Goal: Task Accomplishment & Management: Manage account settings

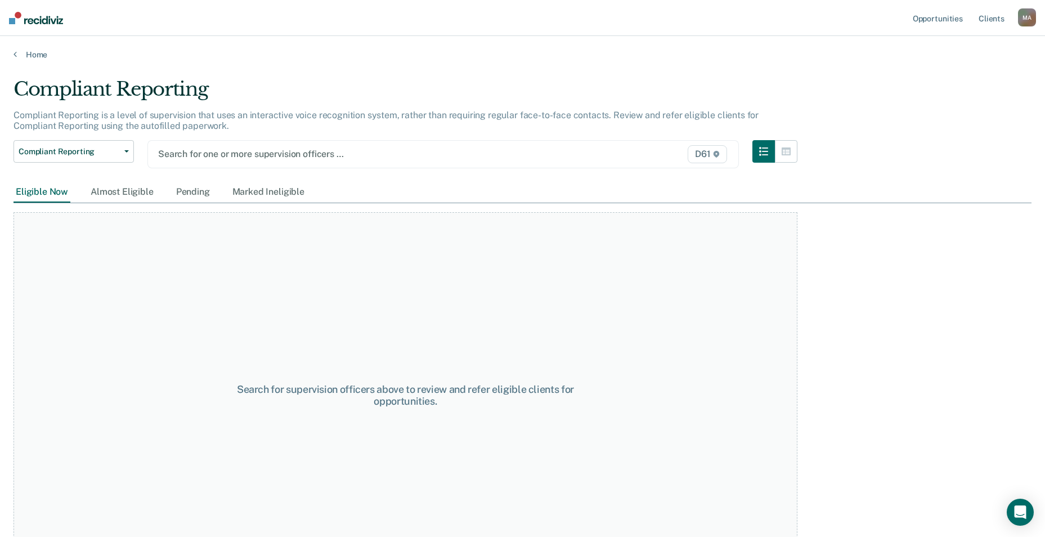
click at [222, 155] on div at bounding box center [357, 153] width 398 height 13
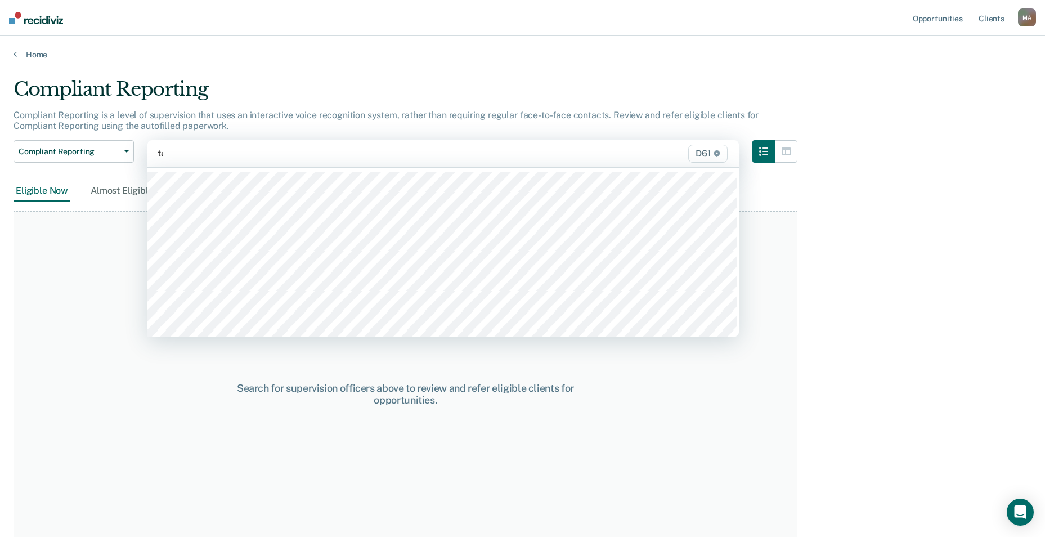
type input "ter"
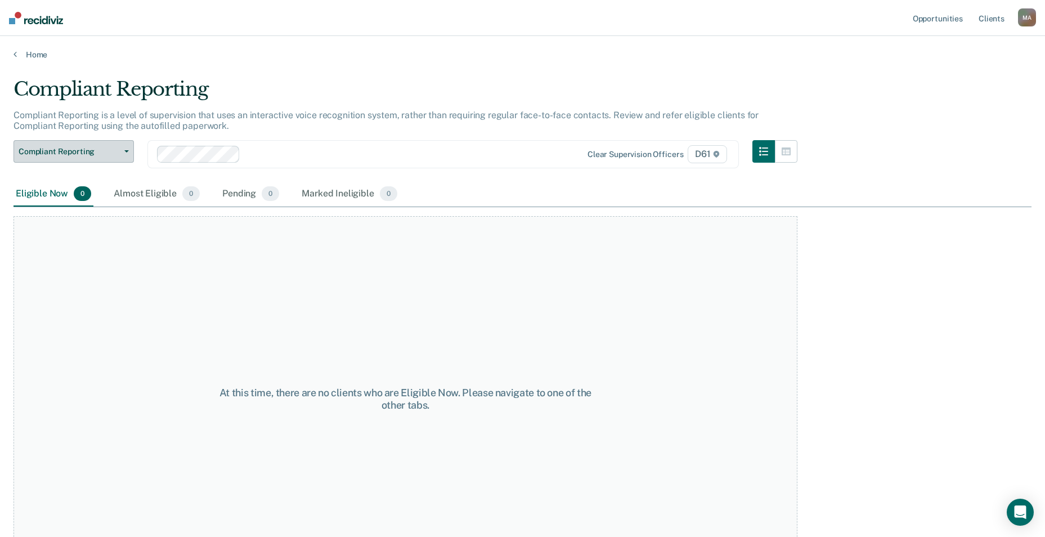
click at [117, 151] on span "Compliant Reporting" at bounding box center [69, 152] width 101 height 10
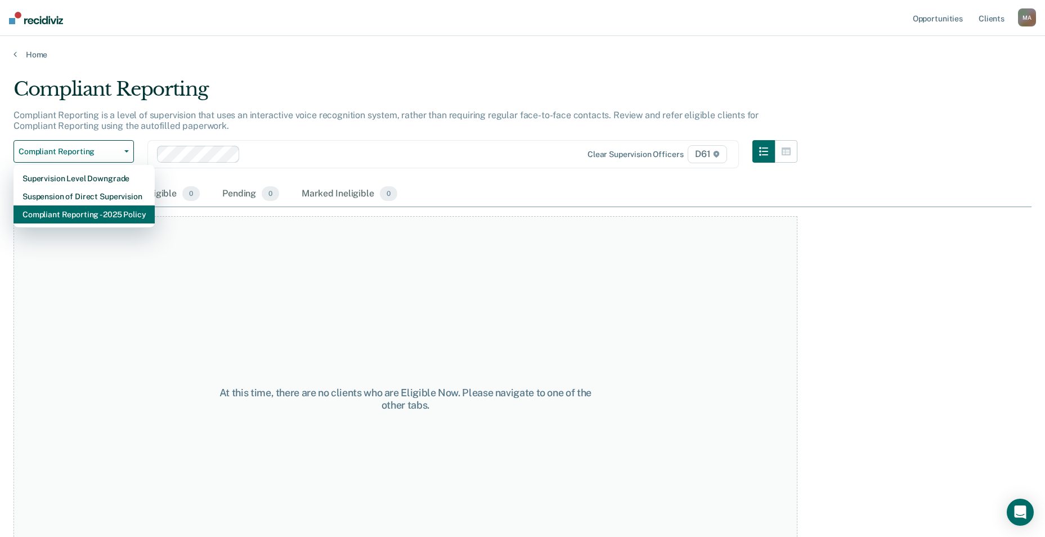
click at [79, 213] on div "Compliant Reporting - 2025 Policy" at bounding box center [84, 214] width 123 height 18
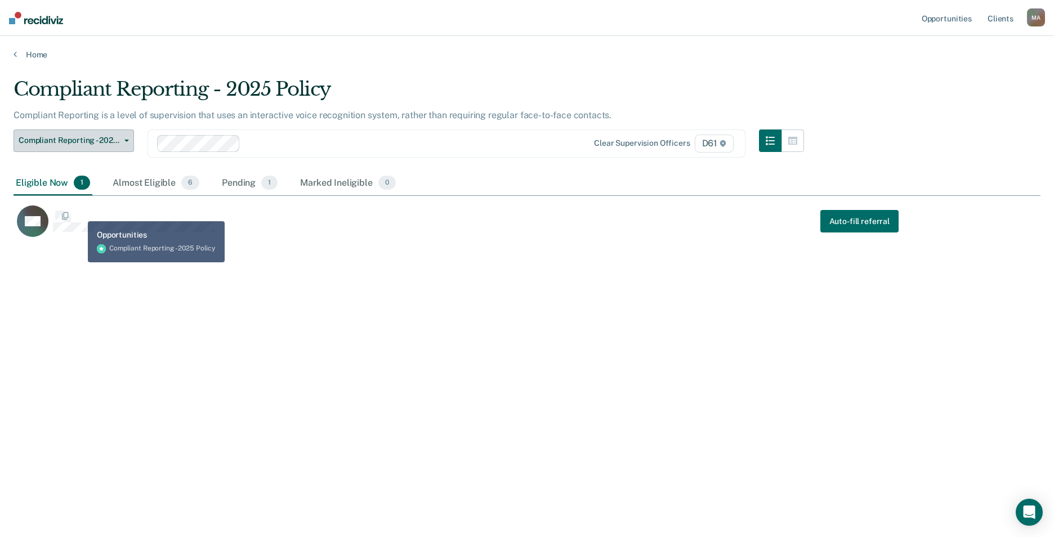
scroll to position [366, 1018]
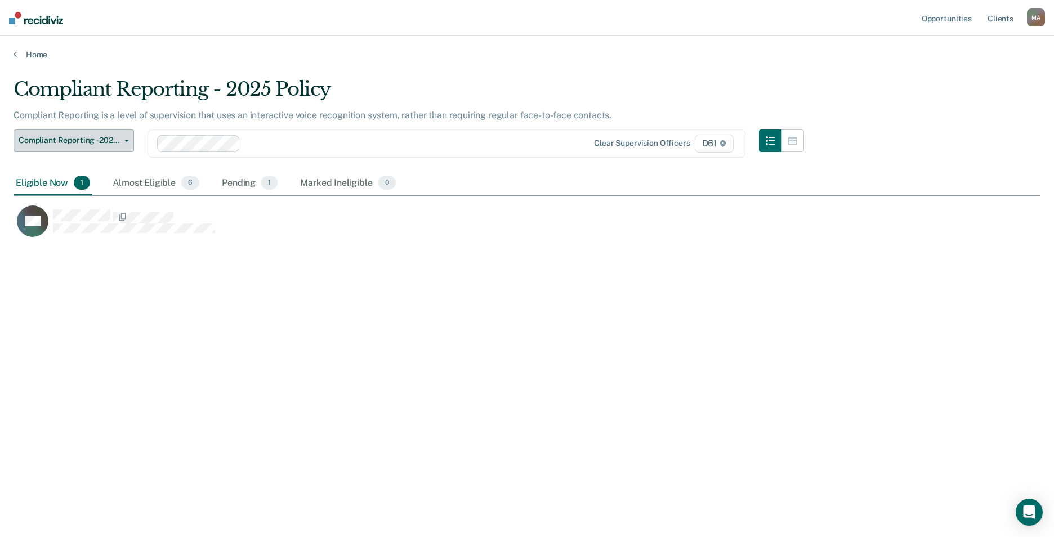
click at [81, 137] on span "Compliant Reporting - 2025 Policy" at bounding box center [69, 141] width 101 height 10
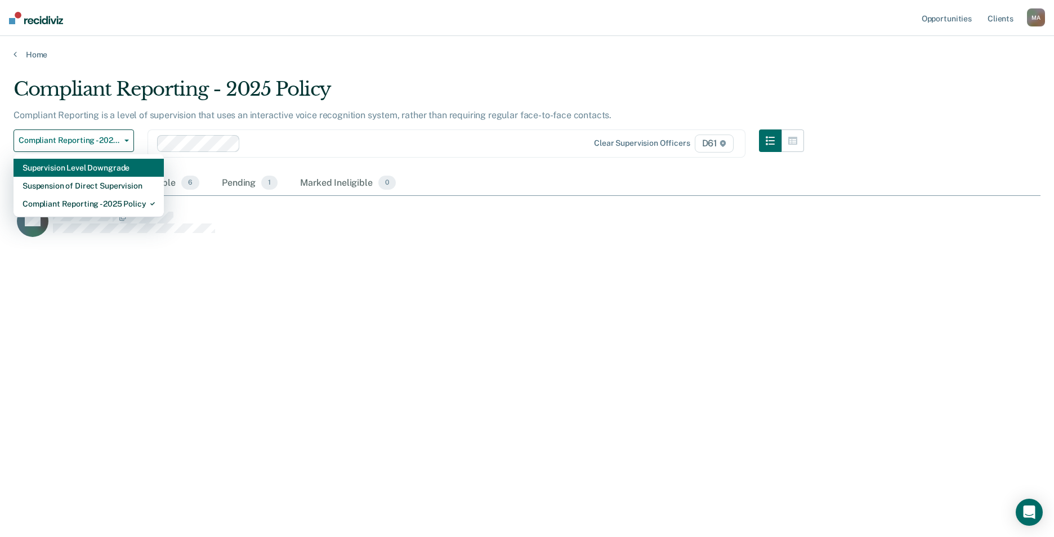
click at [82, 167] on div "Supervision Level Downgrade" at bounding box center [89, 168] width 132 height 18
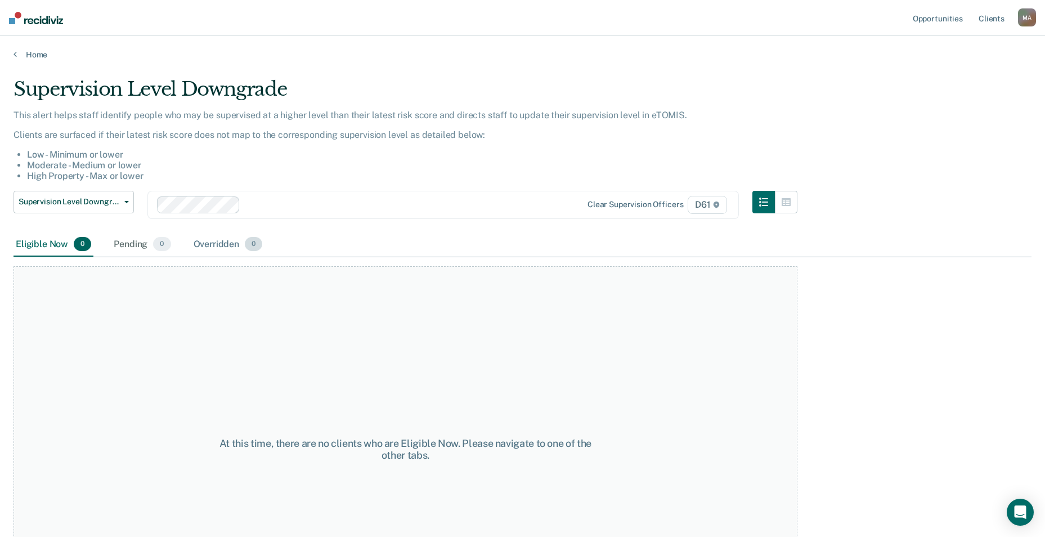
click at [226, 243] on div "Overridden 0" at bounding box center [228, 244] width 74 height 25
click at [53, 241] on div "Eligible Now 0" at bounding box center [54, 244] width 80 height 25
click at [102, 200] on span "Supervision Level Downgrade" at bounding box center [69, 202] width 101 height 10
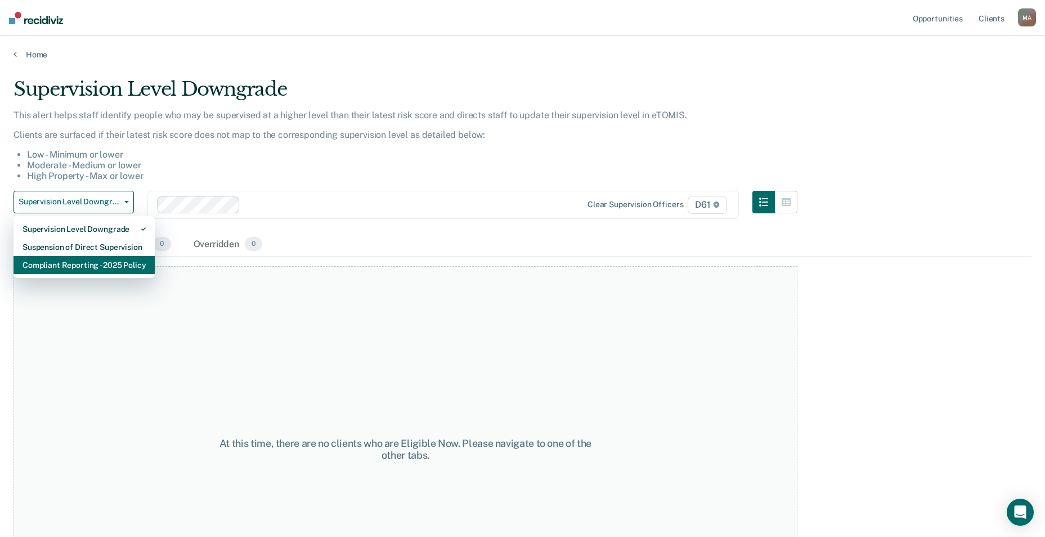
click at [95, 260] on div "Compliant Reporting - 2025 Policy" at bounding box center [84, 265] width 123 height 18
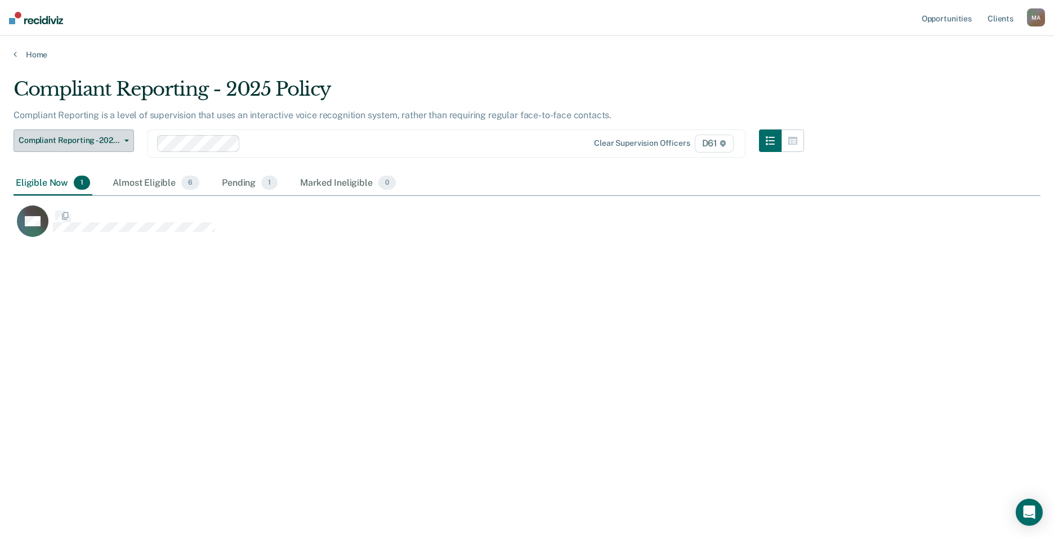
scroll to position [366, 1018]
click at [144, 185] on div "Almost Eligible 6" at bounding box center [155, 183] width 91 height 25
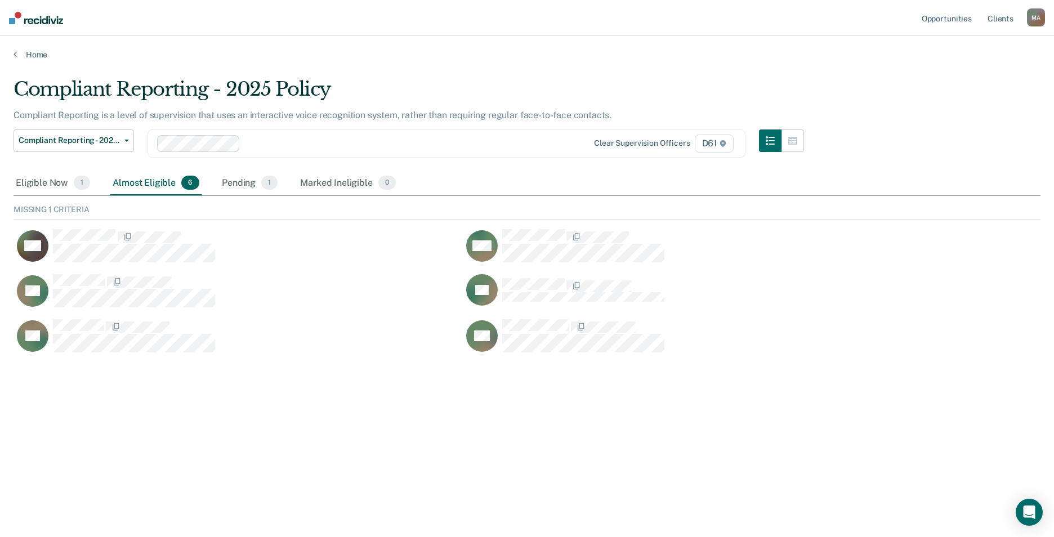
scroll to position [150, 1018]
click at [43, 185] on div "Eligible Now 1" at bounding box center [53, 183] width 79 height 25
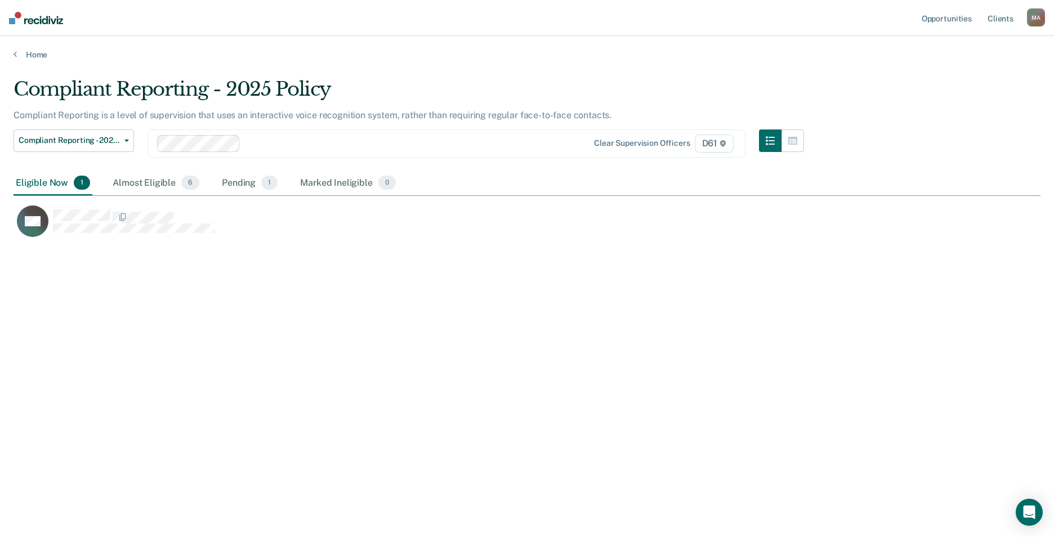
scroll to position [366, 1018]
click at [139, 186] on div "Almost Eligible 6" at bounding box center [155, 183] width 91 height 25
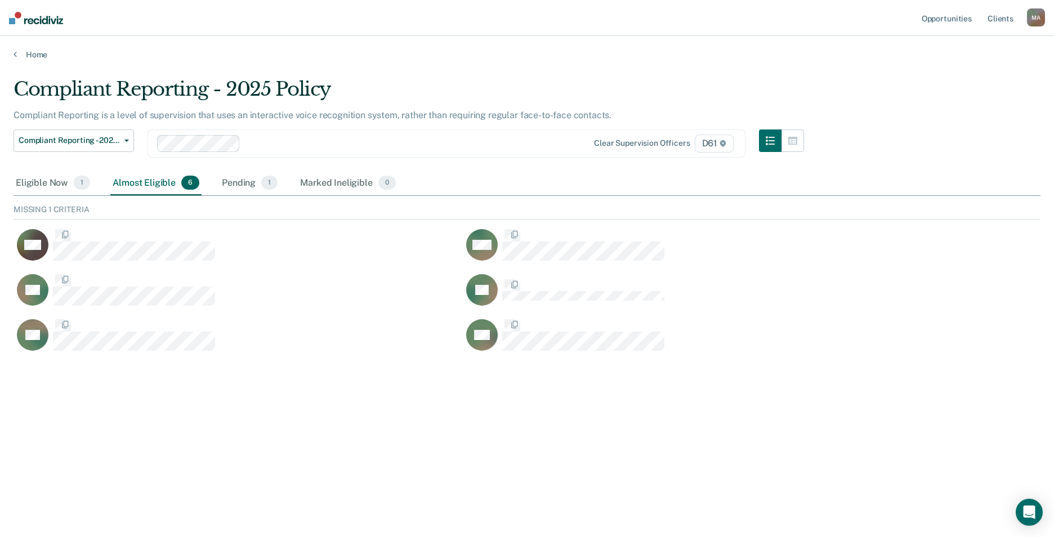
scroll to position [150, 1018]
click at [245, 182] on div "Pending 1" at bounding box center [249, 183] width 60 height 25
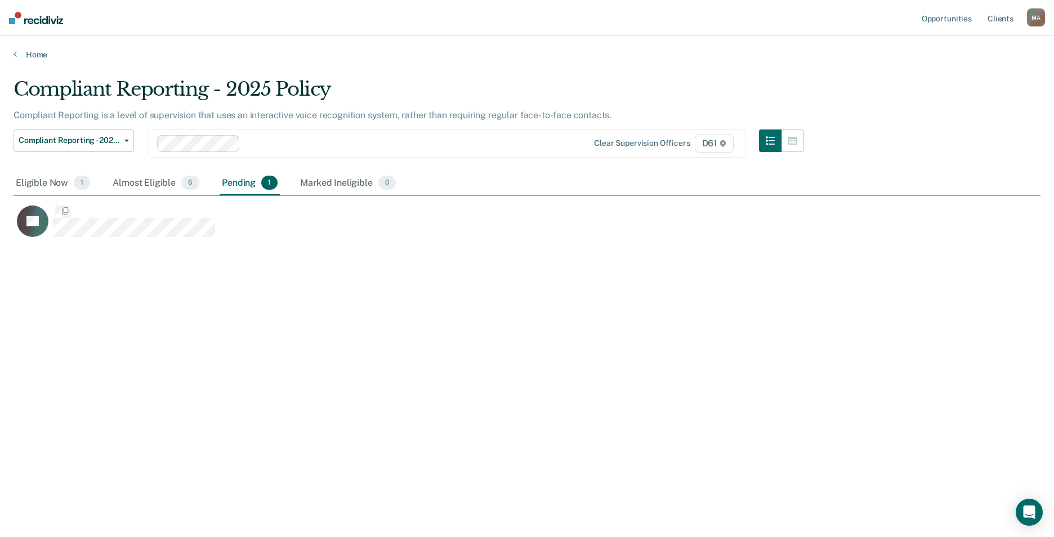
scroll to position [366, 1018]
click at [156, 178] on div "Almost Eligible 6" at bounding box center [155, 183] width 91 height 25
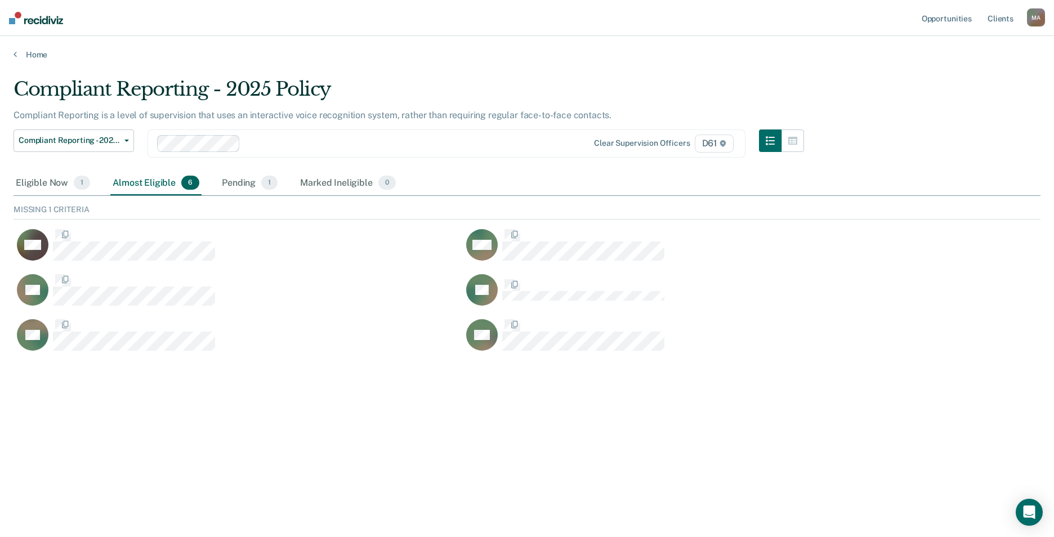
scroll to position [150, 1018]
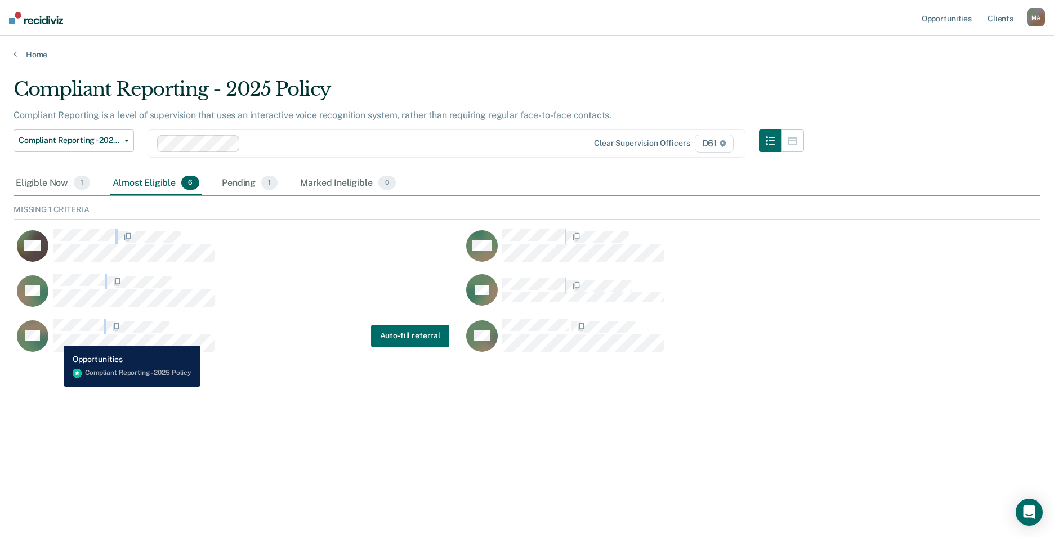
click at [55, 337] on div "Compliant Reporting - 2025 Policy Compliant Reporting is a level of supervision…" at bounding box center [527, 265] width 1027 height 375
drag, startPoint x: 52, startPoint y: 320, endPoint x: 493, endPoint y: 453, distance: 461.0
click at [487, 454] on div "Compliant Reporting - 2025 Policy Compliant Reporting is a level of supervision…" at bounding box center [527, 283] width 1027 height 411
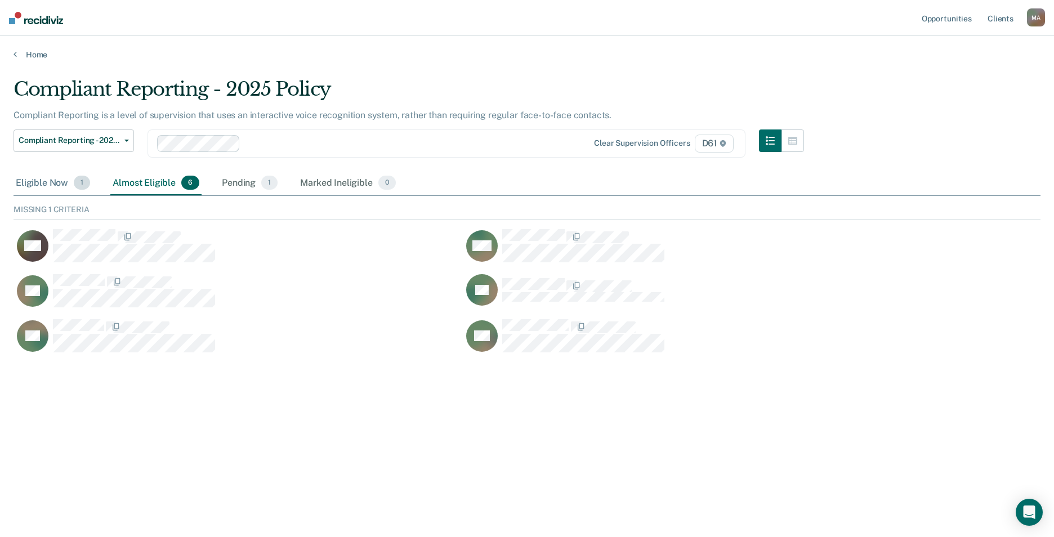
click at [42, 183] on div "Eligible Now 1" at bounding box center [53, 183] width 79 height 25
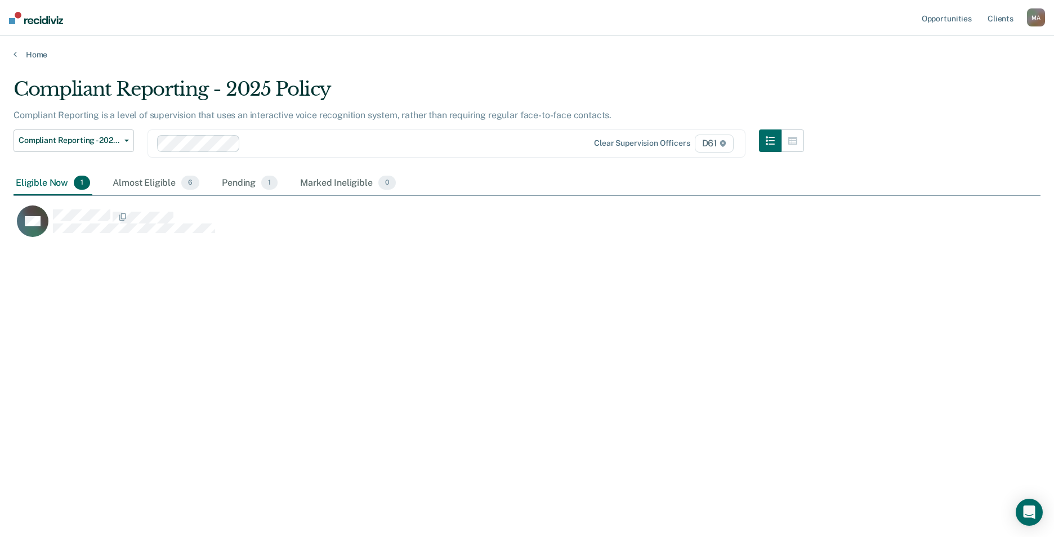
scroll to position [366, 1018]
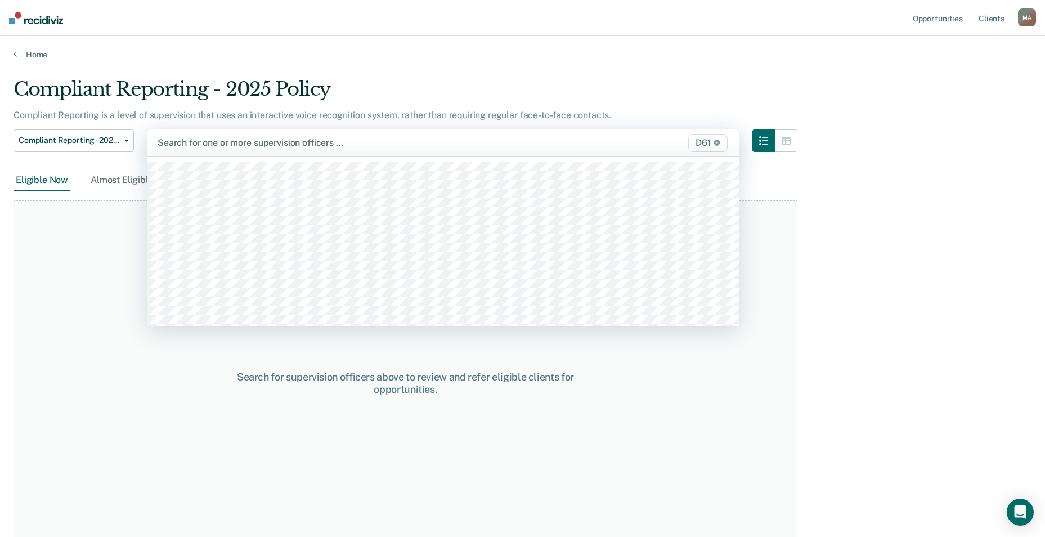
click at [216, 144] on div at bounding box center [357, 142] width 399 height 13
type input "ma"
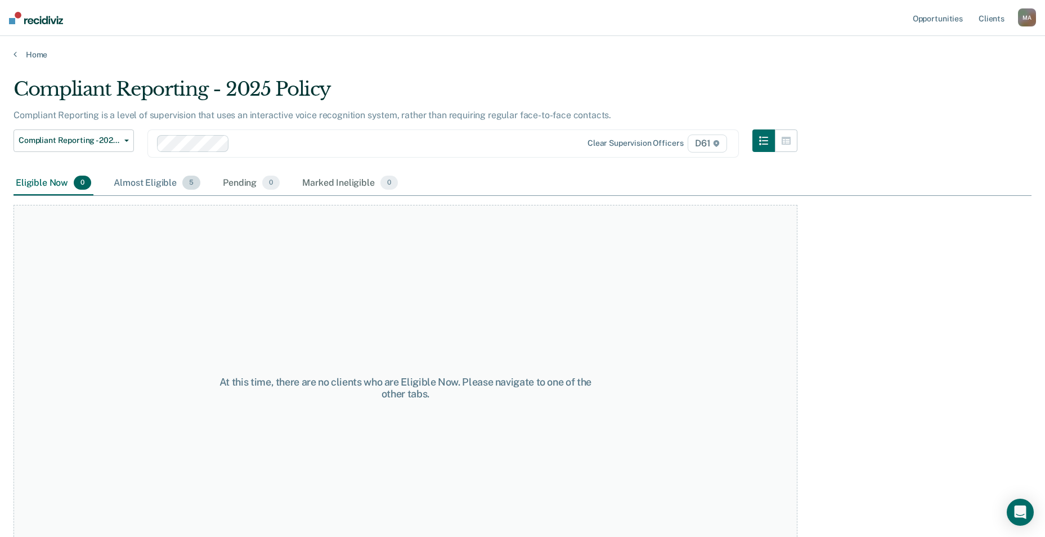
click at [150, 181] on div "Almost Eligible 5" at bounding box center [156, 183] width 91 height 25
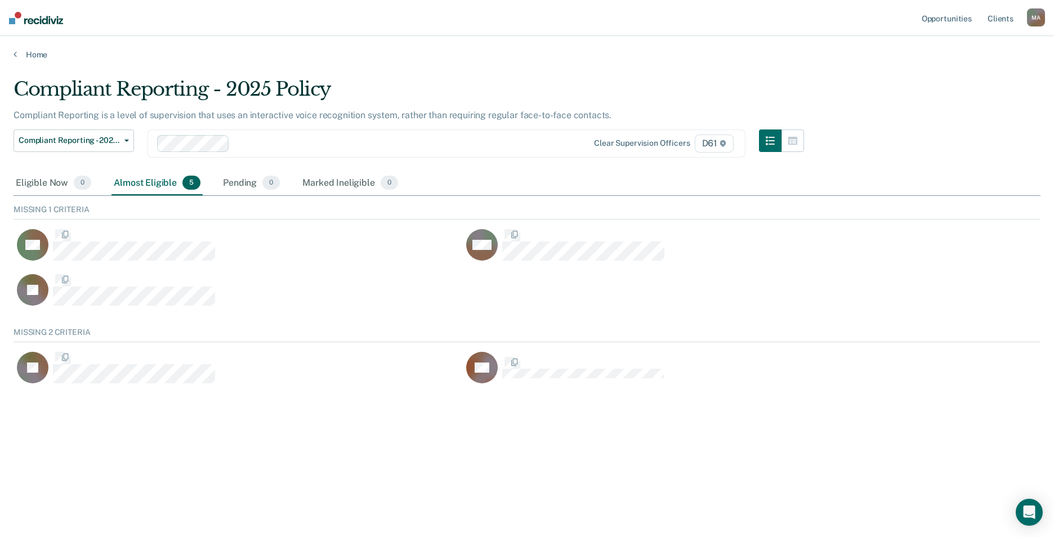
scroll to position [60, 1018]
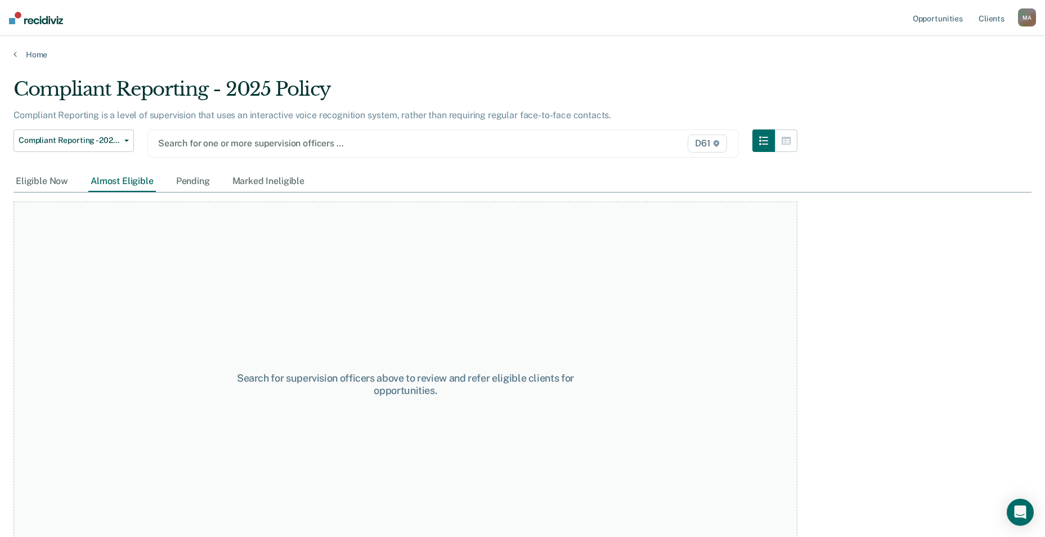
click at [197, 141] on div at bounding box center [357, 143] width 398 height 13
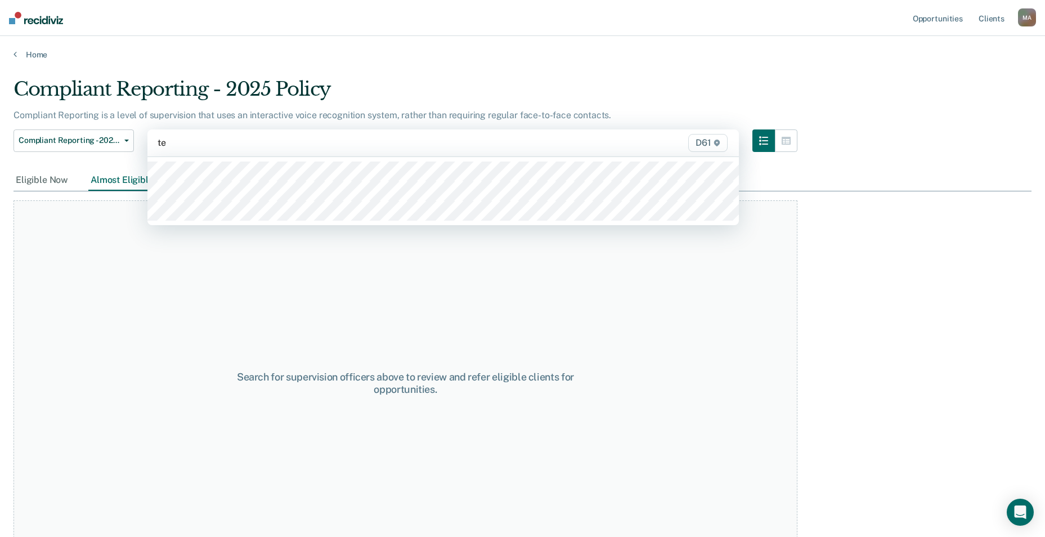
type input "ter"
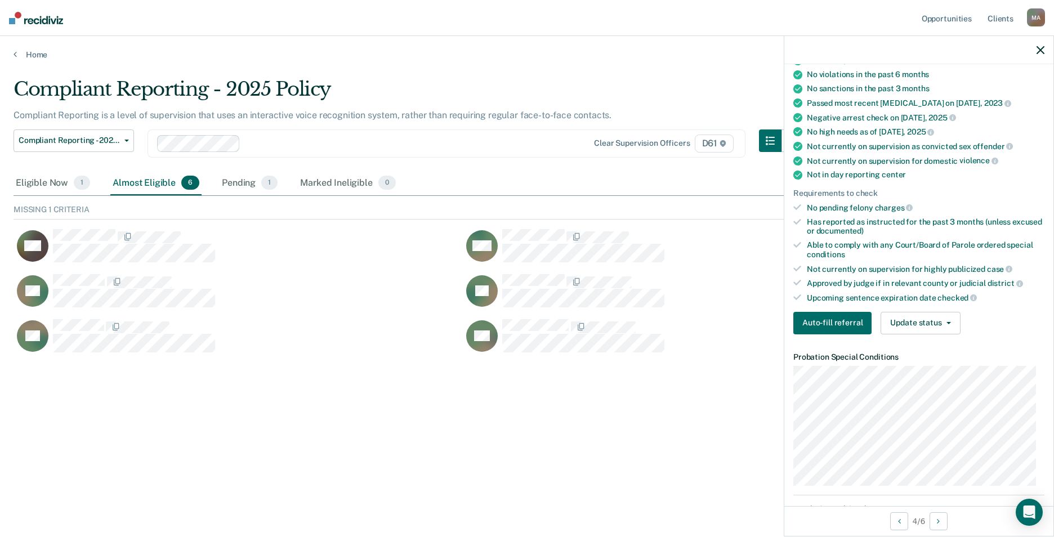
scroll to position [0, 0]
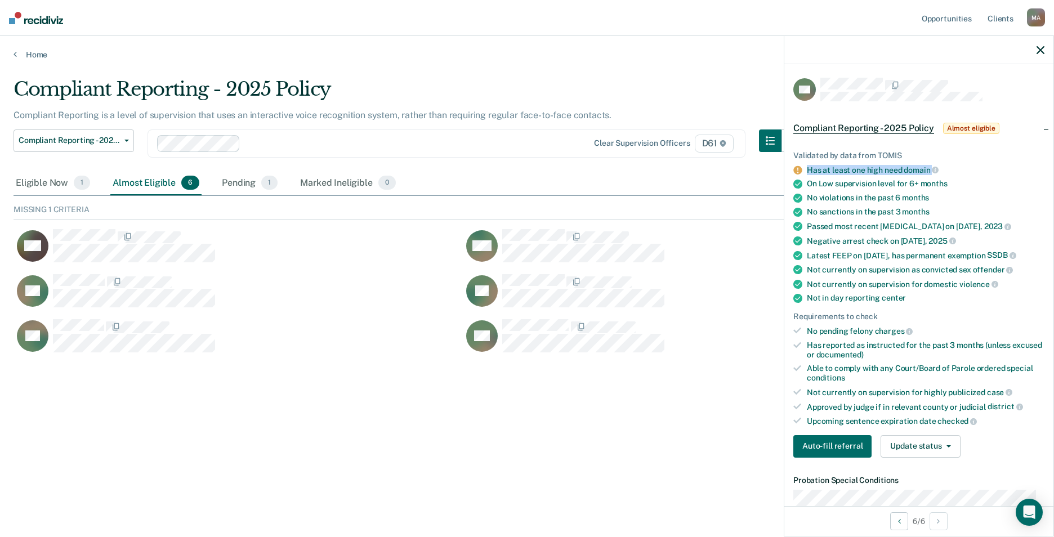
drag, startPoint x: 807, startPoint y: 169, endPoint x: 951, endPoint y: 173, distance: 143.6
click at [951, 173] on div "Has at least one high need domain" at bounding box center [926, 170] width 238 height 10
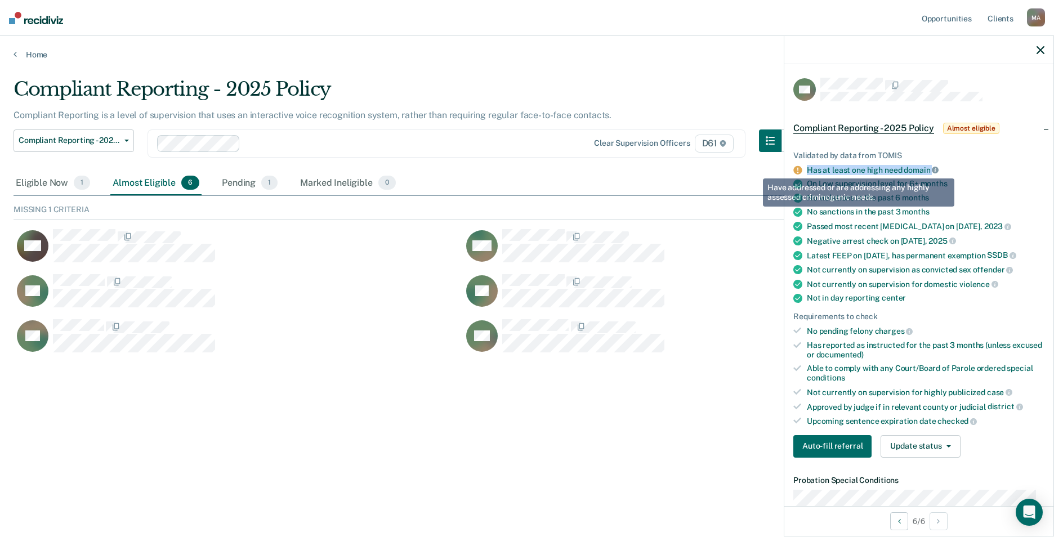
drag, startPoint x: 951, startPoint y: 173, endPoint x: 934, endPoint y: 170, distance: 16.6
click at [934, 170] on icon at bounding box center [934, 170] width 7 height 7
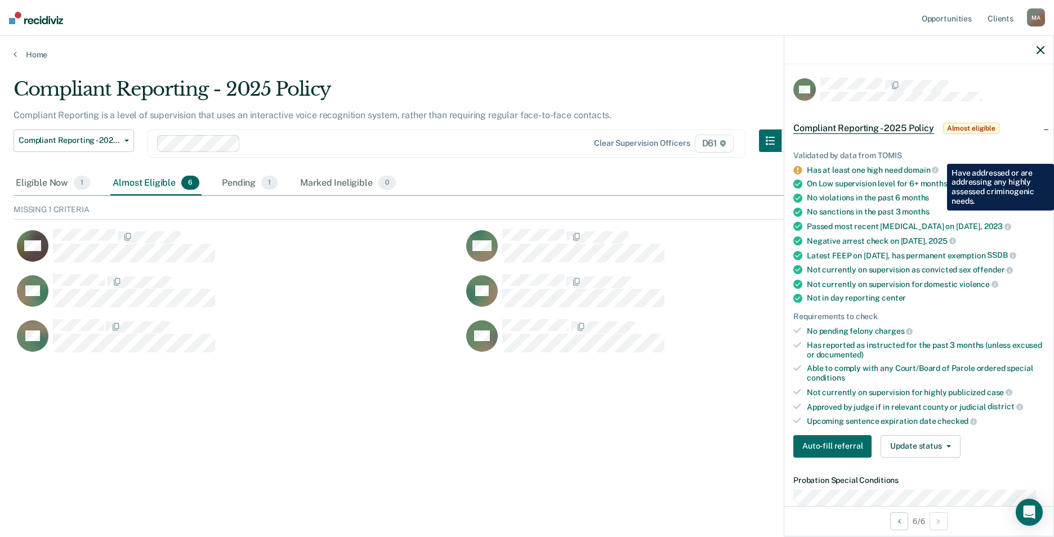
drag, startPoint x: 389, startPoint y: 33, endPoint x: 454, endPoint y: 20, distance: 65.3
drag, startPoint x: 454, startPoint y: 20, endPoint x: 975, endPoint y: 476, distance: 692.1
click at [32, 178] on div "Eligible Now 1" at bounding box center [53, 183] width 79 height 25
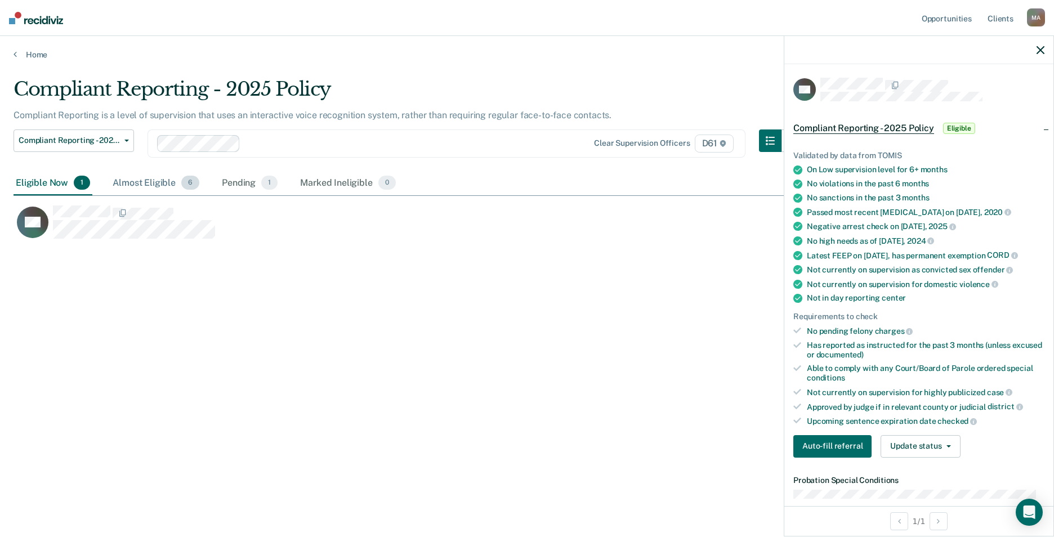
click at [136, 184] on div "Almost Eligible 6" at bounding box center [155, 183] width 91 height 25
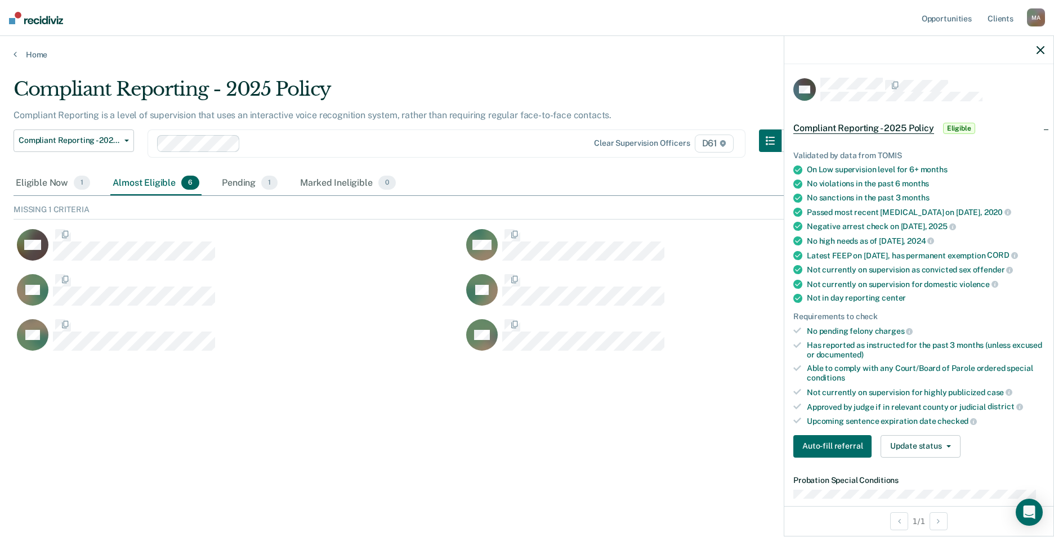
scroll to position [150, 1018]
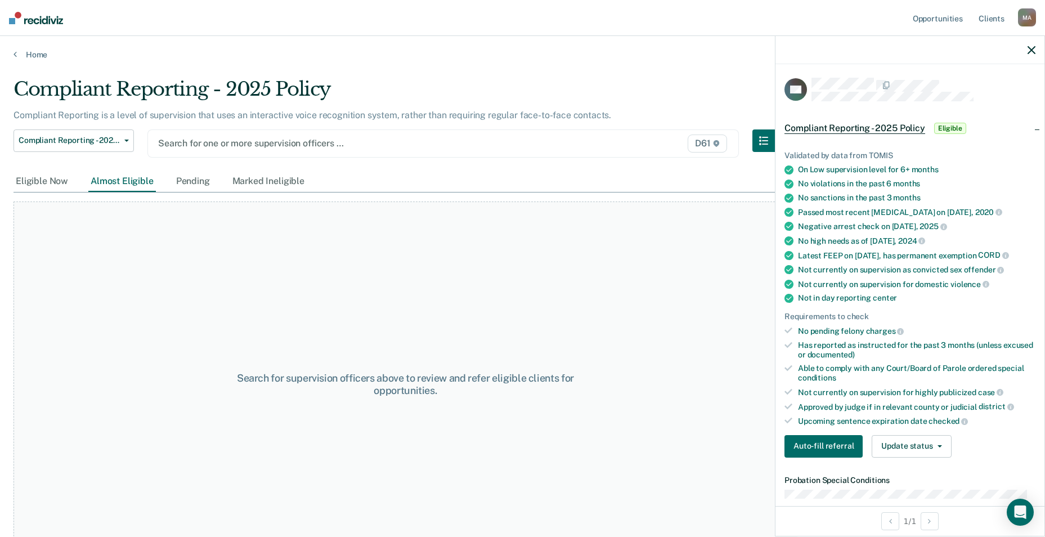
click at [222, 146] on div at bounding box center [357, 143] width 398 height 13
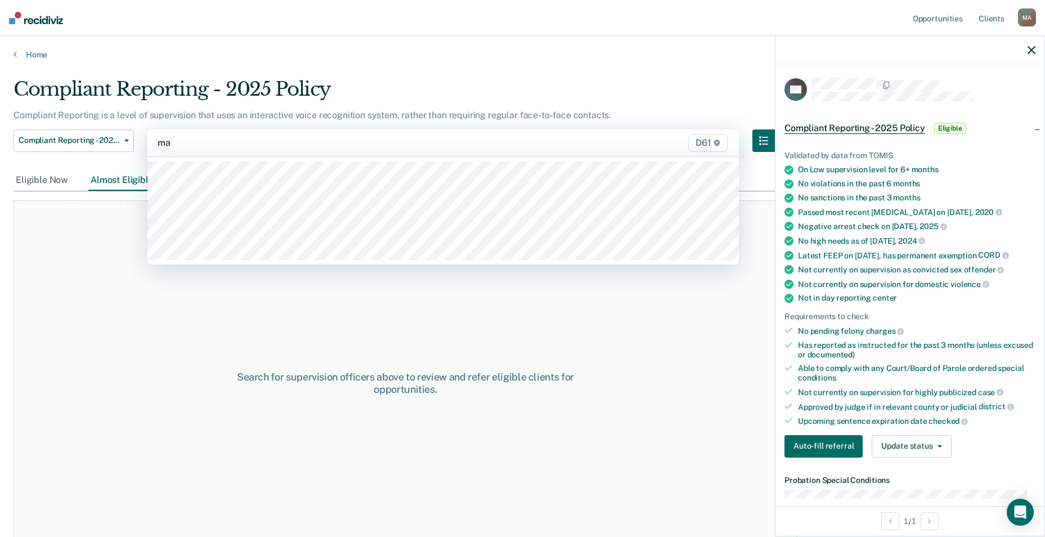
type input "mac"
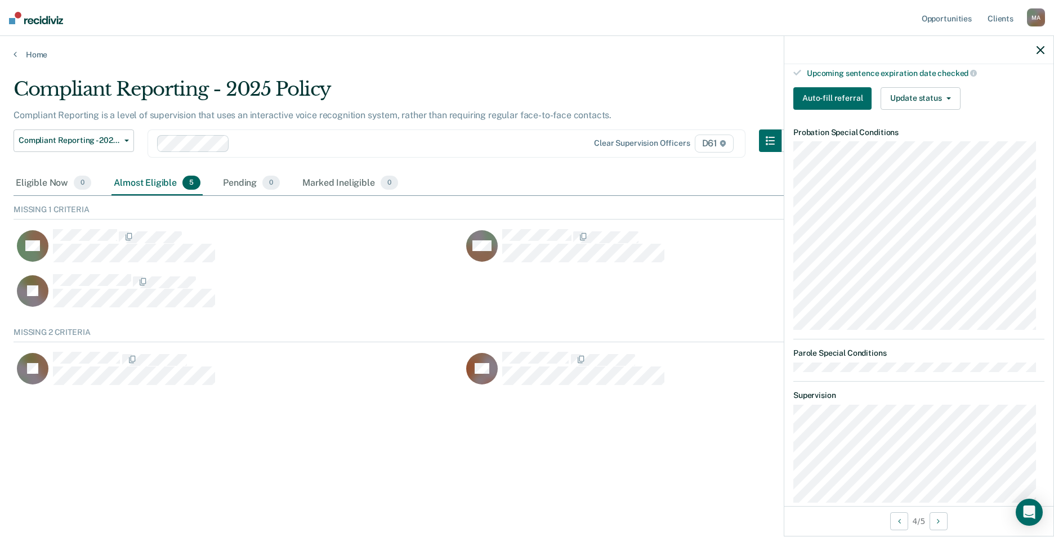
scroll to position [0, 0]
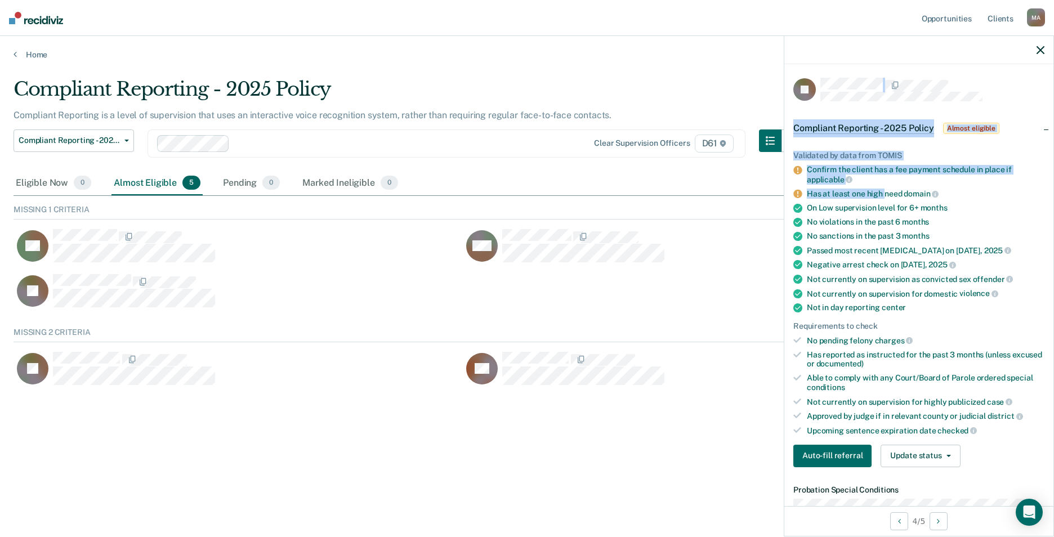
drag, startPoint x: 791, startPoint y: 63, endPoint x: 885, endPoint y: 185, distance: 153.7
click at [885, 185] on div "JB Compliant Reporting - 2025 Policy Almost eligible Validated by data from TOM…" at bounding box center [918, 285] width 270 height 501
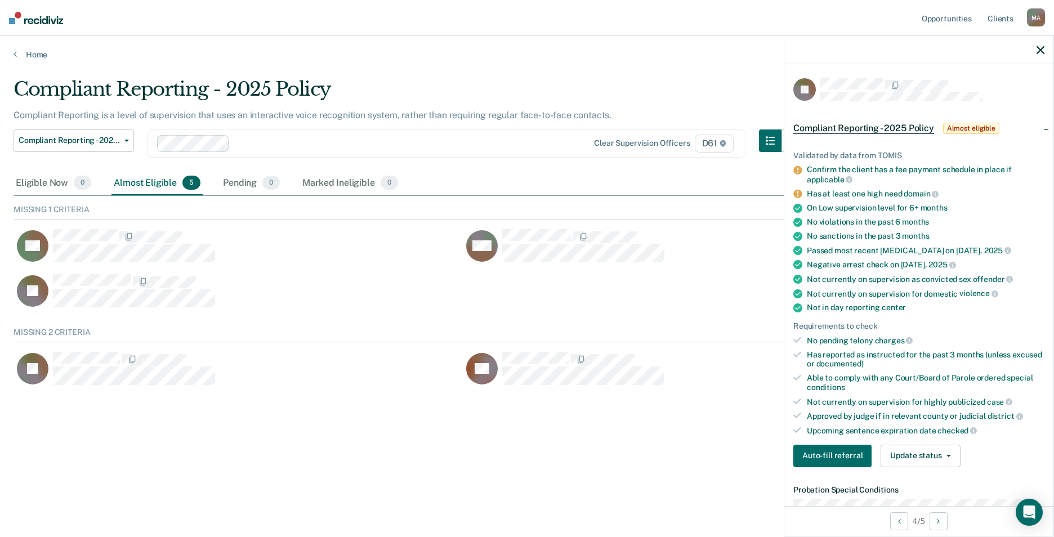
drag, startPoint x: 885, startPoint y: 185, endPoint x: 973, endPoint y: 200, distance: 89.2
click at [973, 200] on ul "Validated by data from TOMIS Confirm the client has a fee payment schedule in p…" at bounding box center [918, 293] width 251 height 285
drag, startPoint x: 953, startPoint y: 189, endPoint x: 795, endPoint y: 189, distance: 158.7
click at [795, 189] on li "Has at least one high need domain" at bounding box center [918, 194] width 251 height 10
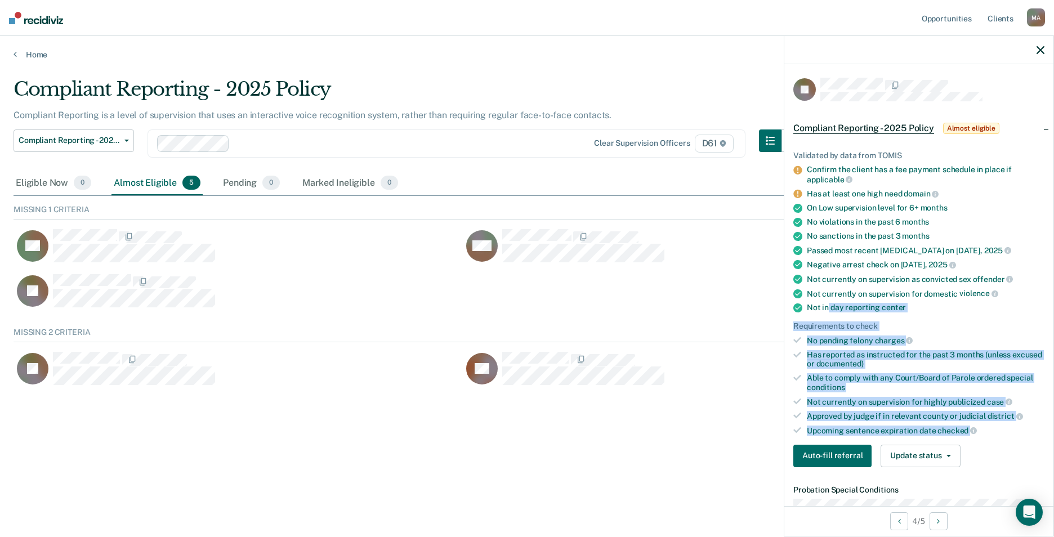
drag, startPoint x: 990, startPoint y: 431, endPoint x: 826, endPoint y: 307, distance: 205.0
click at [826, 307] on ul "Validated by data from TOMIS Confirm the client has a fee payment schedule in p…" at bounding box center [918, 293] width 251 height 285
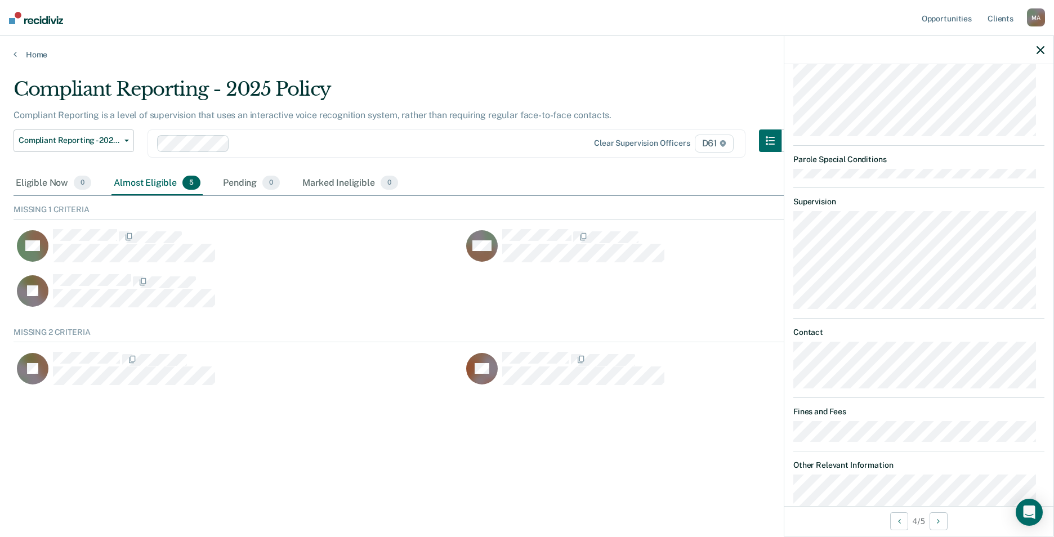
scroll to position [753, 0]
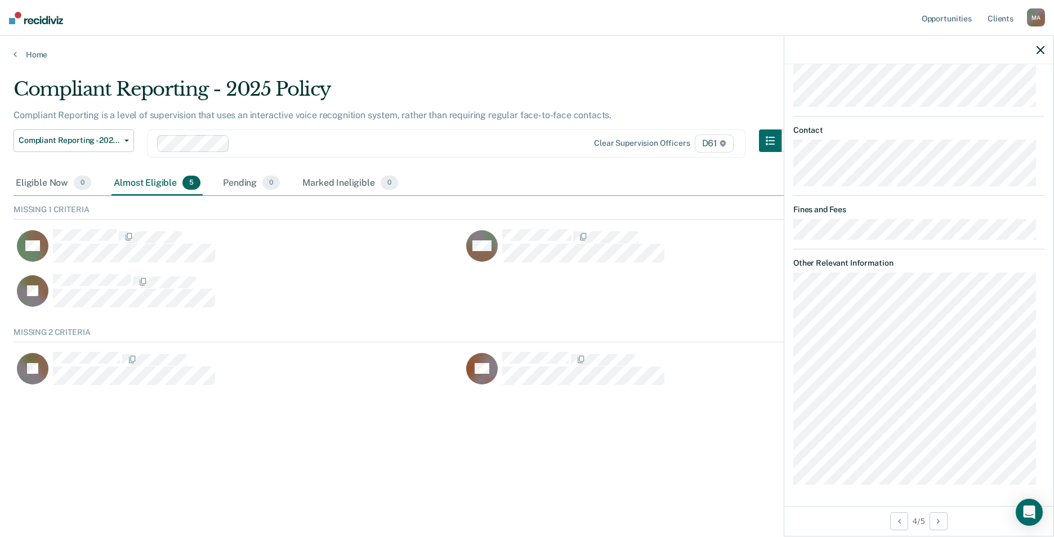
click at [789, 405] on div "JB Compliant Reporting - 2025 Policy Almost eligible Validated by data from TOM…" at bounding box center [918, 285] width 269 height 442
click at [786, 410] on div "JB Compliant Reporting - 2025 Policy Almost eligible Validated by data from TOM…" at bounding box center [918, 285] width 269 height 442
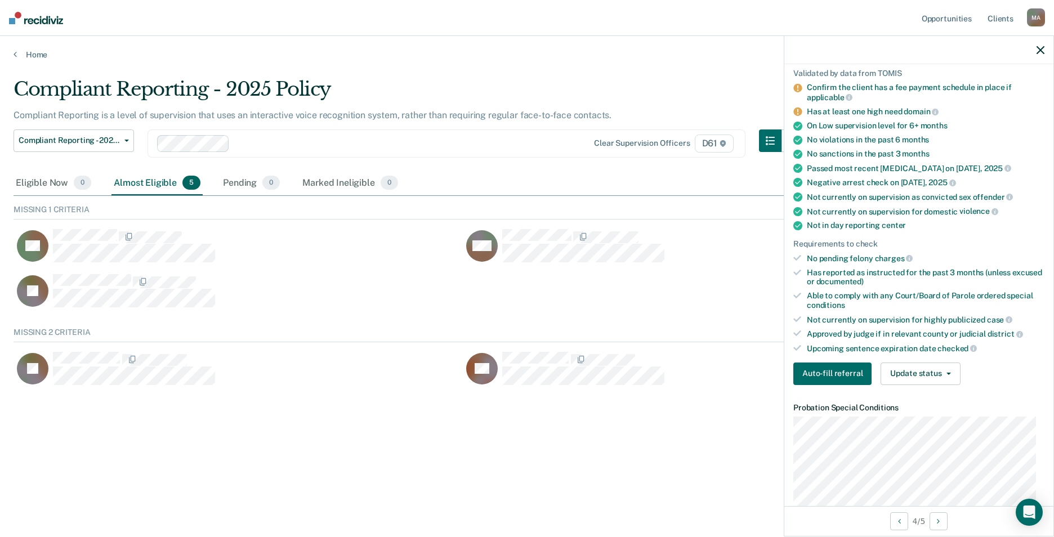
scroll to position [0, 0]
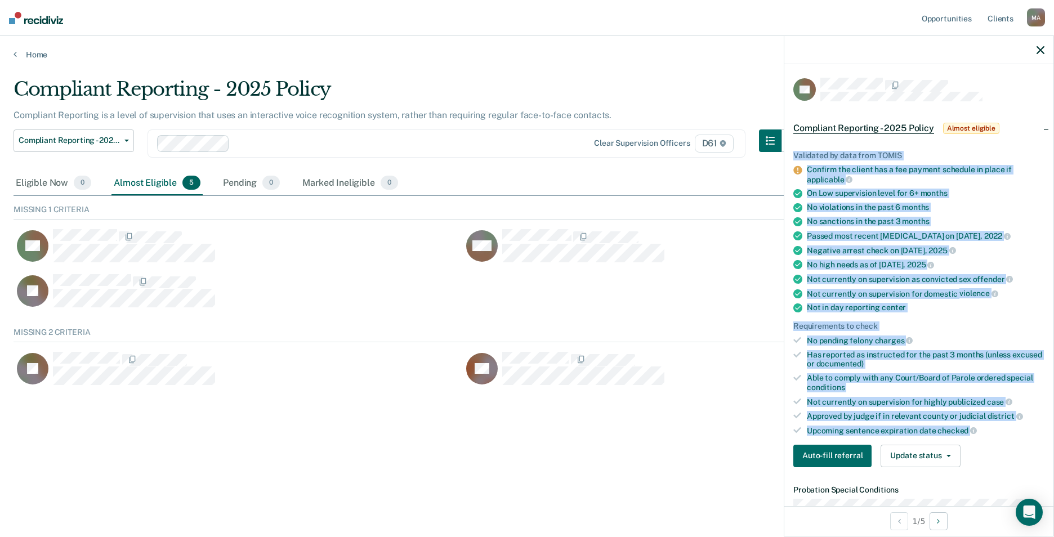
drag, startPoint x: 795, startPoint y: 154, endPoint x: 1004, endPoint y: 432, distance: 348.2
click at [1004, 432] on ul "Validated by data from TOMIS Confirm the client has a fee payment schedule in p…" at bounding box center [918, 293] width 251 height 285
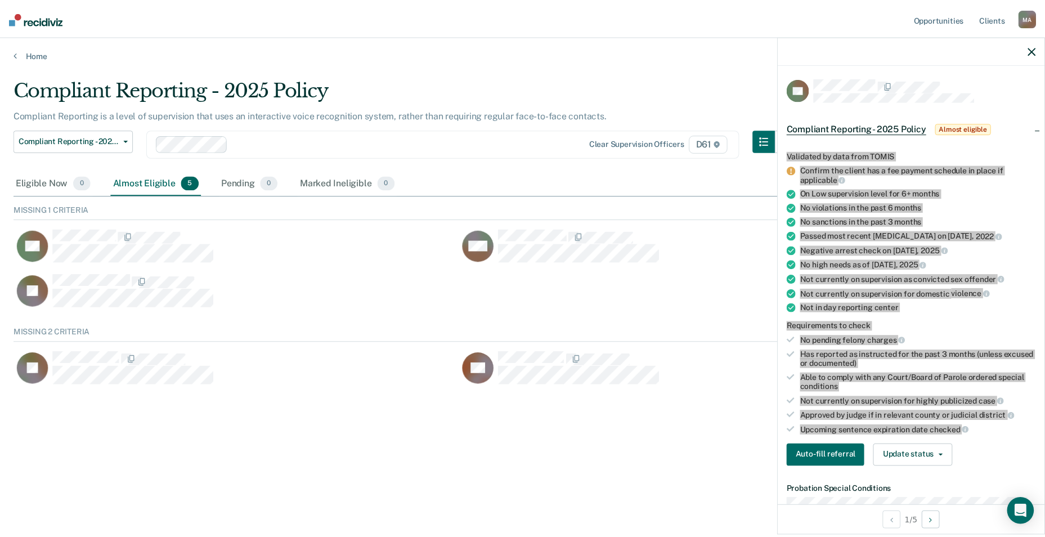
scroll to position [60, 1018]
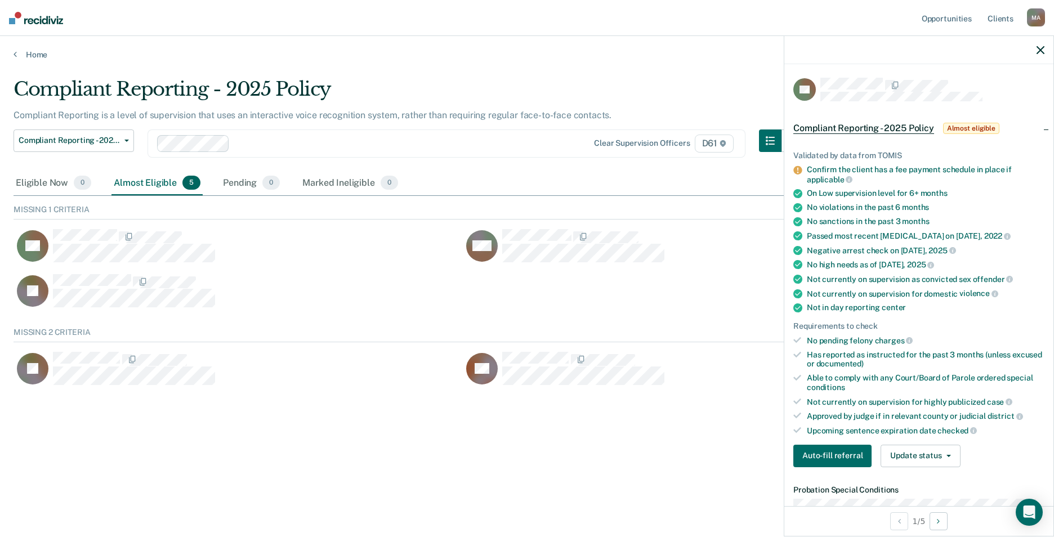
click at [137, 183] on div "Almost Eligible 5" at bounding box center [156, 183] width 91 height 25
click at [1041, 51] on icon "button" at bounding box center [1040, 50] width 8 height 8
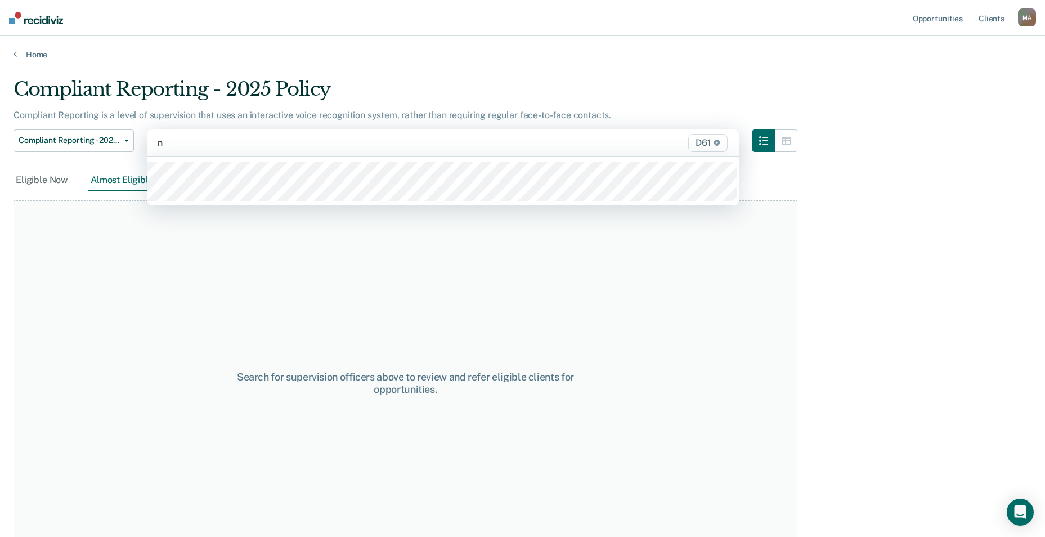
type input "no"
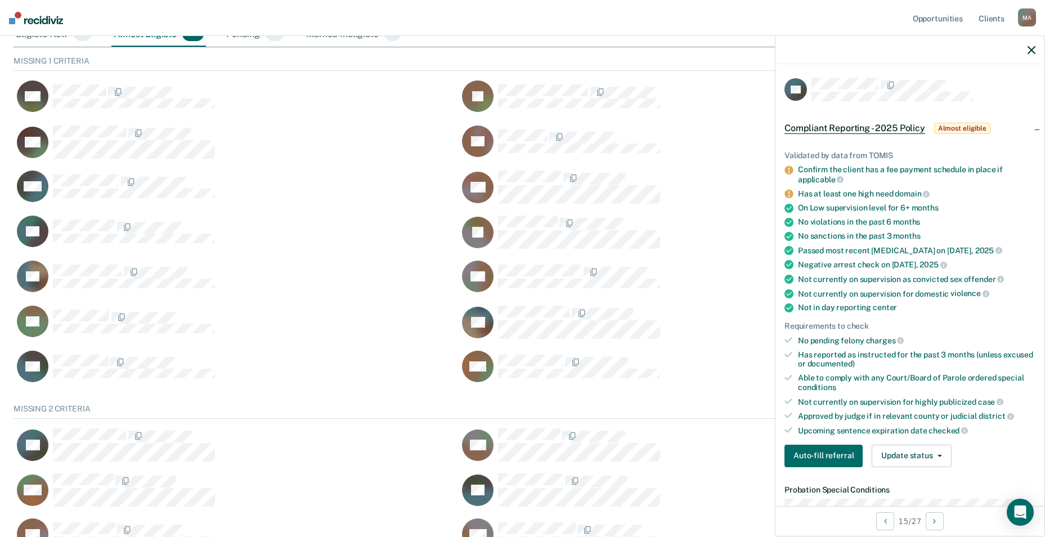
scroll to position [123, 0]
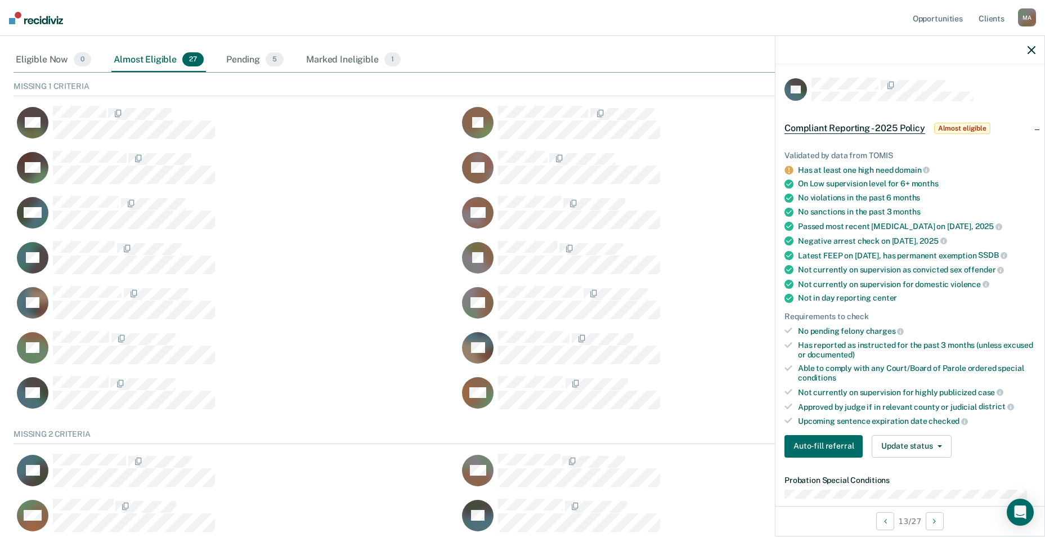
click at [1034, 50] on icon "button" at bounding box center [1032, 50] width 8 height 8
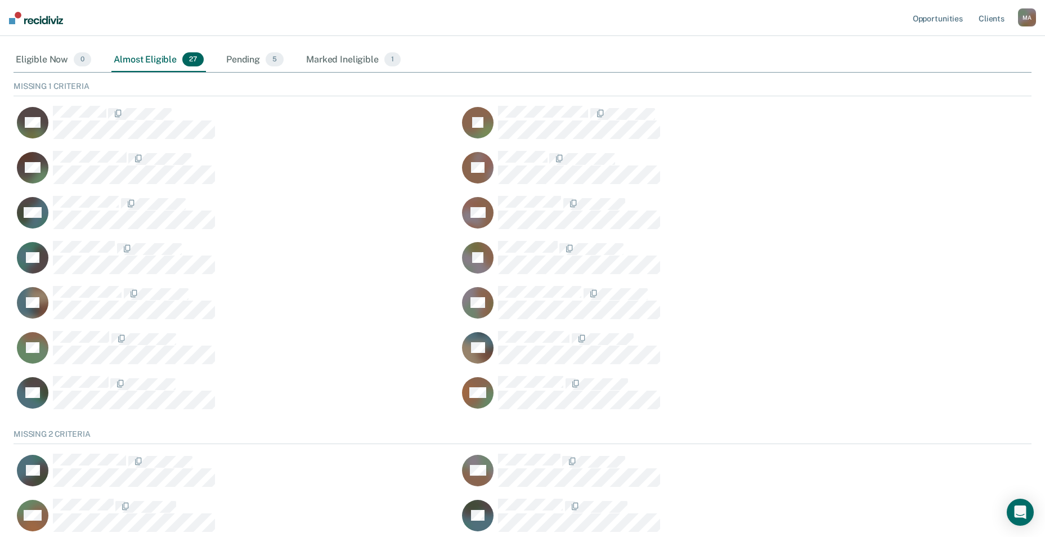
drag, startPoint x: 973, startPoint y: 0, endPoint x: 783, endPoint y: 162, distance: 249.5
click at [783, 162] on div "TS" at bounding box center [675, 167] width 432 height 34
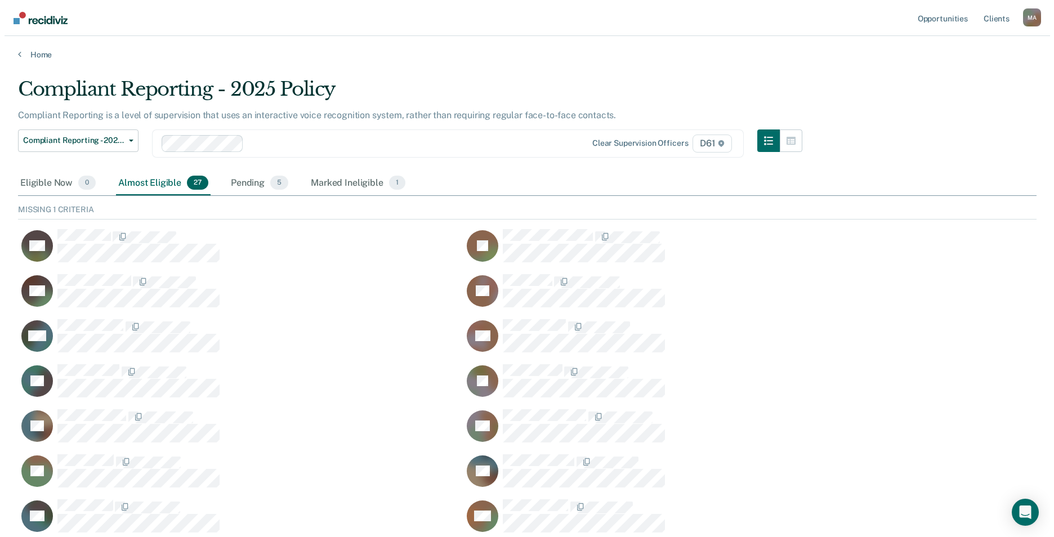
scroll to position [60, 1010]
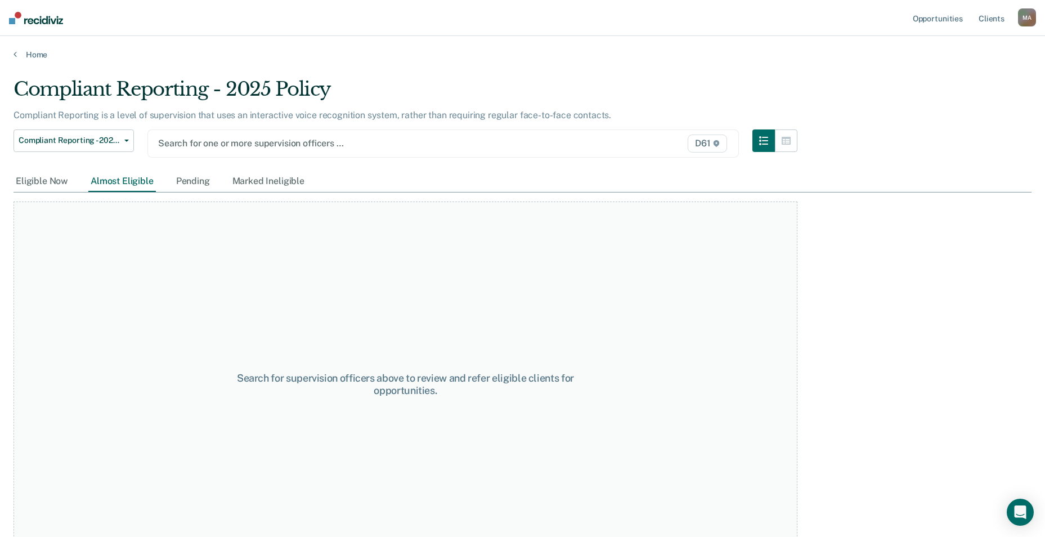
click at [218, 144] on div at bounding box center [357, 143] width 398 height 13
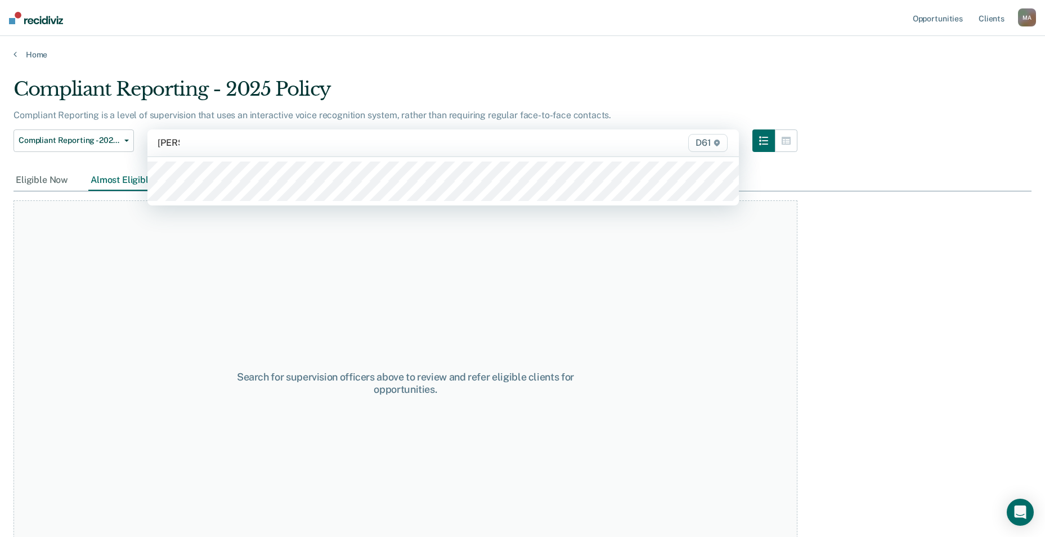
type input "[PERSON_NAME]"
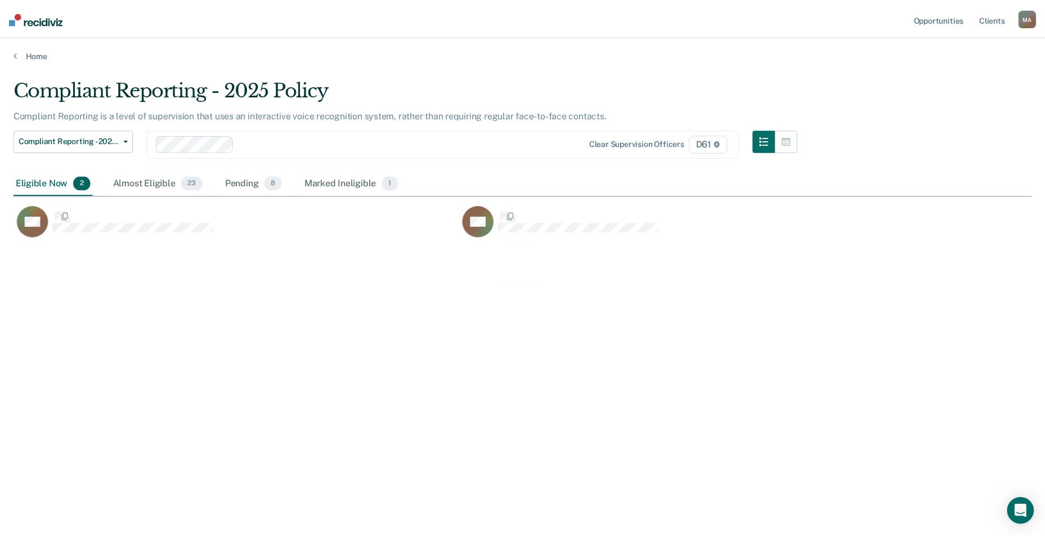
scroll to position [366, 1018]
click at [131, 183] on div "Almost Eligible 23" at bounding box center [158, 183] width 95 height 25
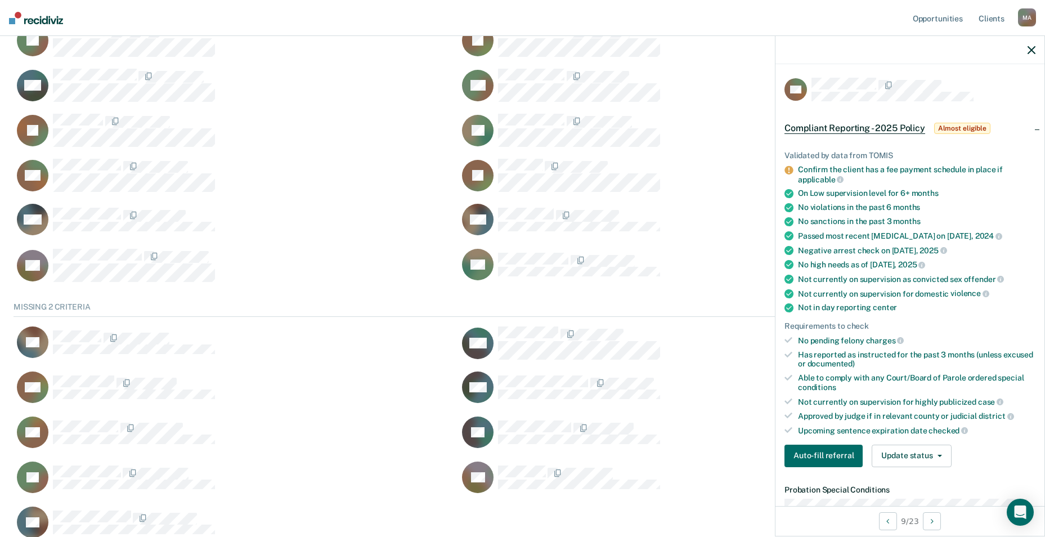
scroll to position [256, 0]
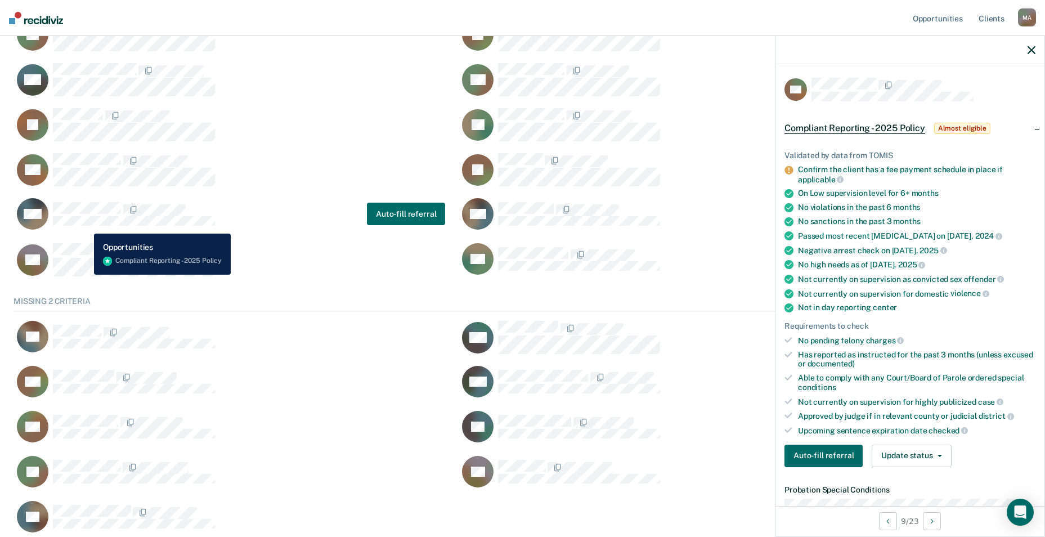
click at [86, 225] on div "MH" at bounding box center [116, 214] width 198 height 32
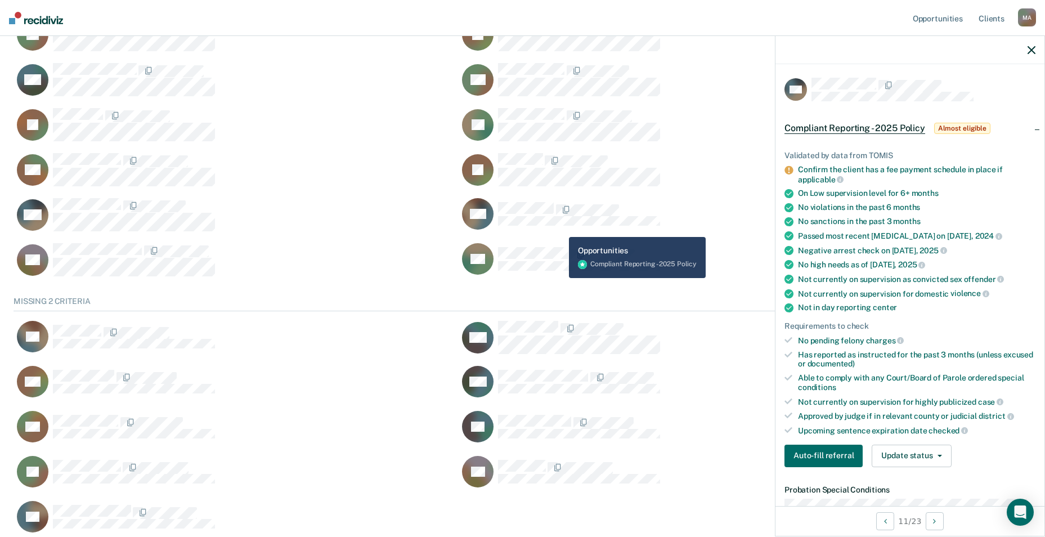
click at [561, 228] on div "TW" at bounding box center [561, 214] width 198 height 32
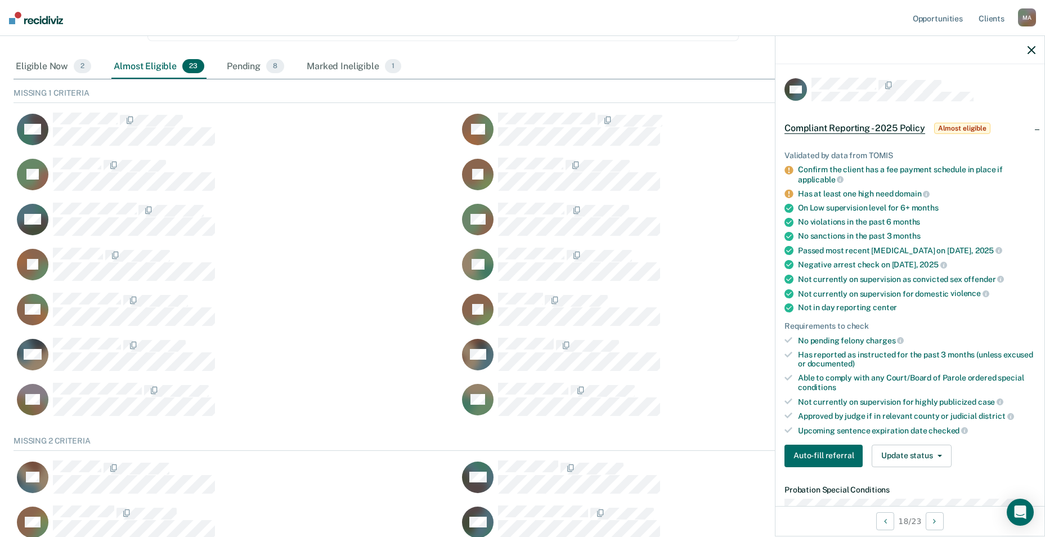
scroll to position [97, 0]
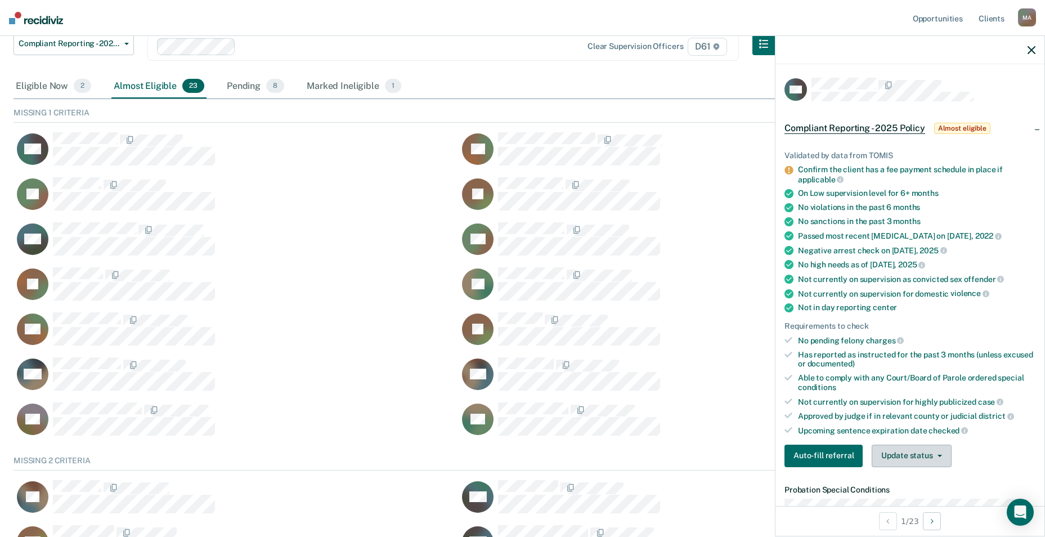
click at [924, 454] on button "Update status" at bounding box center [911, 456] width 79 height 23
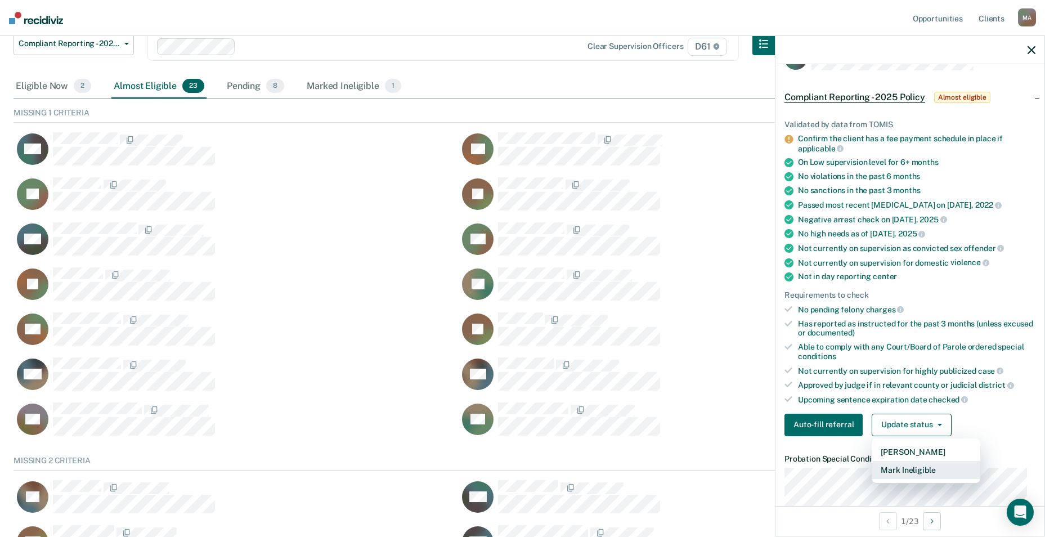
scroll to position [59, 0]
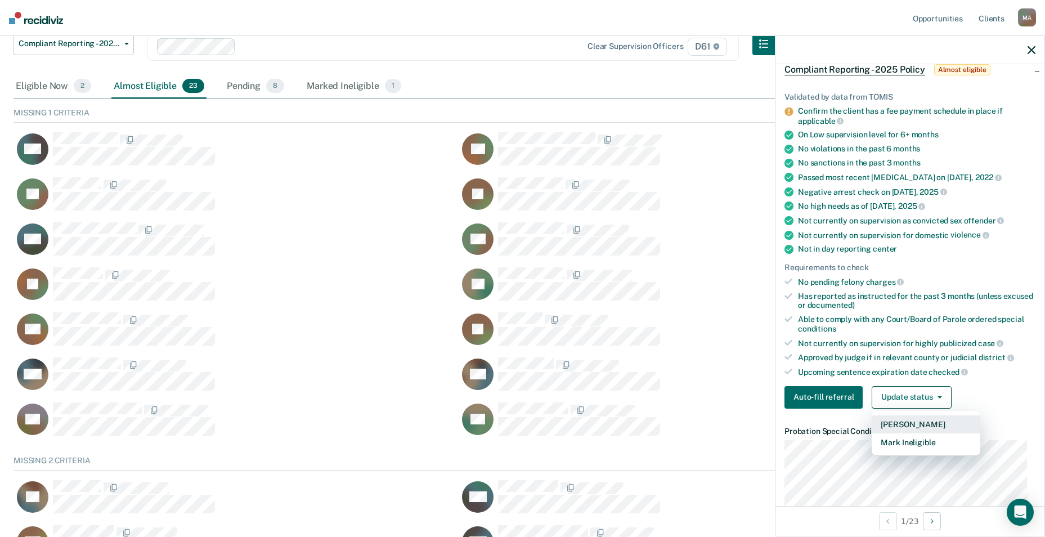
click at [926, 427] on button "[PERSON_NAME]" at bounding box center [926, 424] width 109 height 18
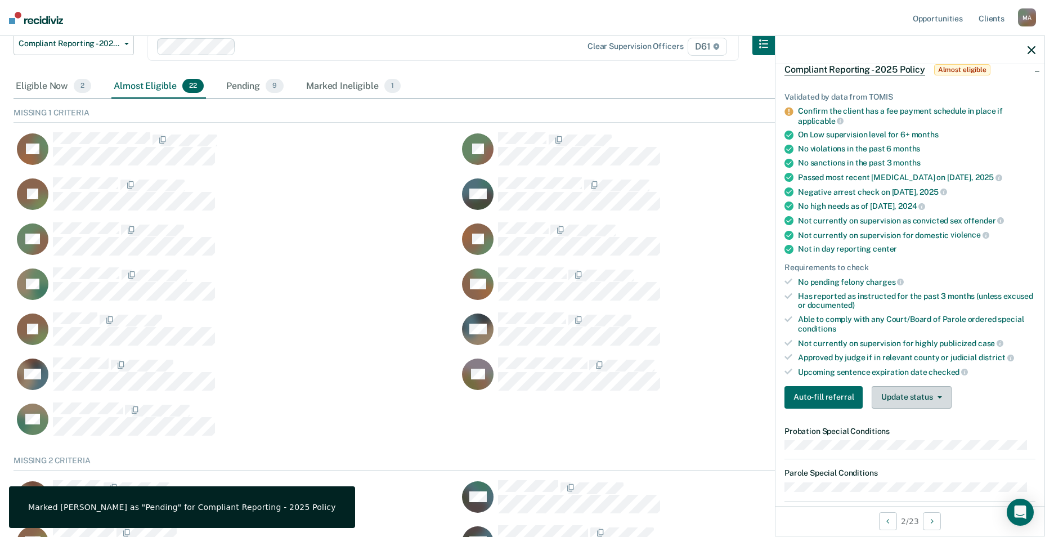
click at [918, 397] on button "Update status" at bounding box center [911, 397] width 79 height 23
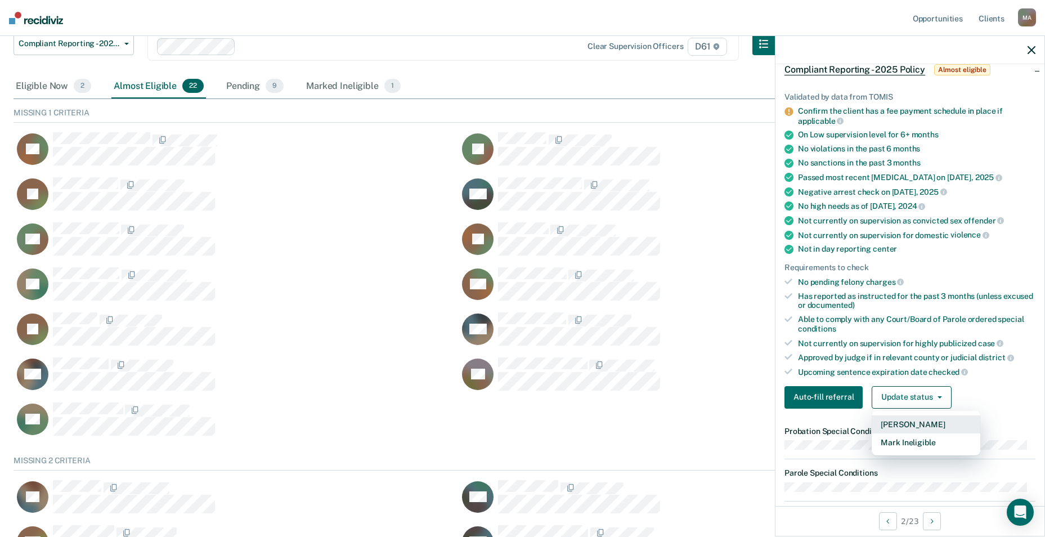
click at [920, 427] on button "[PERSON_NAME]" at bounding box center [926, 424] width 109 height 18
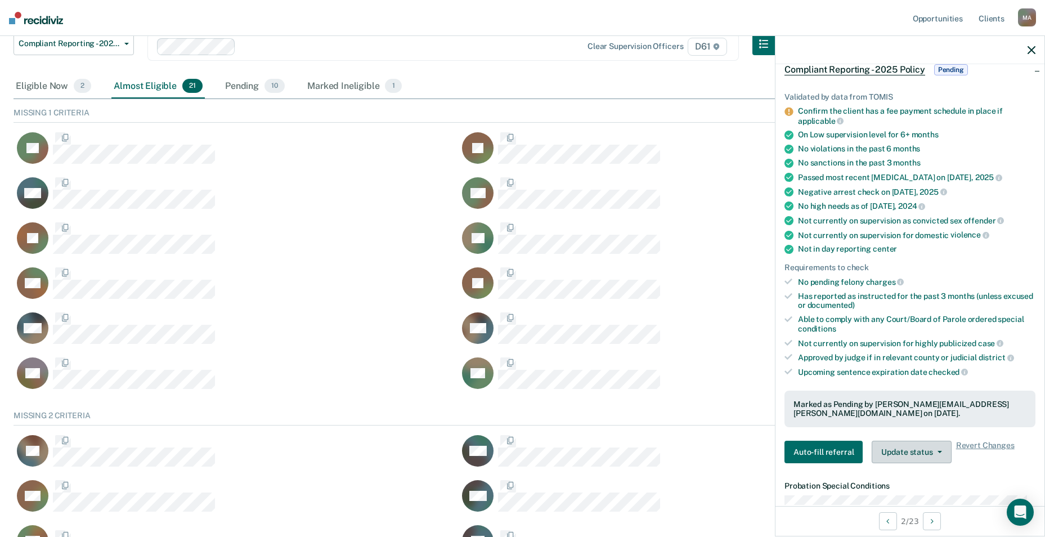
scroll to position [285, 1010]
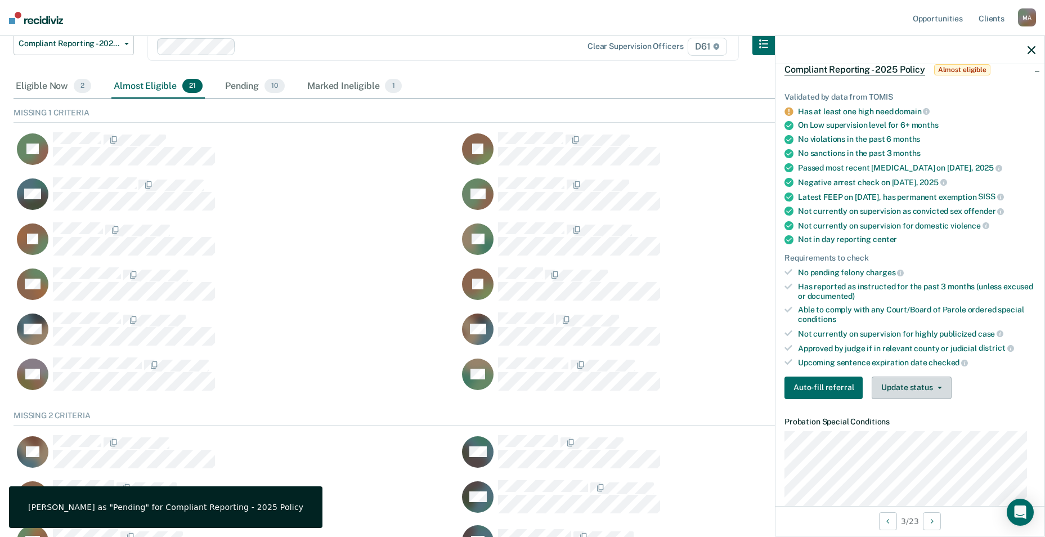
click at [890, 386] on button "Update status" at bounding box center [911, 388] width 79 height 23
click at [919, 416] on button "[PERSON_NAME]" at bounding box center [926, 415] width 109 height 18
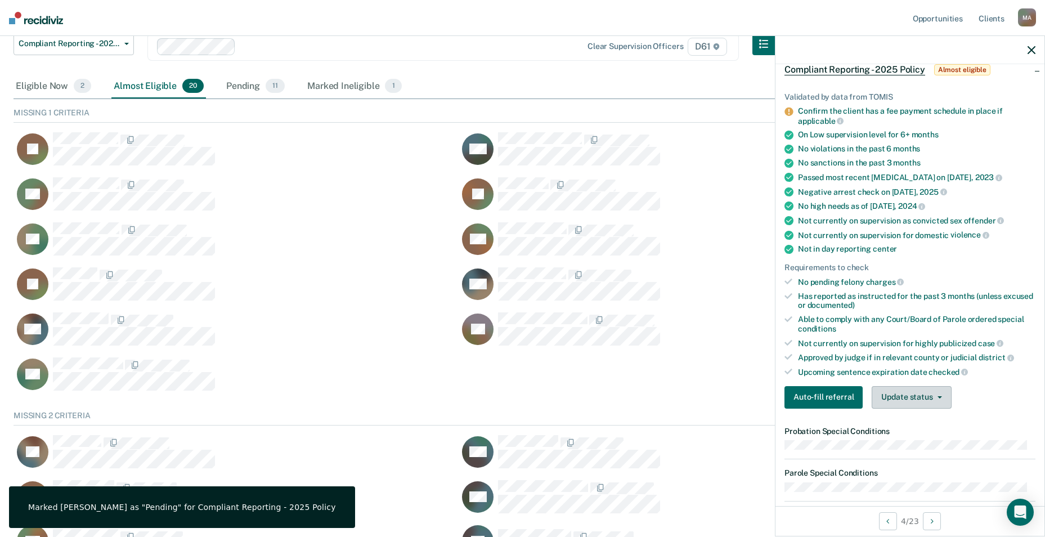
click at [919, 406] on button "Update status" at bounding box center [911, 397] width 79 height 23
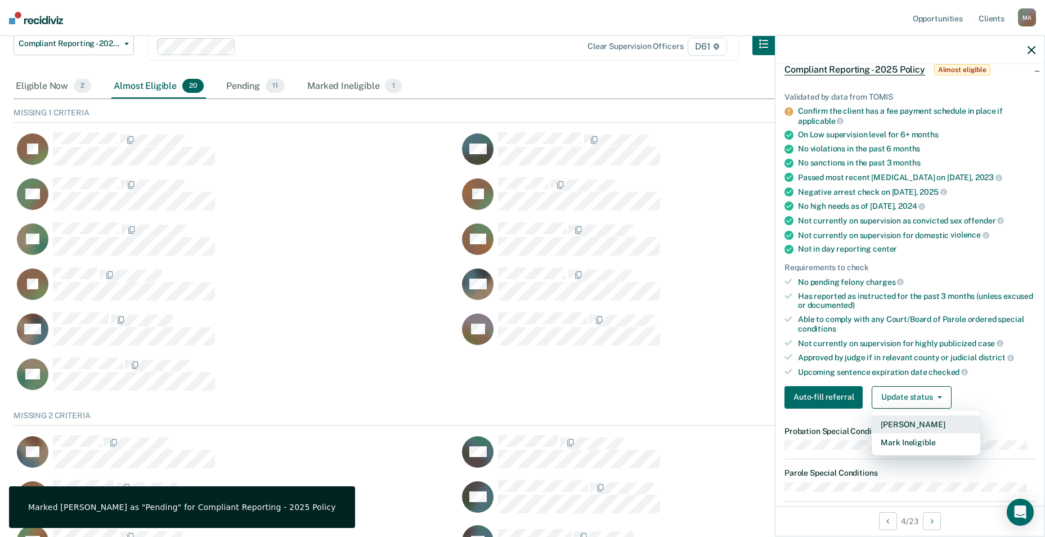
click at [921, 424] on button "[PERSON_NAME]" at bounding box center [926, 424] width 109 height 18
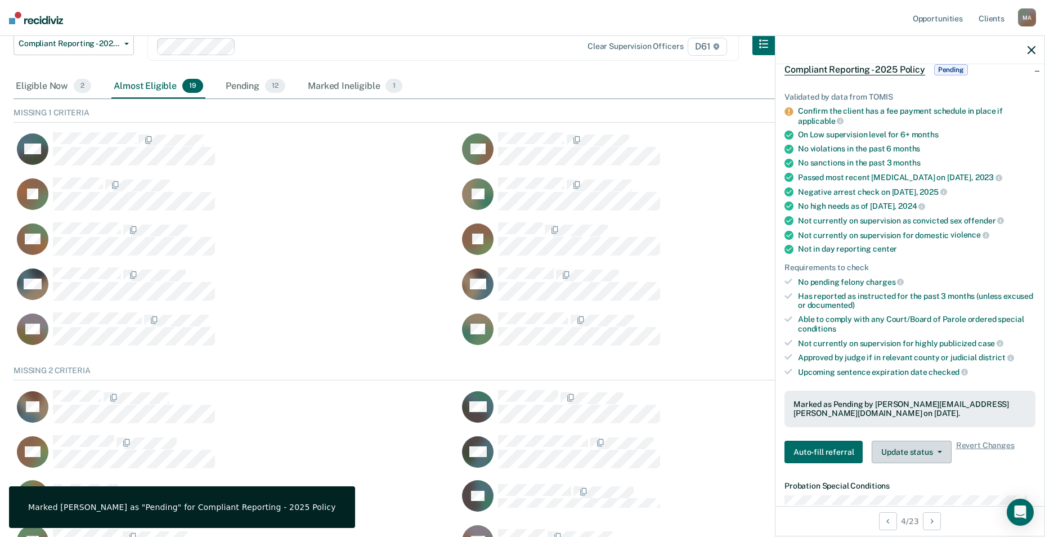
scroll to position [240, 1010]
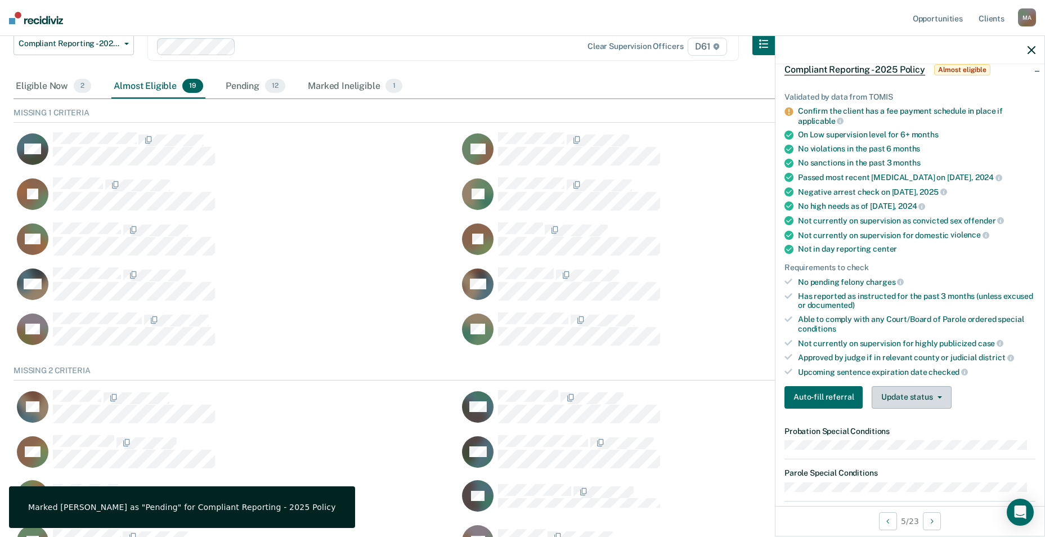
click at [914, 396] on button "Update status" at bounding box center [911, 397] width 79 height 23
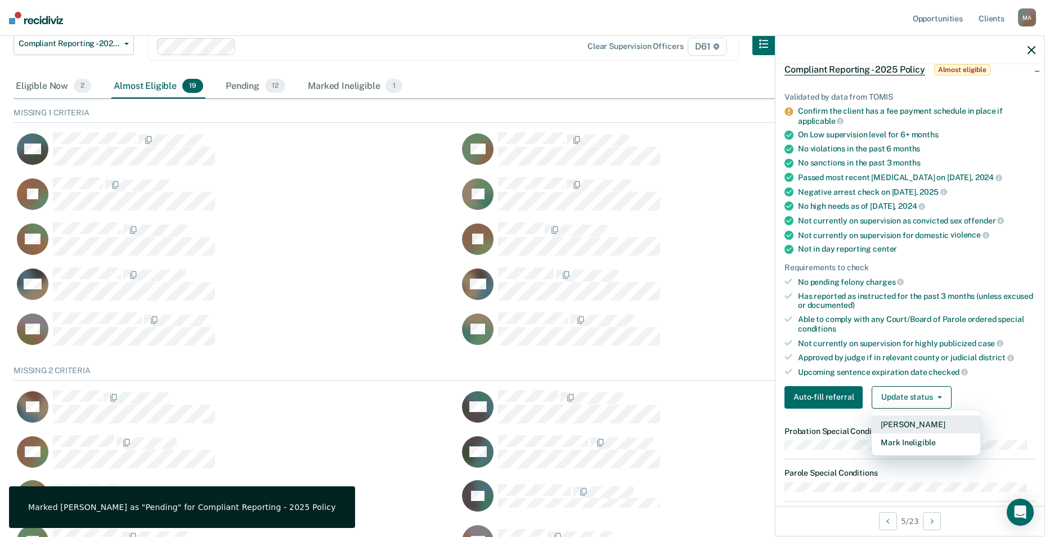
click at [915, 428] on button "[PERSON_NAME]" at bounding box center [926, 424] width 109 height 18
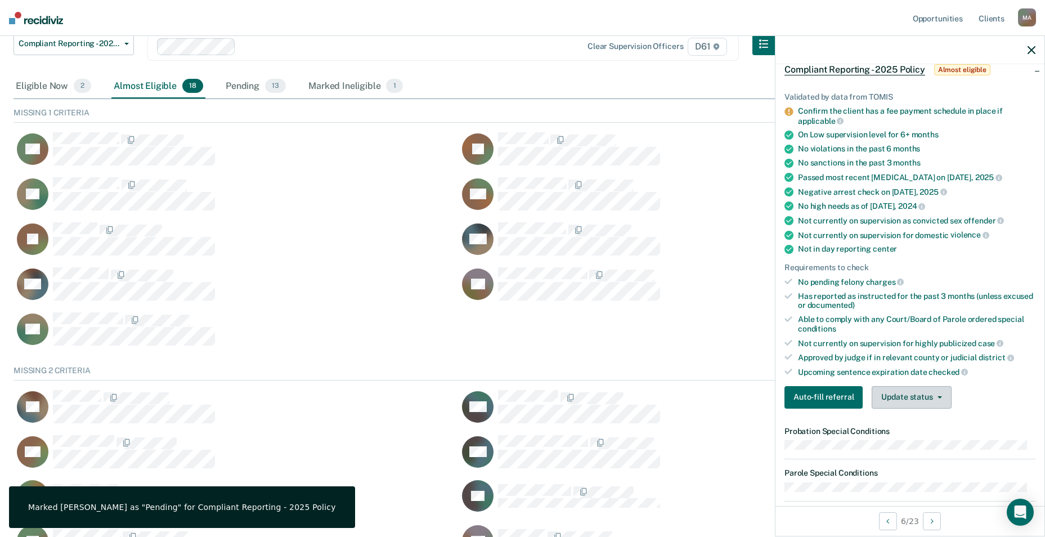
click at [920, 401] on button "Update status" at bounding box center [911, 397] width 79 height 23
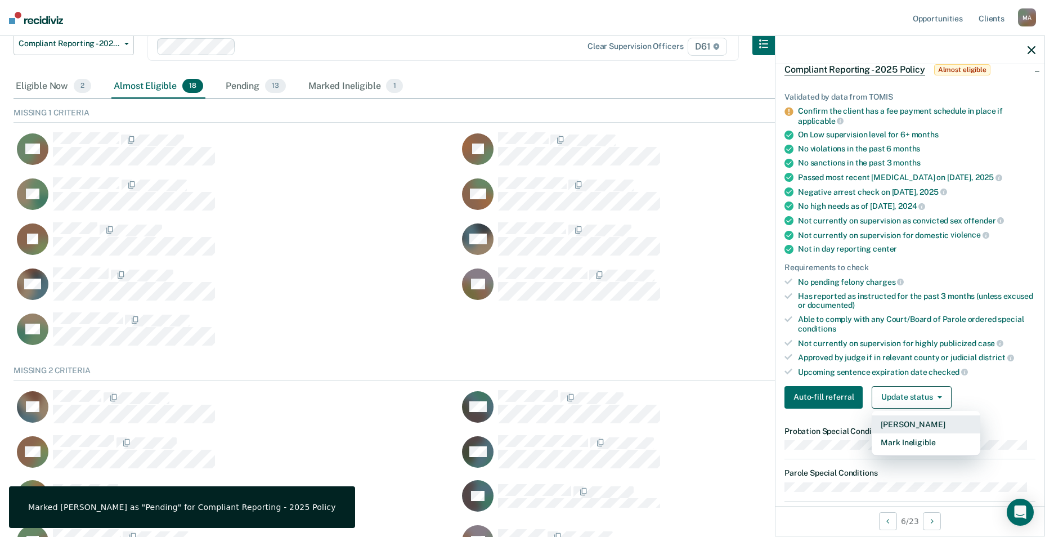
click at [924, 427] on button "[PERSON_NAME]" at bounding box center [926, 424] width 109 height 18
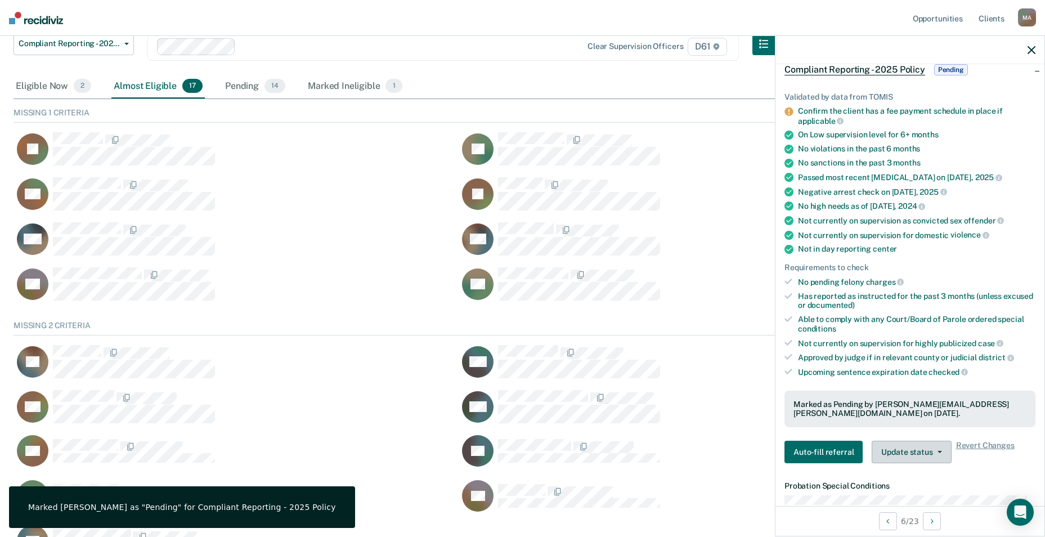
scroll to position [195, 1010]
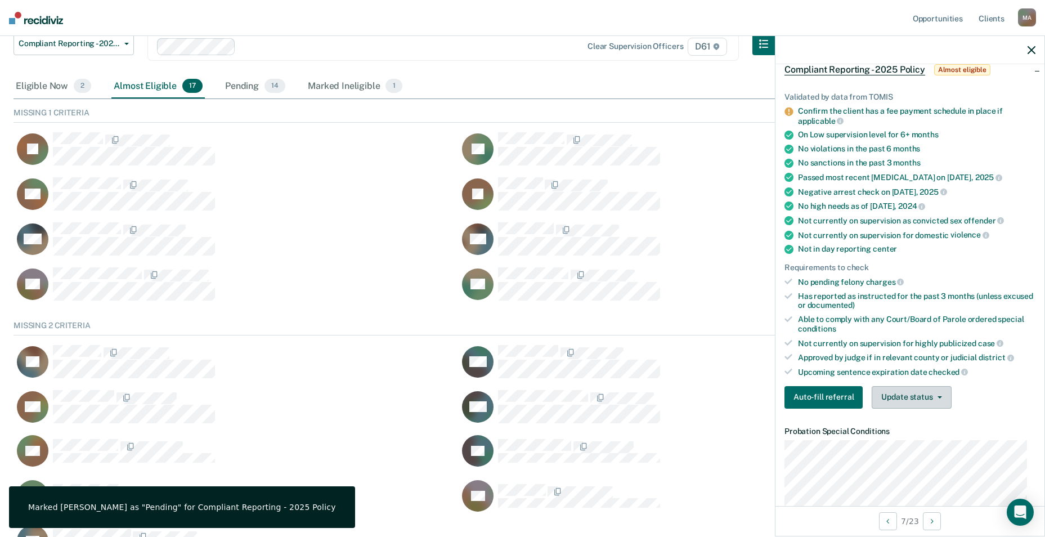
click at [904, 395] on button "Update status" at bounding box center [911, 397] width 79 height 23
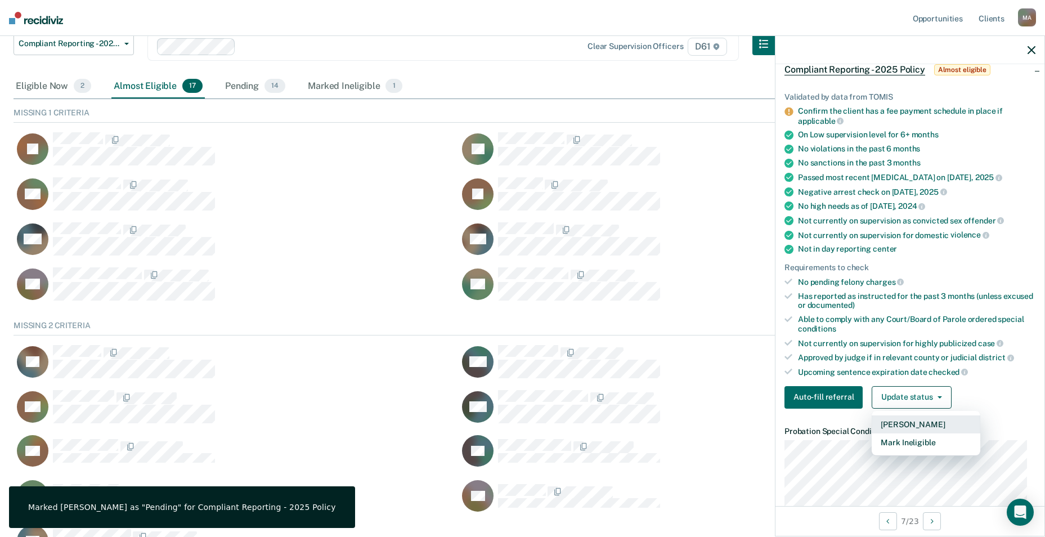
click at [912, 427] on button "[PERSON_NAME]" at bounding box center [926, 424] width 109 height 18
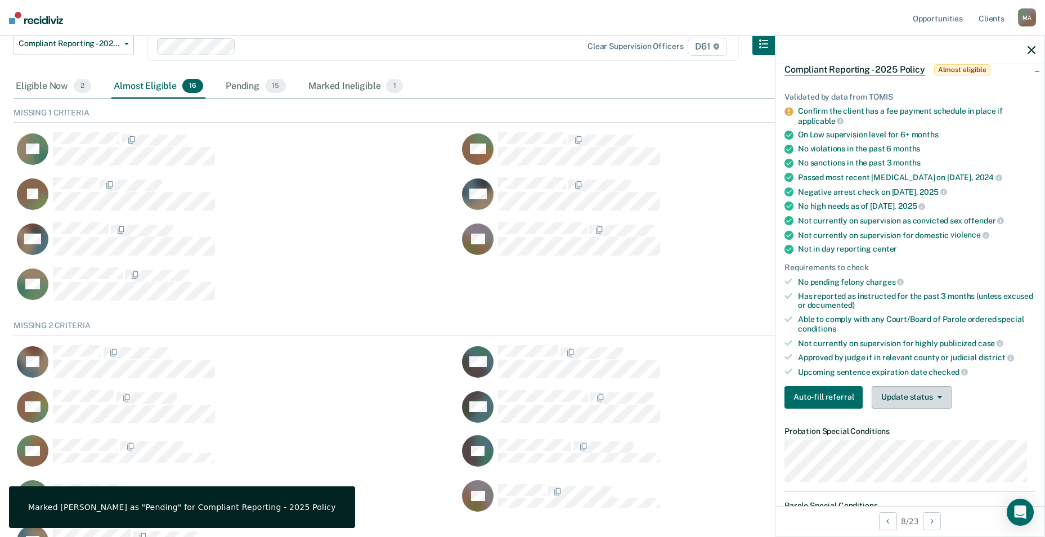
click at [929, 398] on button "Update status" at bounding box center [911, 397] width 79 height 23
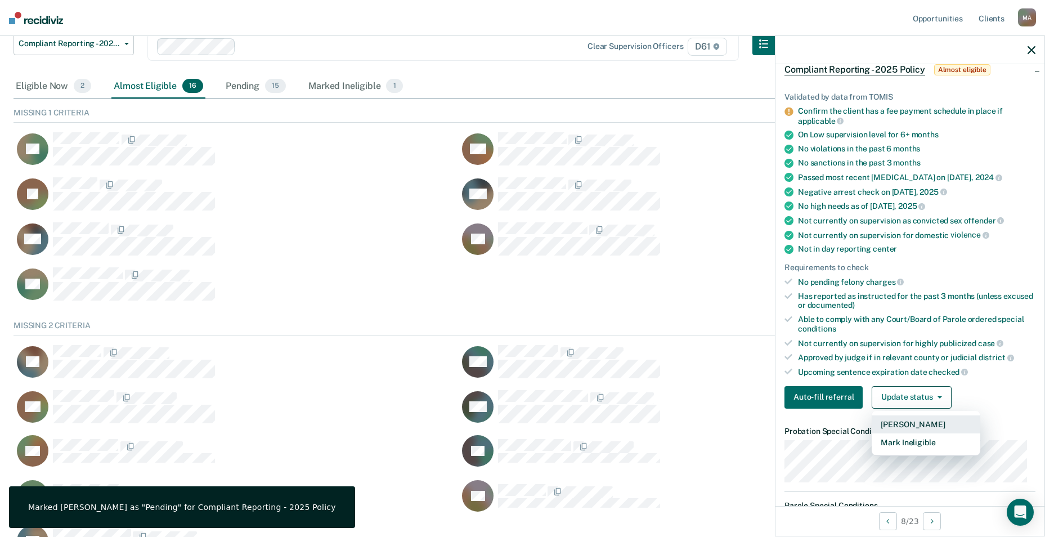
click at [910, 422] on button "[PERSON_NAME]" at bounding box center [926, 424] width 109 height 18
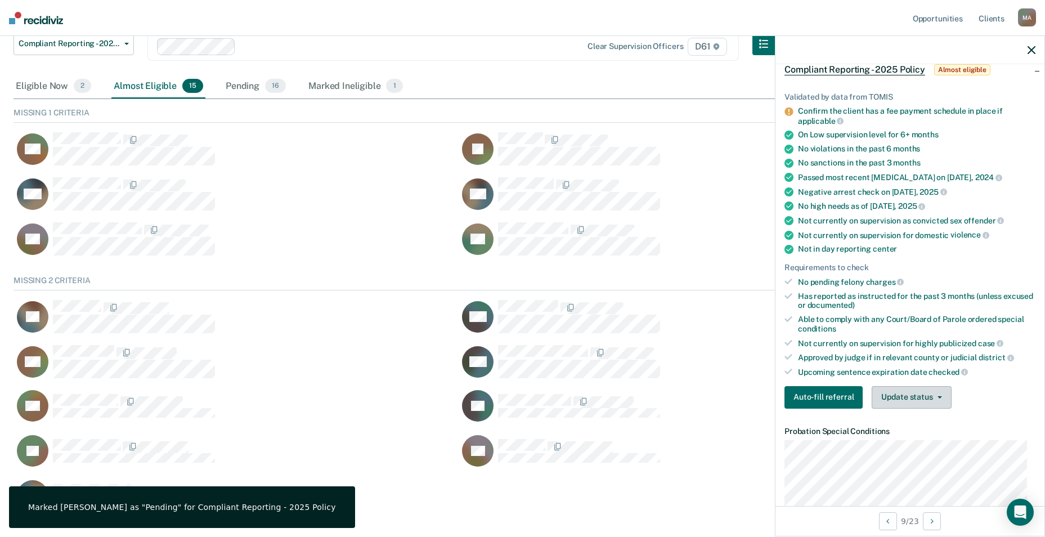
click at [913, 390] on button "Update status" at bounding box center [911, 397] width 79 height 23
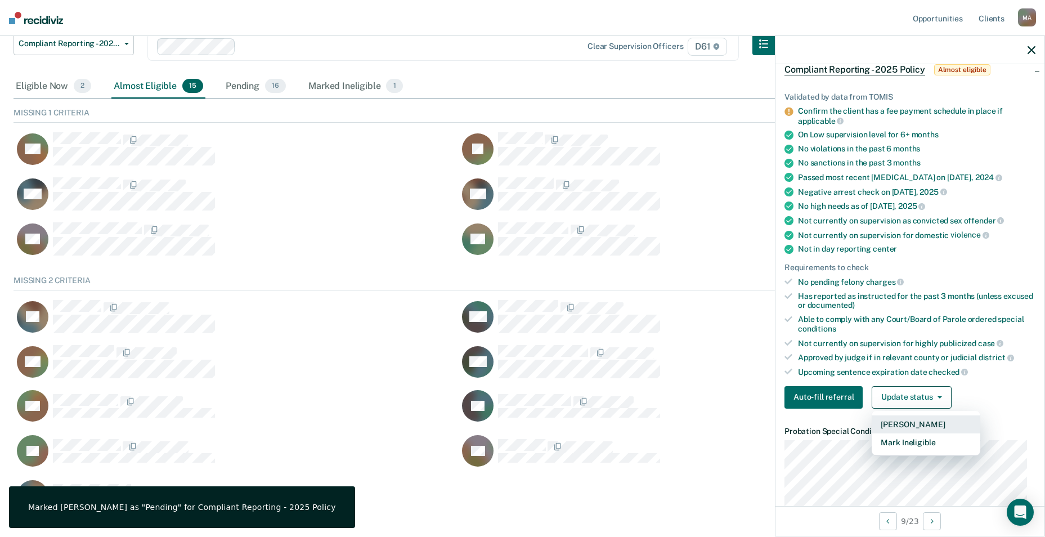
click at [912, 423] on button "[PERSON_NAME]" at bounding box center [926, 424] width 109 height 18
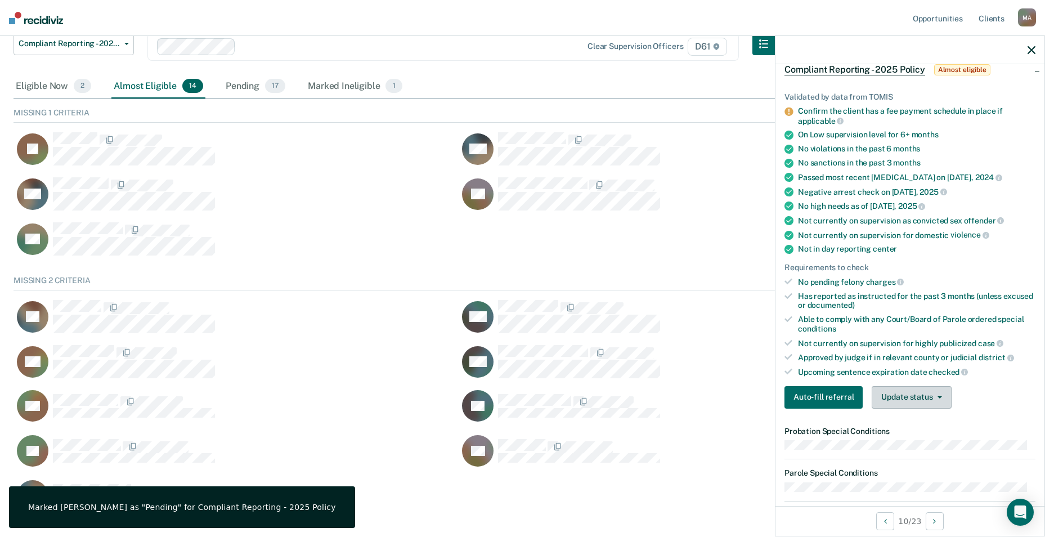
click at [919, 389] on button "Update status" at bounding box center [911, 397] width 79 height 23
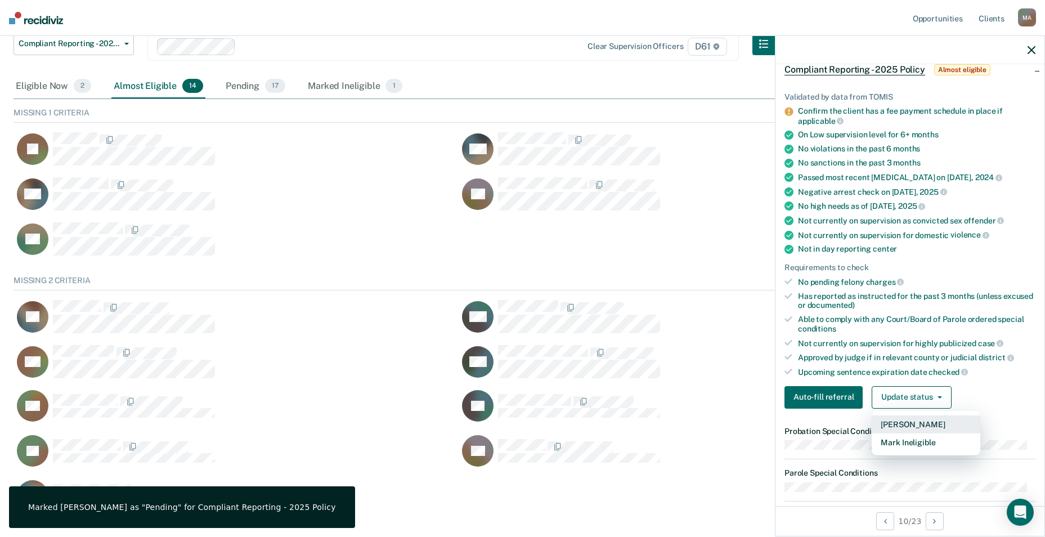
click at [901, 423] on button "[PERSON_NAME]" at bounding box center [926, 424] width 109 height 18
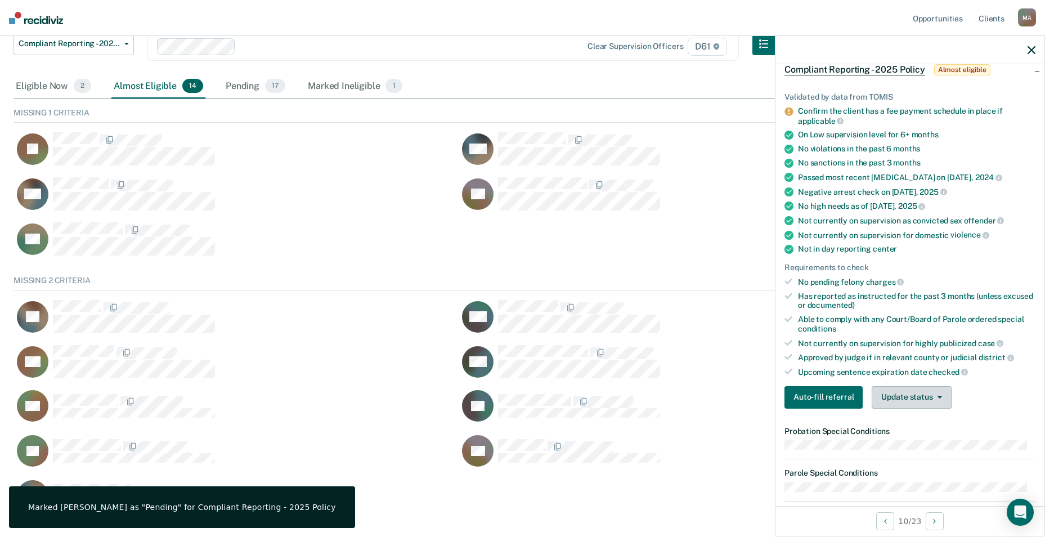
scroll to position [105, 1010]
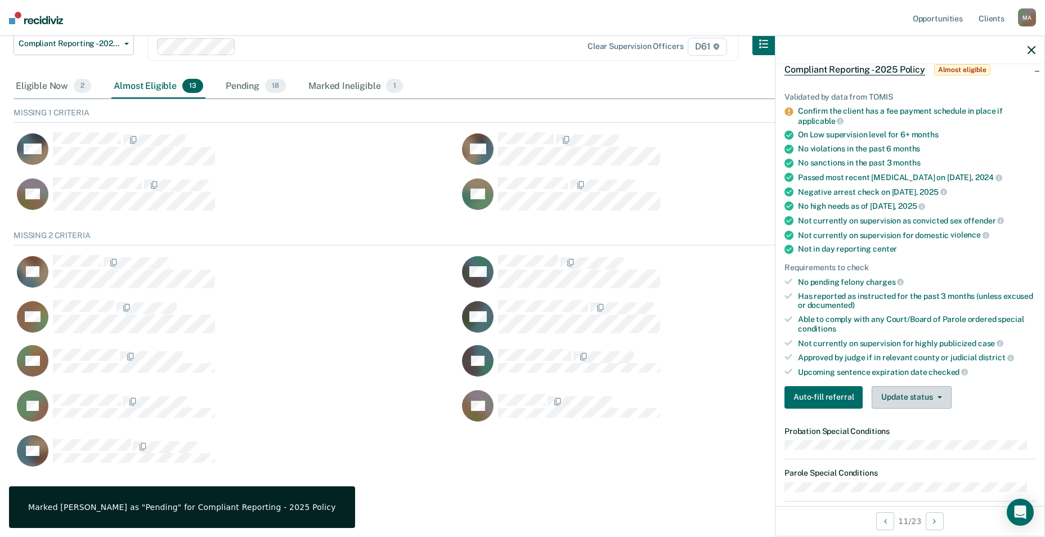
click at [924, 394] on button "Update status" at bounding box center [911, 397] width 79 height 23
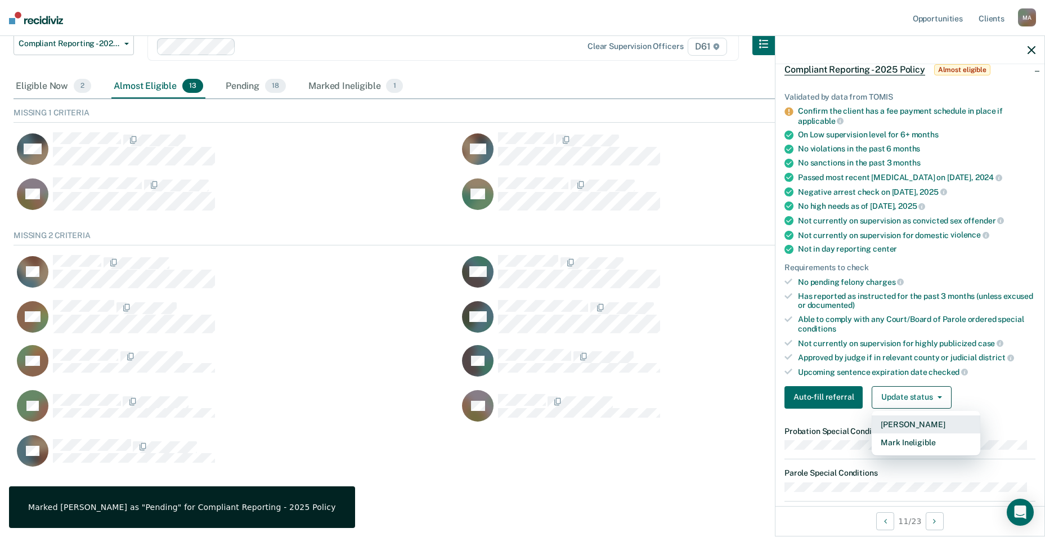
click at [903, 422] on button "[PERSON_NAME]" at bounding box center [926, 424] width 109 height 18
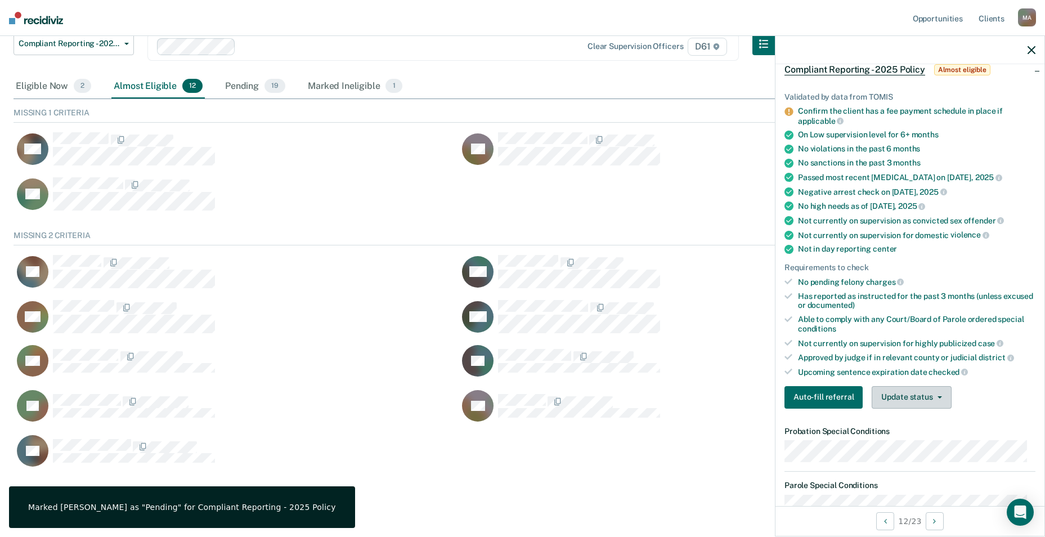
click at [897, 396] on button "Update status" at bounding box center [911, 397] width 79 height 23
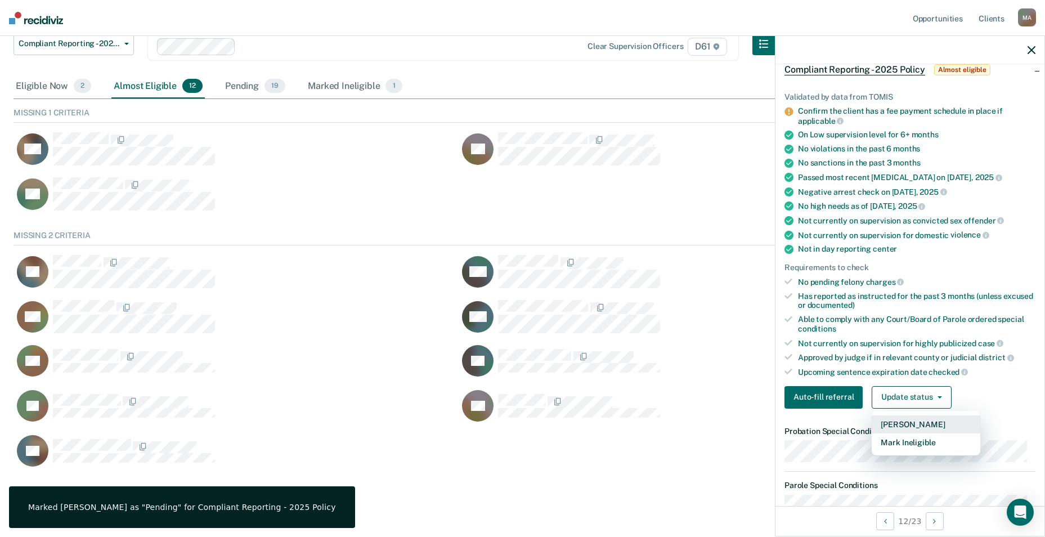
click at [895, 420] on button "[PERSON_NAME]" at bounding box center [926, 424] width 109 height 18
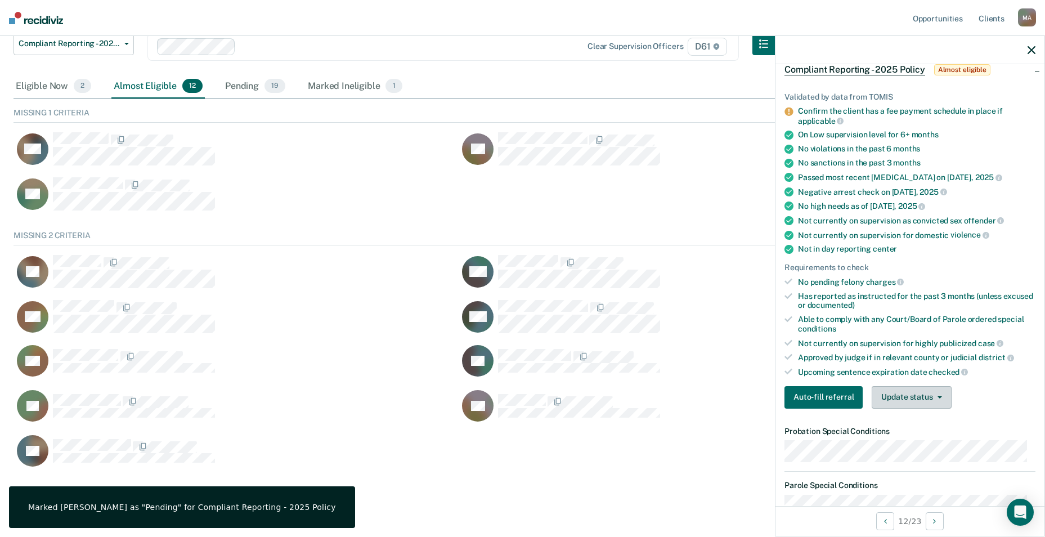
scroll to position [60, 1010]
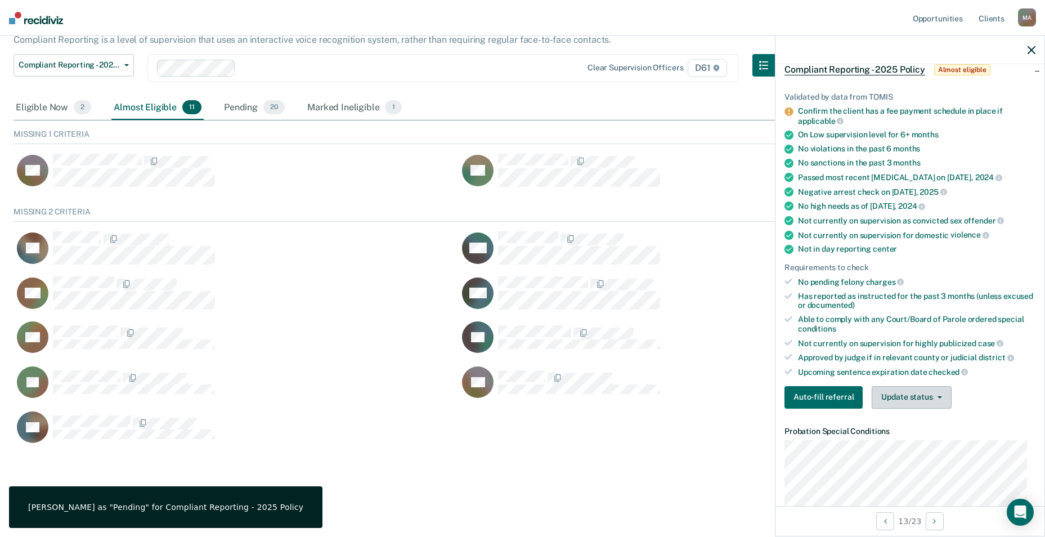
click at [926, 402] on button "Update status" at bounding box center [911, 397] width 79 height 23
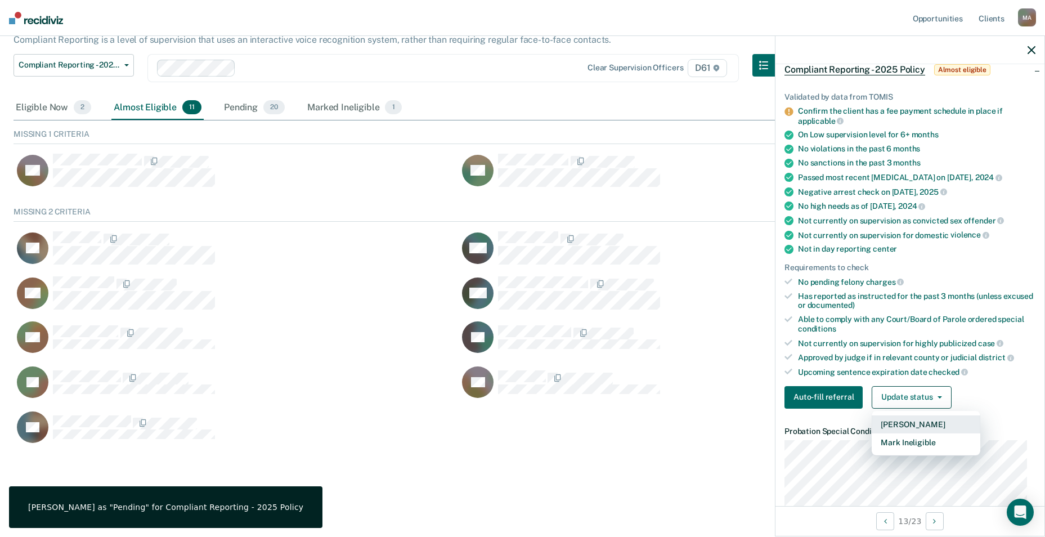
click at [921, 422] on button "[PERSON_NAME]" at bounding box center [926, 424] width 109 height 18
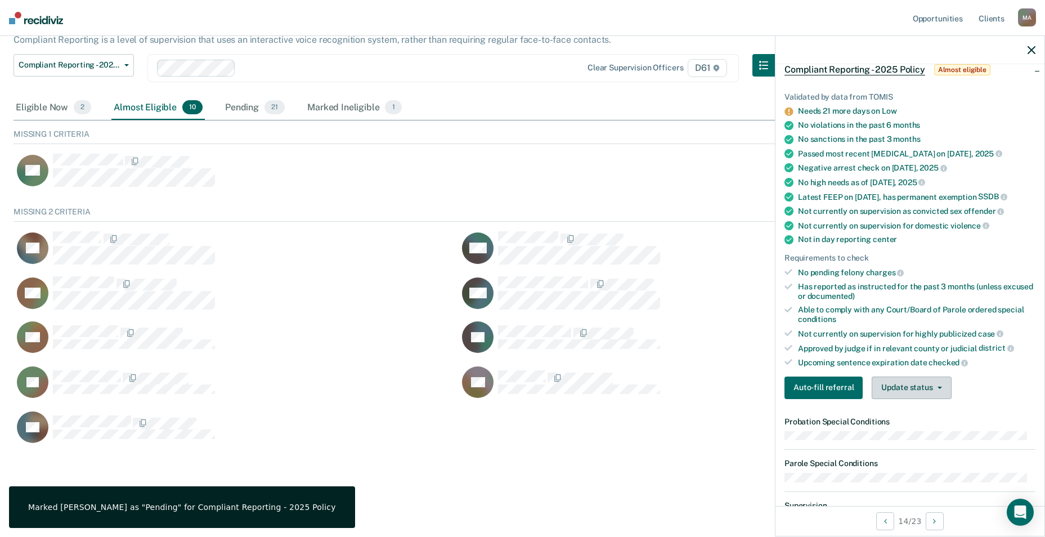
click at [908, 396] on button "Update status" at bounding box center [911, 388] width 79 height 23
click at [661, 488] on div "Compliant Reporting - 2025 Policy Compliant Reporting is a level of supervision…" at bounding box center [523, 245] width 1018 height 486
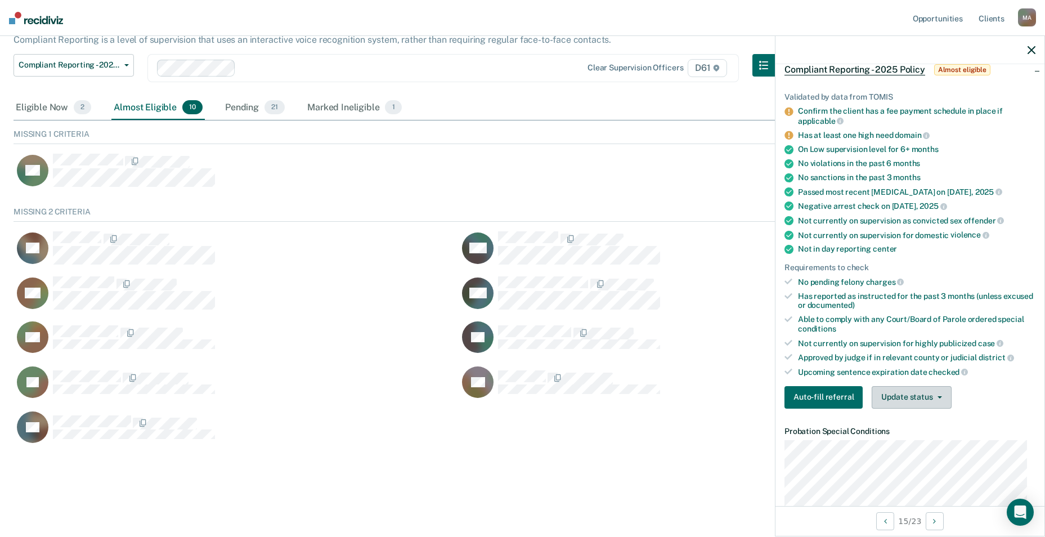
click at [929, 402] on button "Update status" at bounding box center [911, 397] width 79 height 23
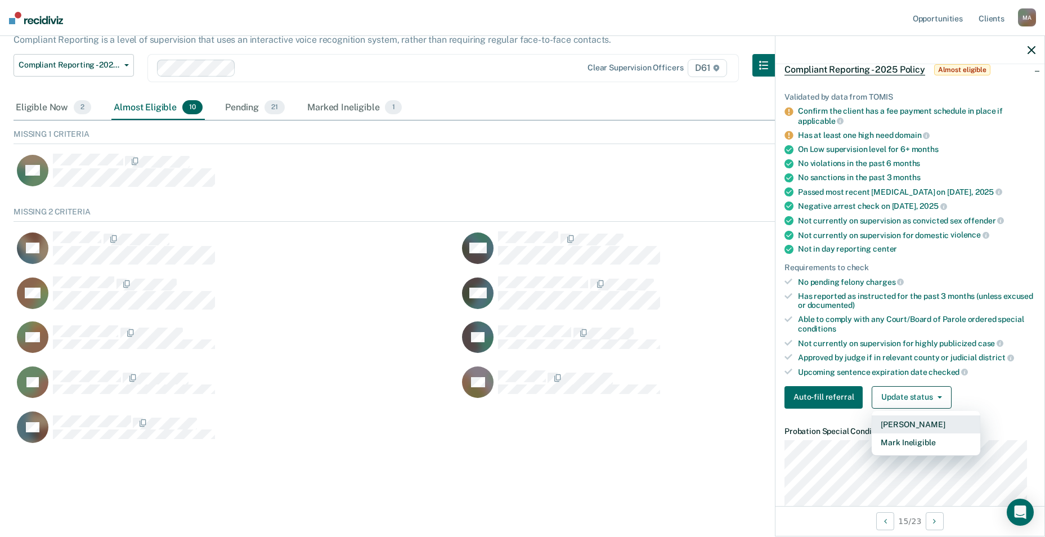
click at [911, 424] on button "[PERSON_NAME]" at bounding box center [926, 424] width 109 height 18
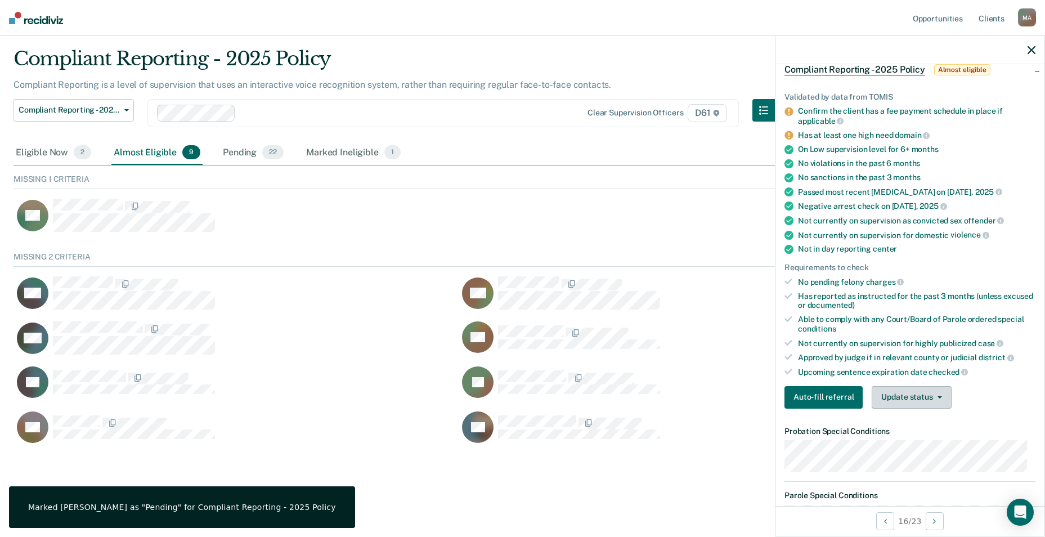
click at [899, 394] on button "Update status" at bounding box center [911, 397] width 79 height 23
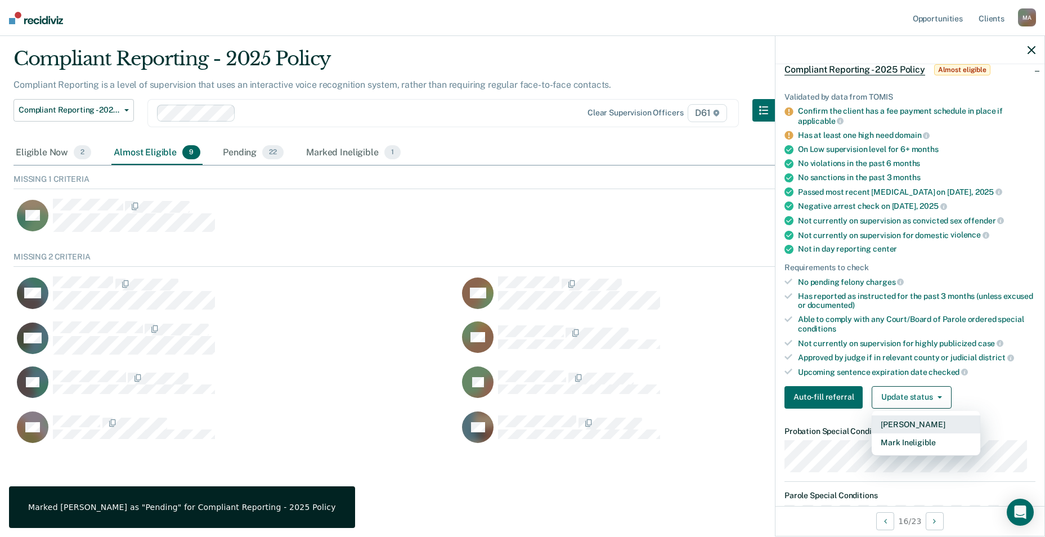
click at [901, 423] on button "[PERSON_NAME]" at bounding box center [926, 424] width 109 height 18
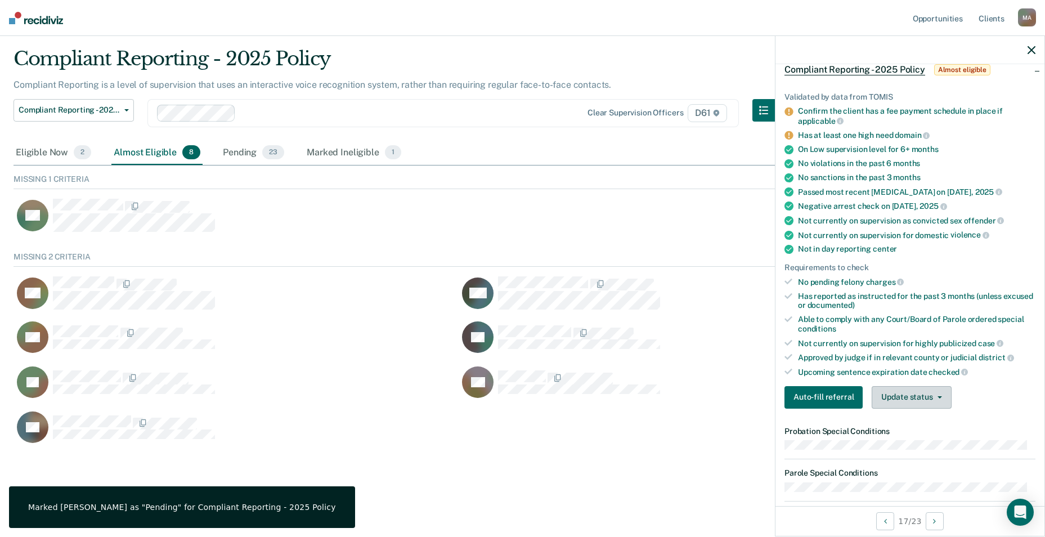
click at [919, 400] on button "Update status" at bounding box center [911, 397] width 79 height 23
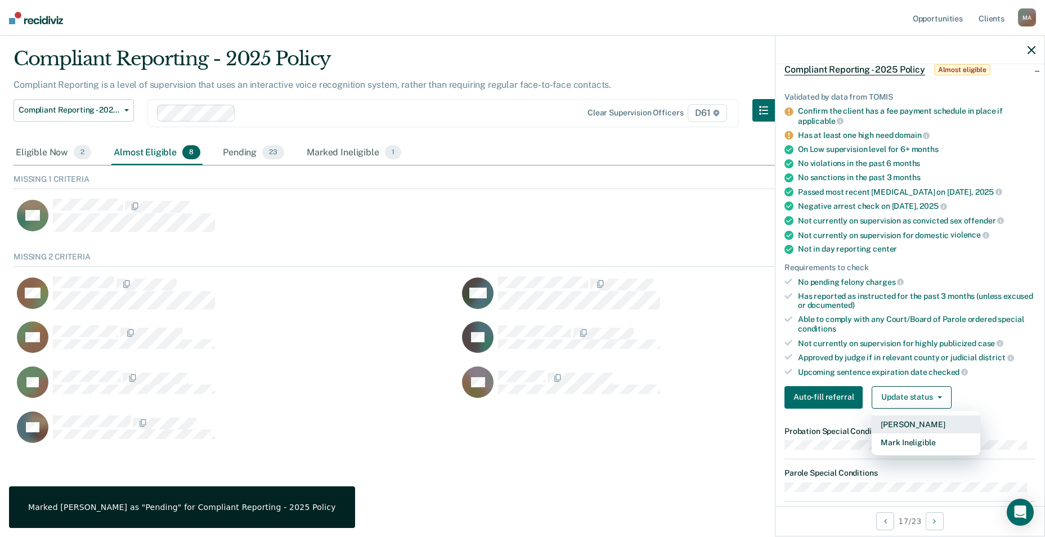
click at [900, 424] on button "[PERSON_NAME]" at bounding box center [926, 424] width 109 height 18
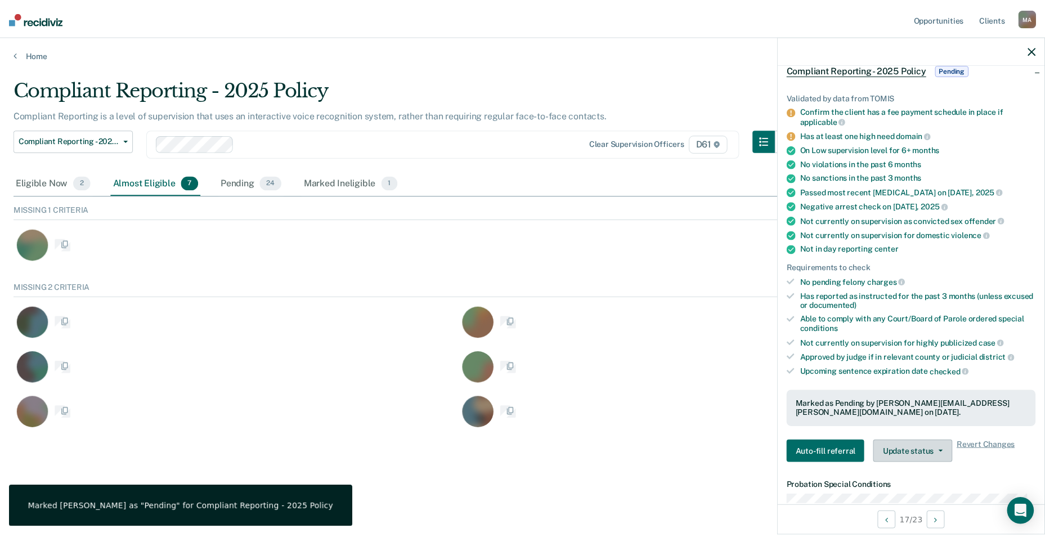
scroll to position [60, 1018]
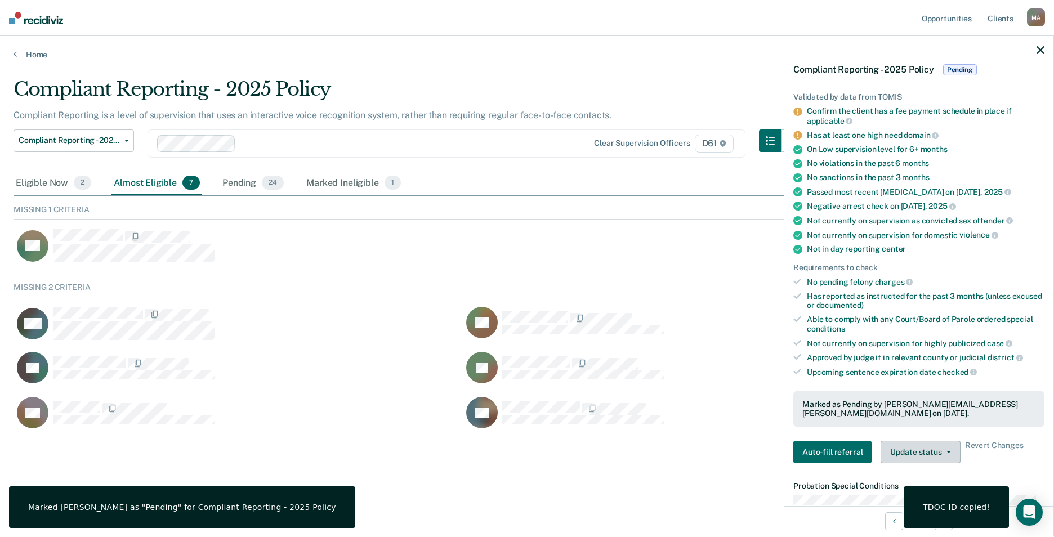
click at [909, 448] on button "Update status" at bounding box center [919, 452] width 79 height 23
click at [904, 478] on button "Revert from Pending" at bounding box center [934, 479] width 109 height 18
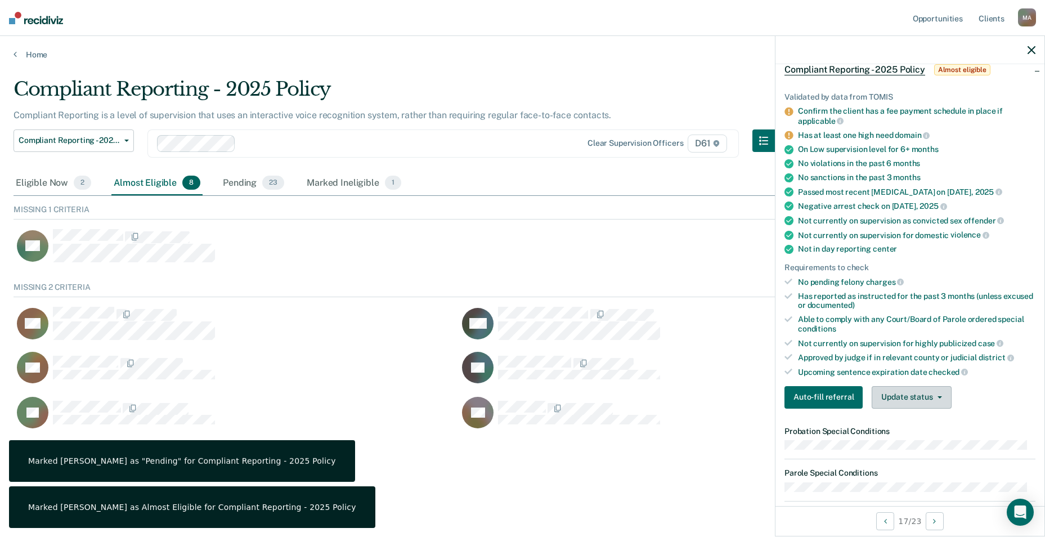
click at [903, 402] on button "Update status" at bounding box center [911, 397] width 79 height 23
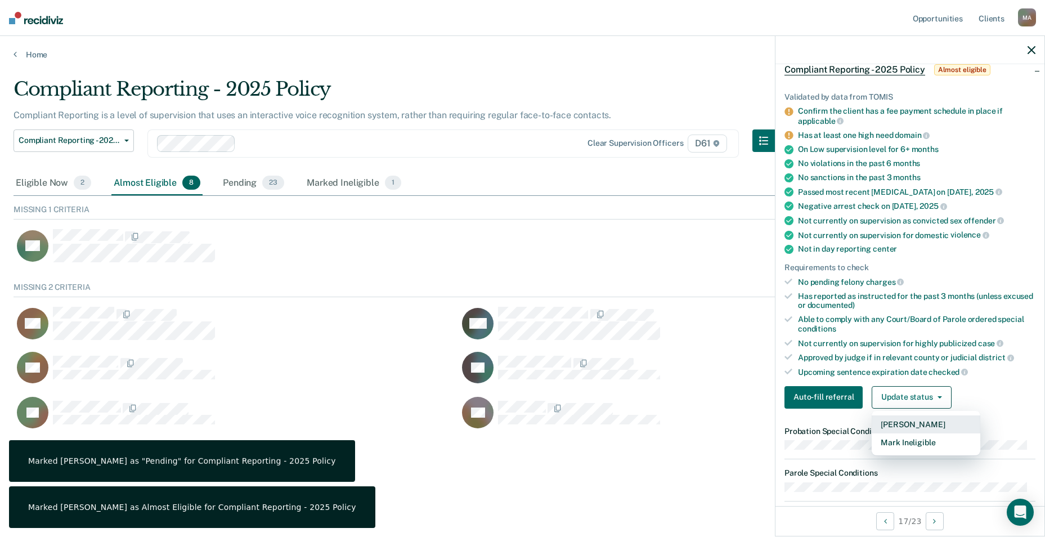
click at [911, 422] on button "[PERSON_NAME]" at bounding box center [926, 424] width 109 height 18
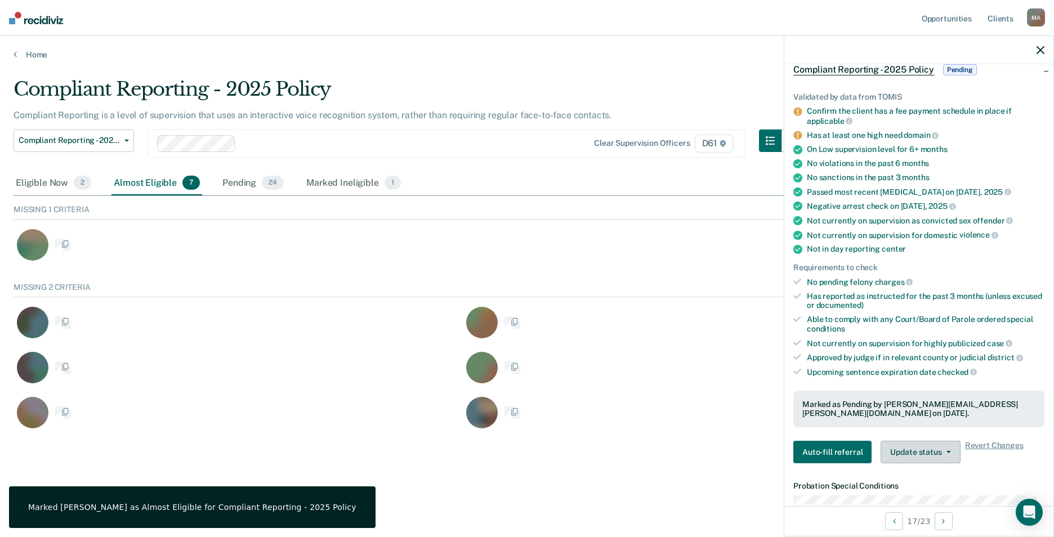
scroll to position [60, 1018]
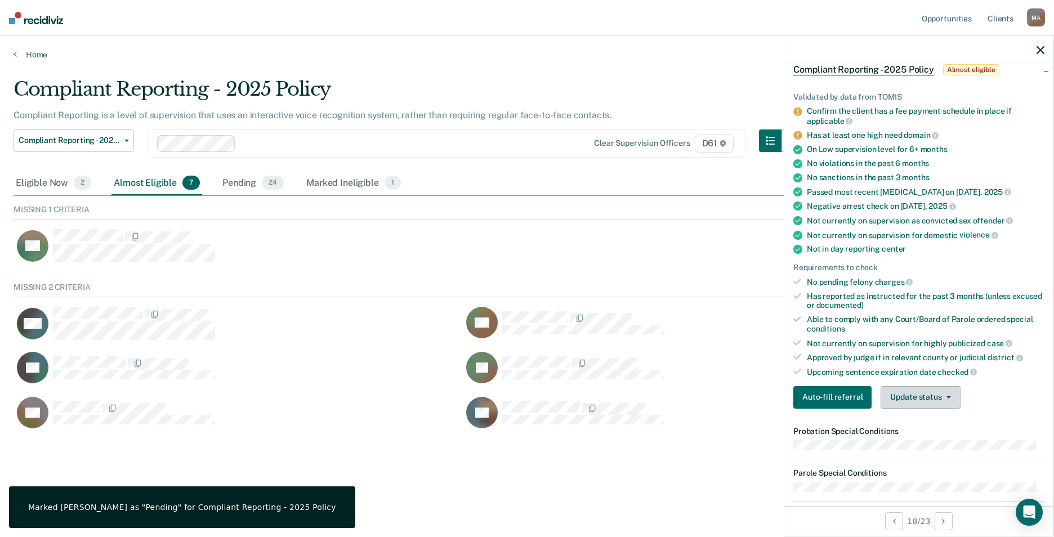
click at [915, 402] on button "Update status" at bounding box center [919, 397] width 79 height 23
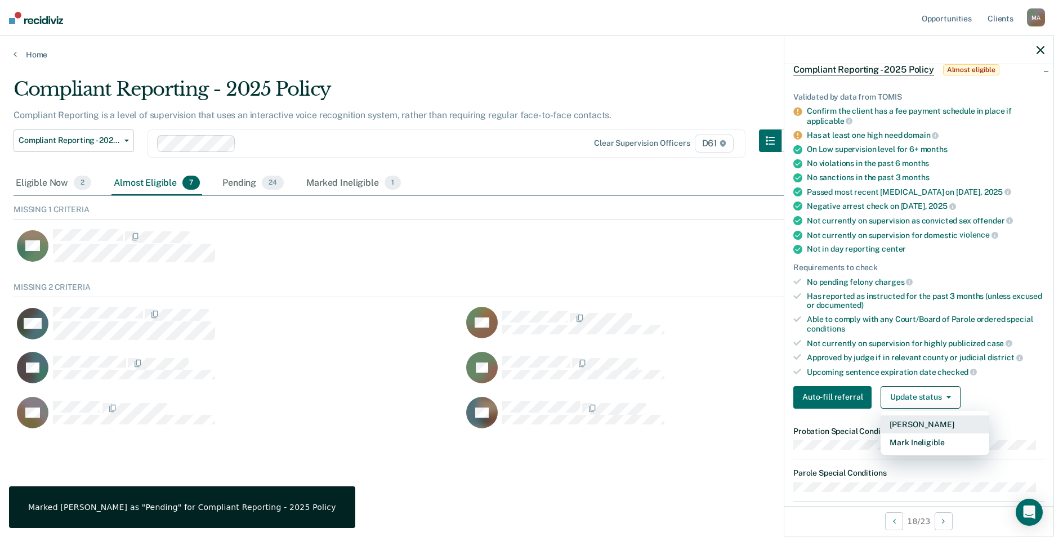
click at [910, 428] on button "[PERSON_NAME]" at bounding box center [934, 424] width 109 height 18
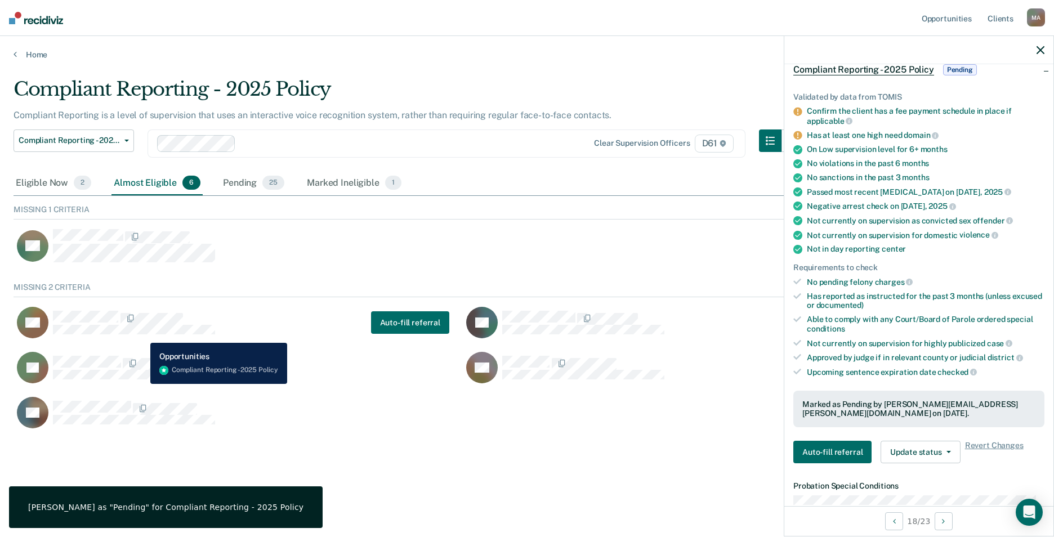
click at [142, 334] on div "AR" at bounding box center [116, 323] width 198 height 32
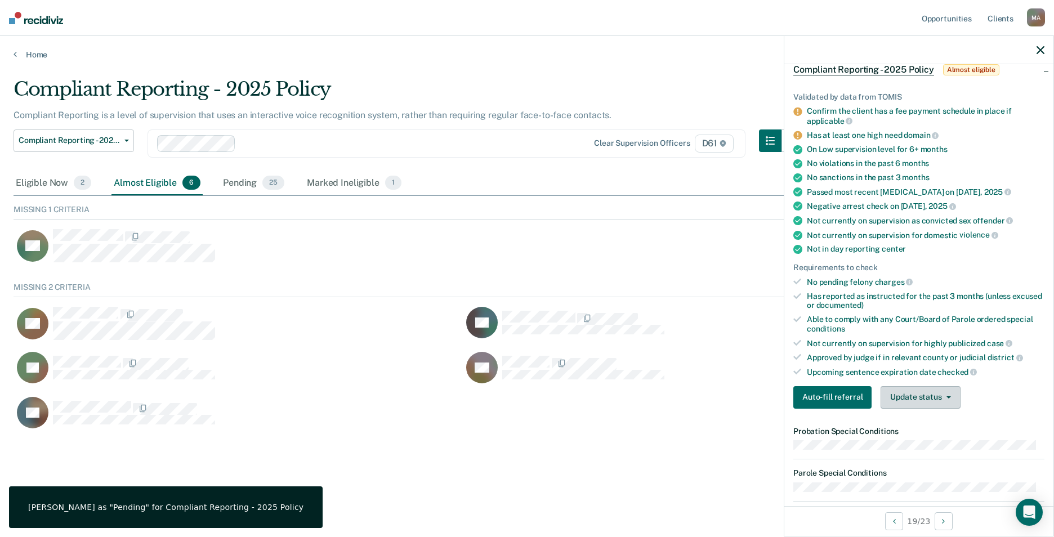
click at [913, 402] on button "Update status" at bounding box center [919, 397] width 79 height 23
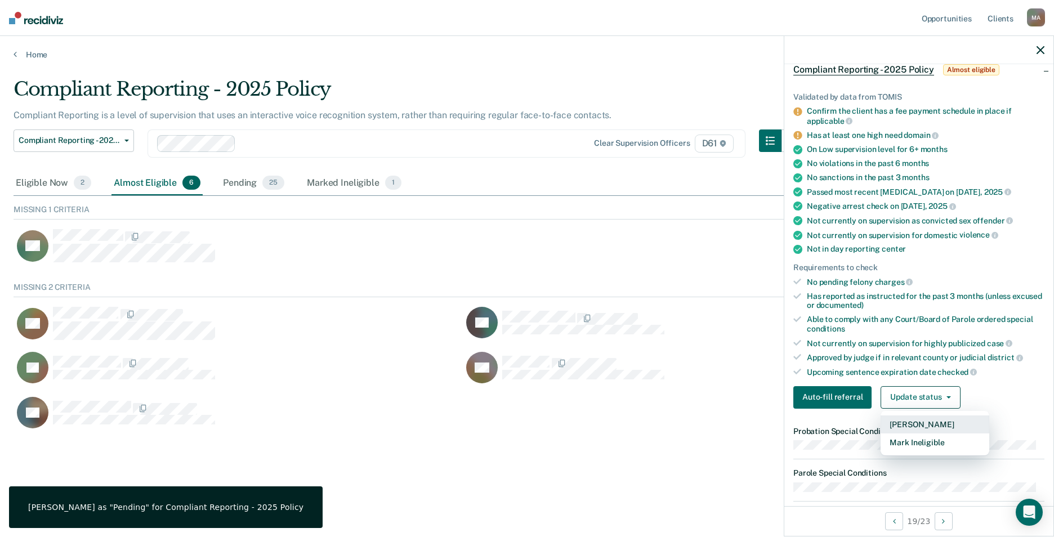
click at [912, 423] on button "[PERSON_NAME]" at bounding box center [934, 424] width 109 height 18
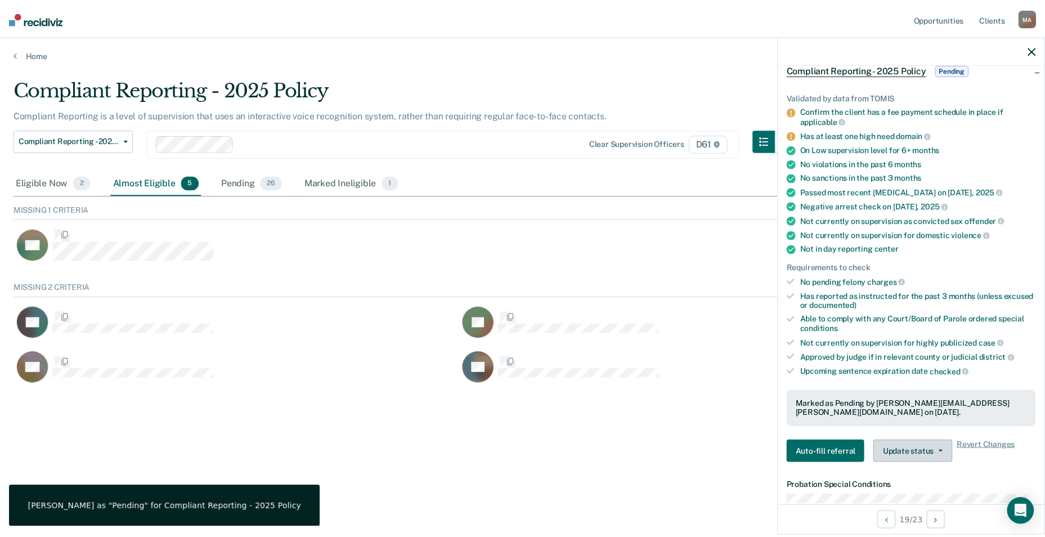
scroll to position [105, 1018]
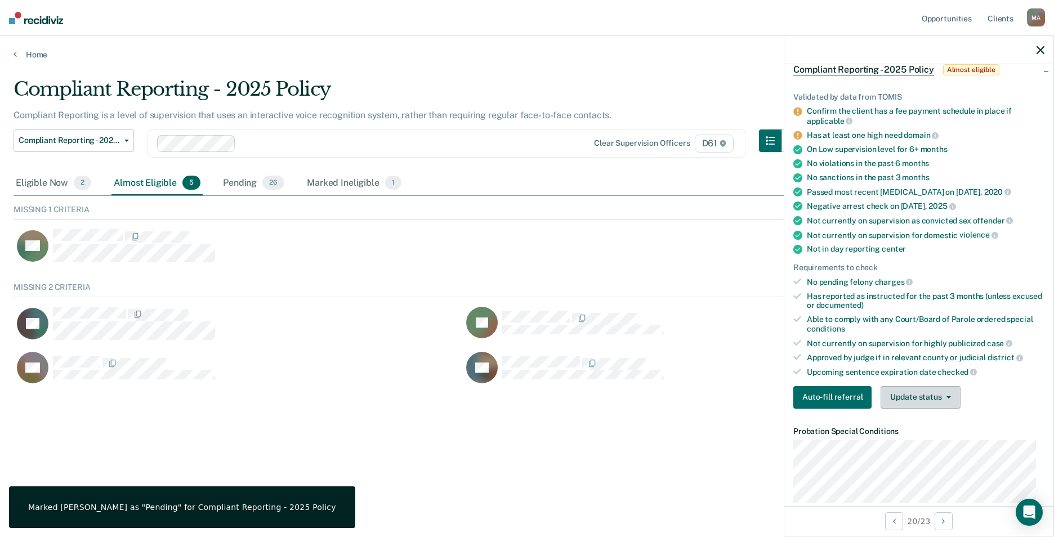
click at [926, 394] on button "Update status" at bounding box center [919, 397] width 79 height 23
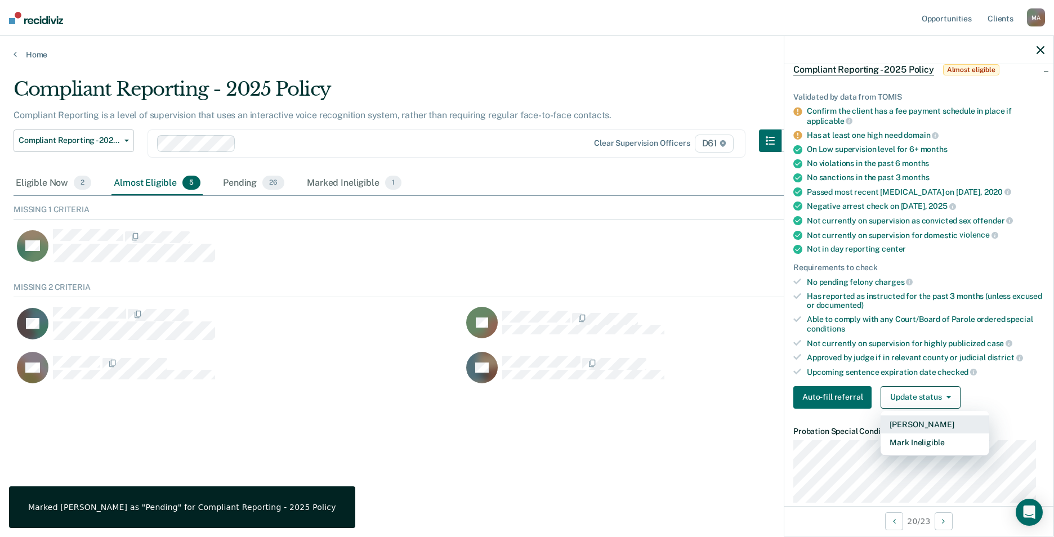
click at [919, 420] on button "[PERSON_NAME]" at bounding box center [934, 424] width 109 height 18
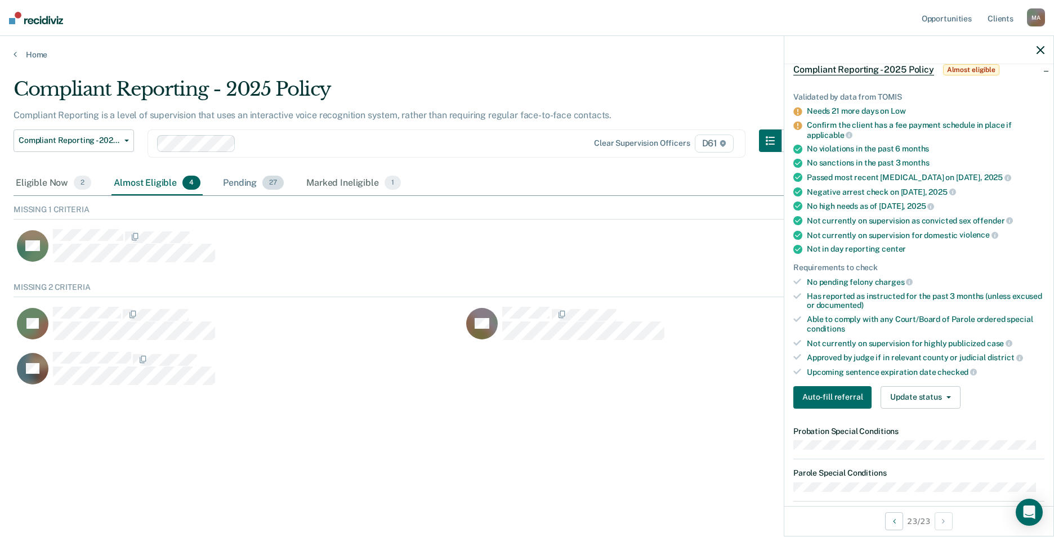
click at [252, 183] on div "Pending 27" at bounding box center [253, 183] width 65 height 25
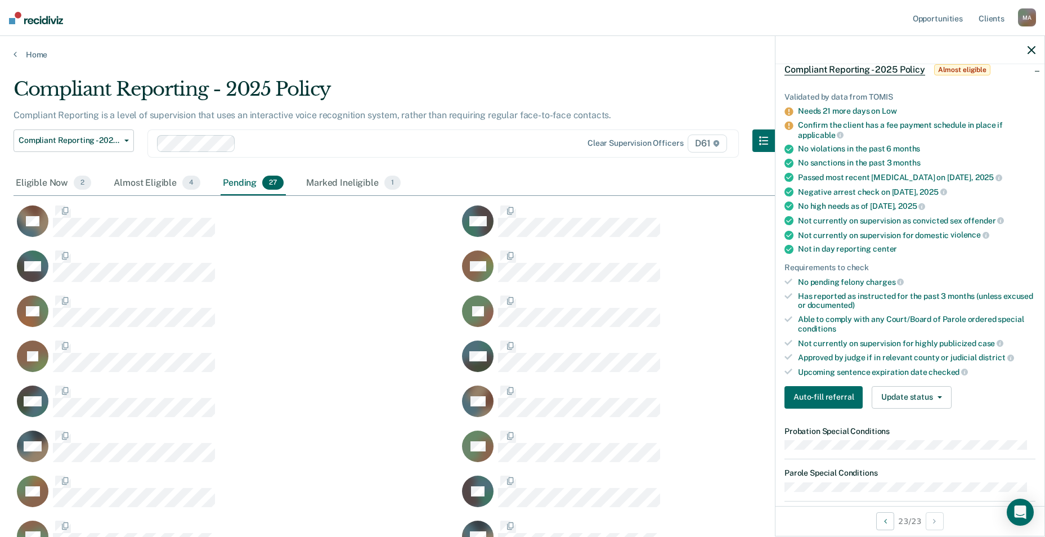
scroll to position [746, 1010]
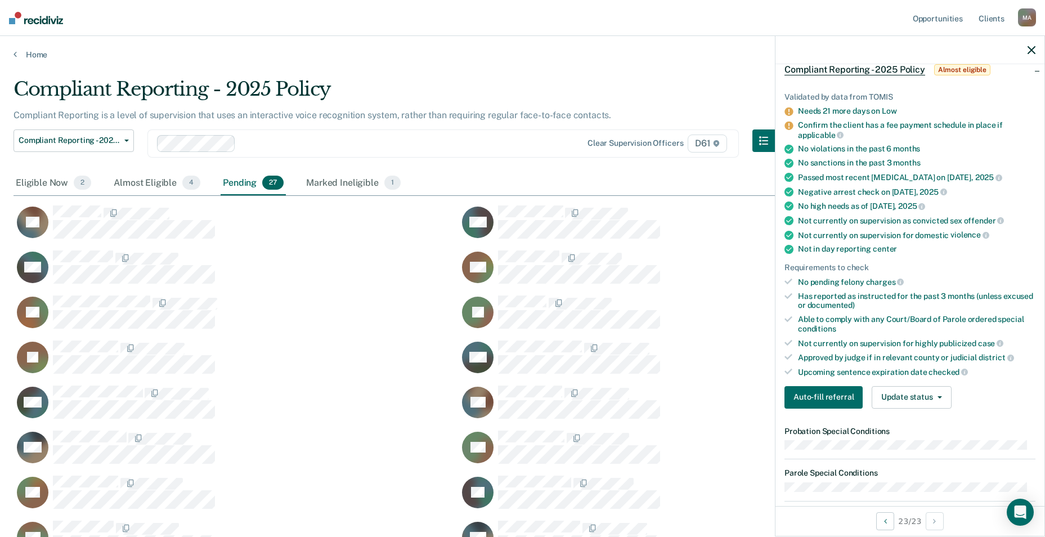
click at [1031, 53] on icon "button" at bounding box center [1032, 50] width 8 height 8
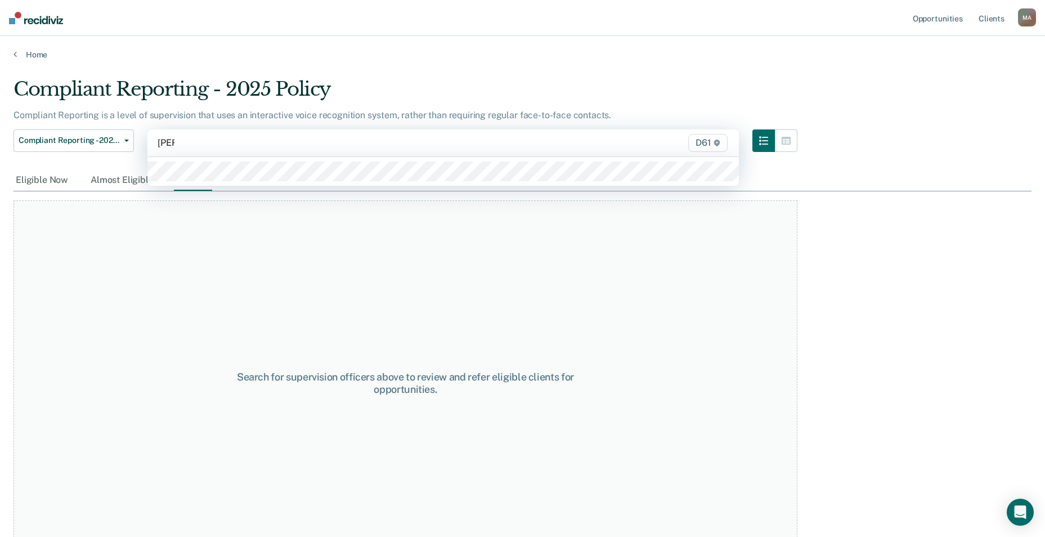
type input "[PERSON_NAME]"
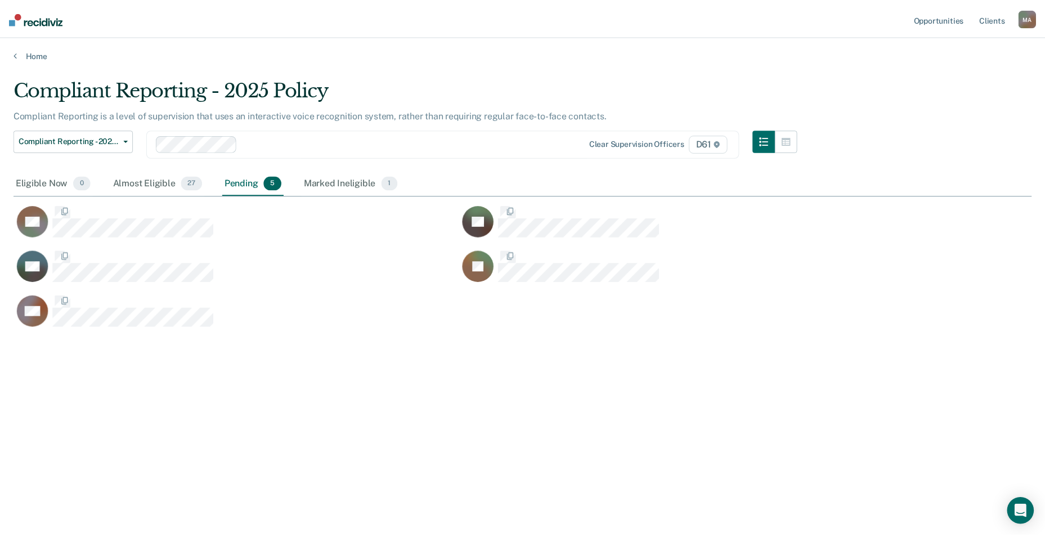
scroll to position [366, 1018]
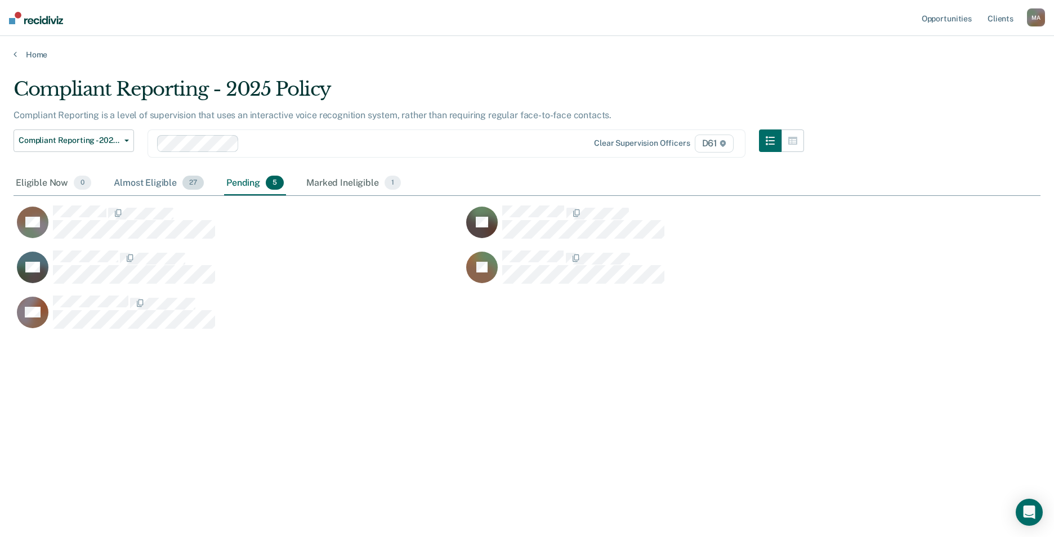
click at [161, 189] on div "Almost Eligible 27" at bounding box center [158, 183] width 95 height 25
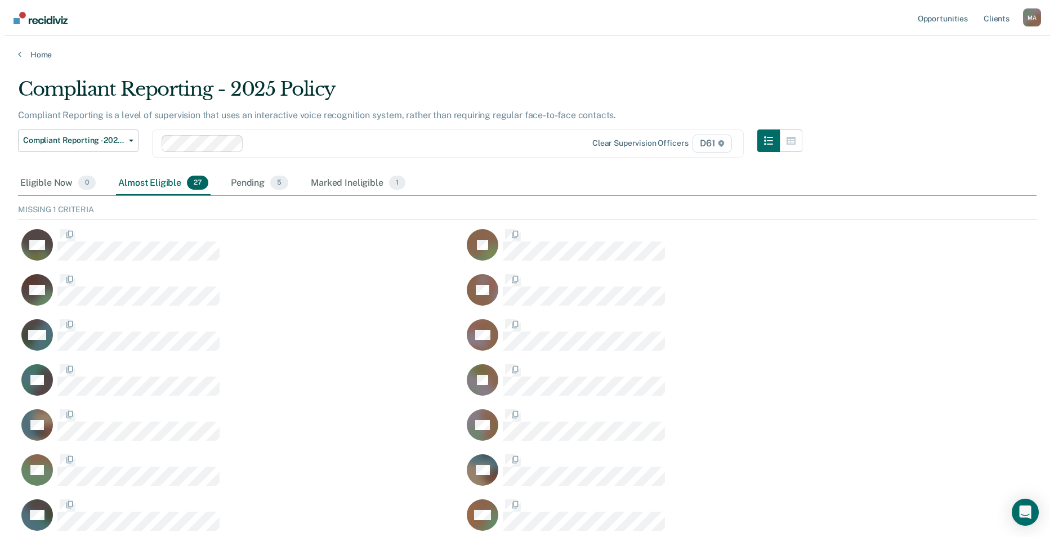
scroll to position [60, 1010]
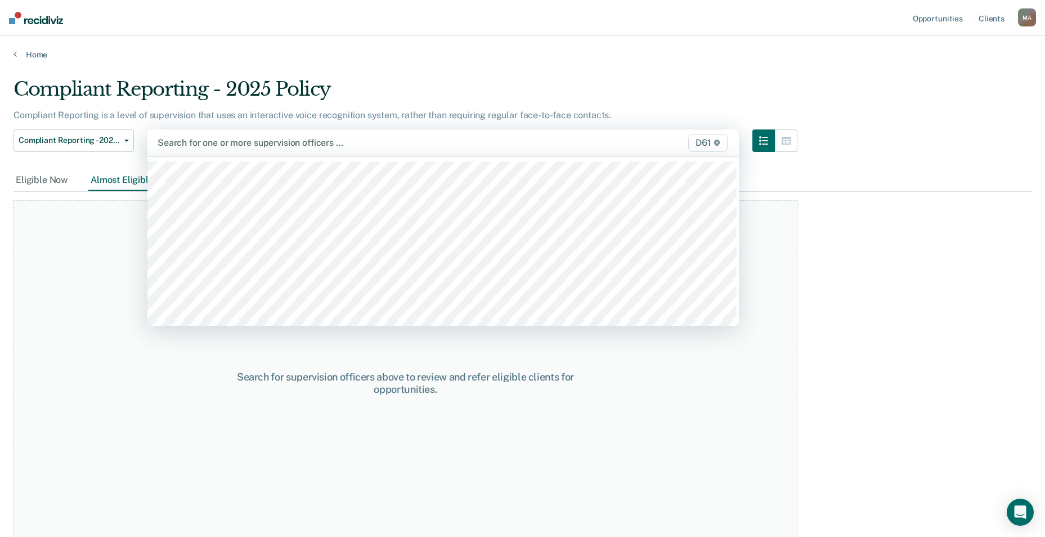
click at [207, 147] on div at bounding box center [357, 142] width 399 height 13
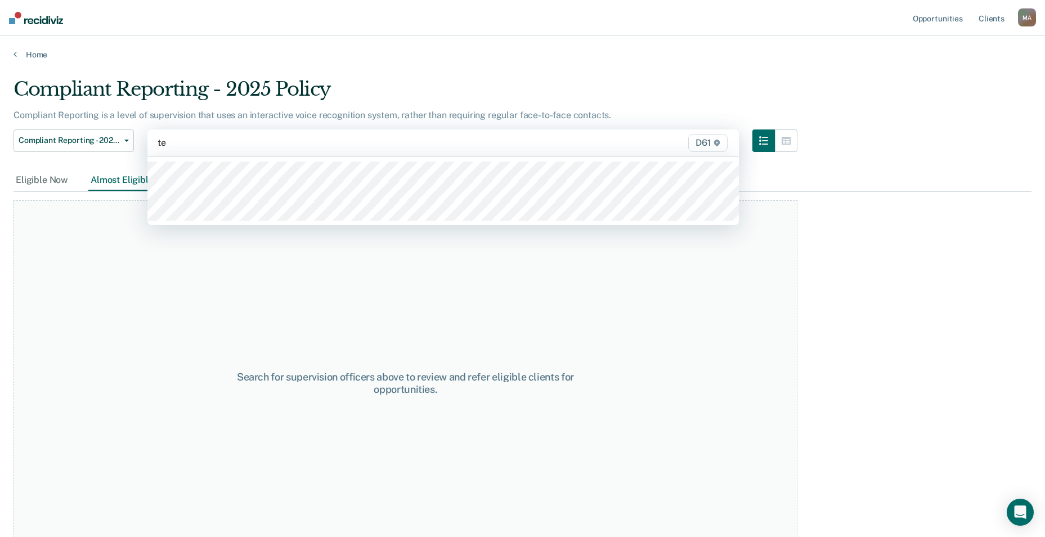
type input "ter"
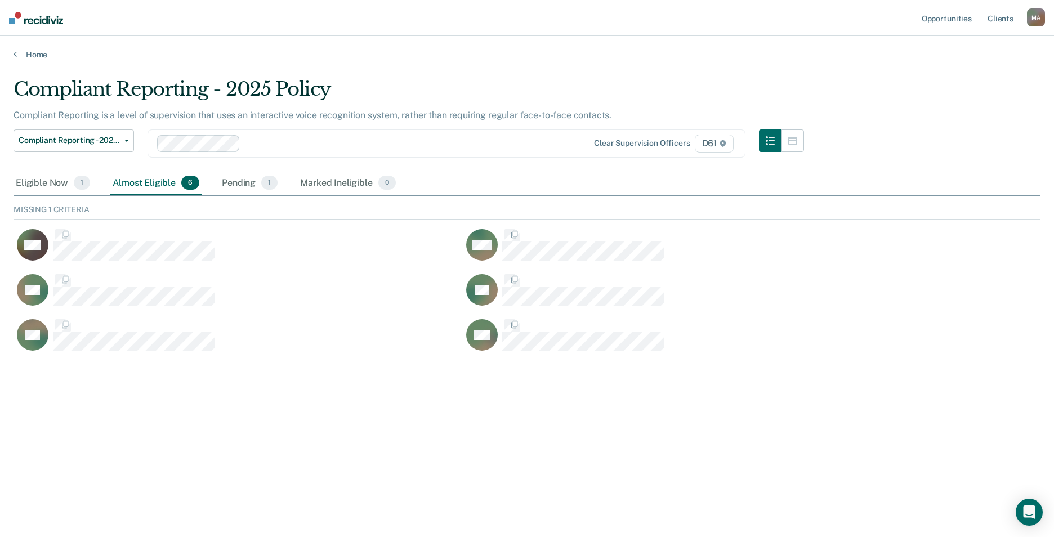
scroll to position [9, 9]
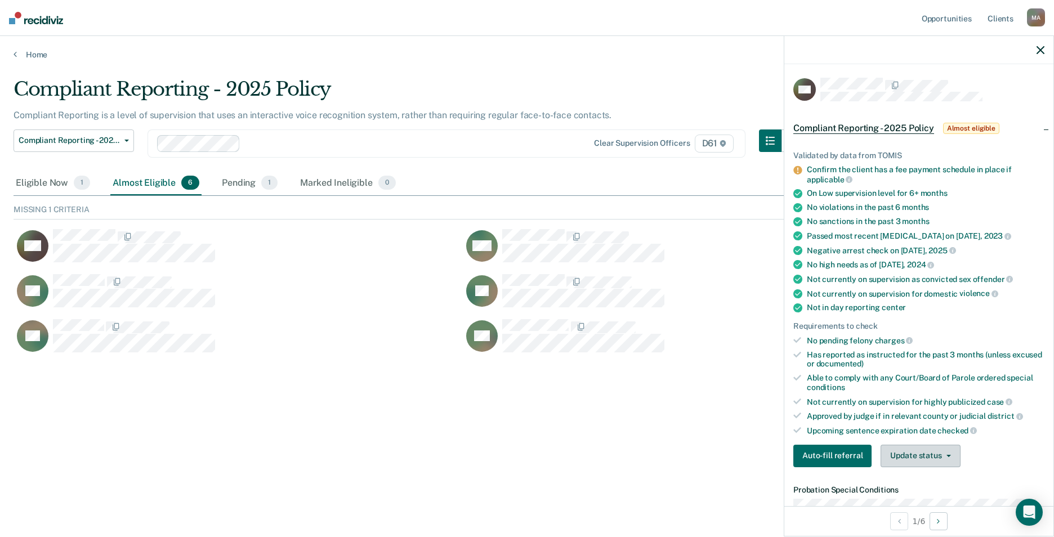
click at [915, 459] on button "Update status" at bounding box center [919, 456] width 79 height 23
click at [915, 479] on button "[PERSON_NAME]" at bounding box center [934, 483] width 109 height 18
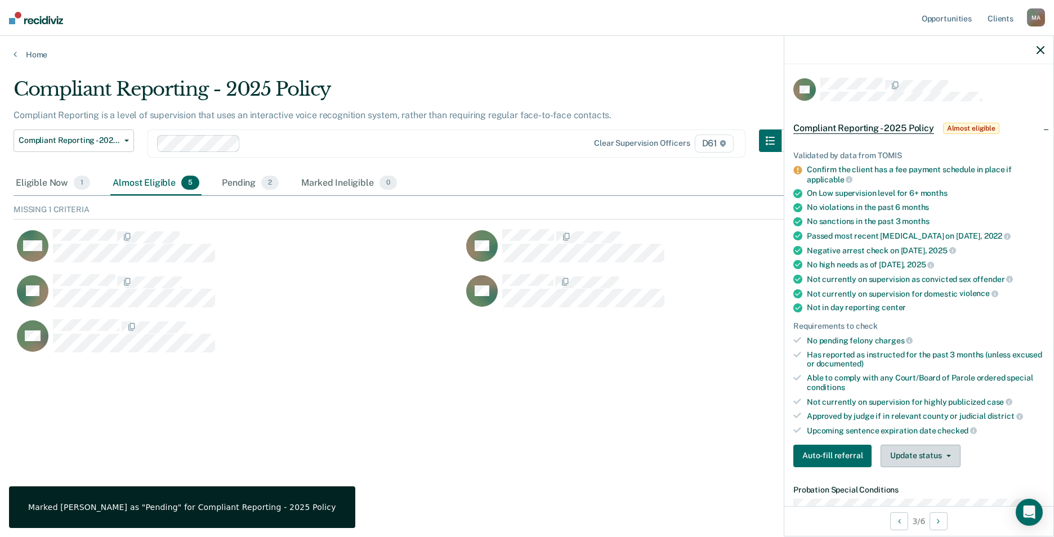
click at [926, 463] on button "Update status" at bounding box center [919, 456] width 79 height 23
click at [926, 483] on button "[PERSON_NAME]" at bounding box center [934, 483] width 109 height 18
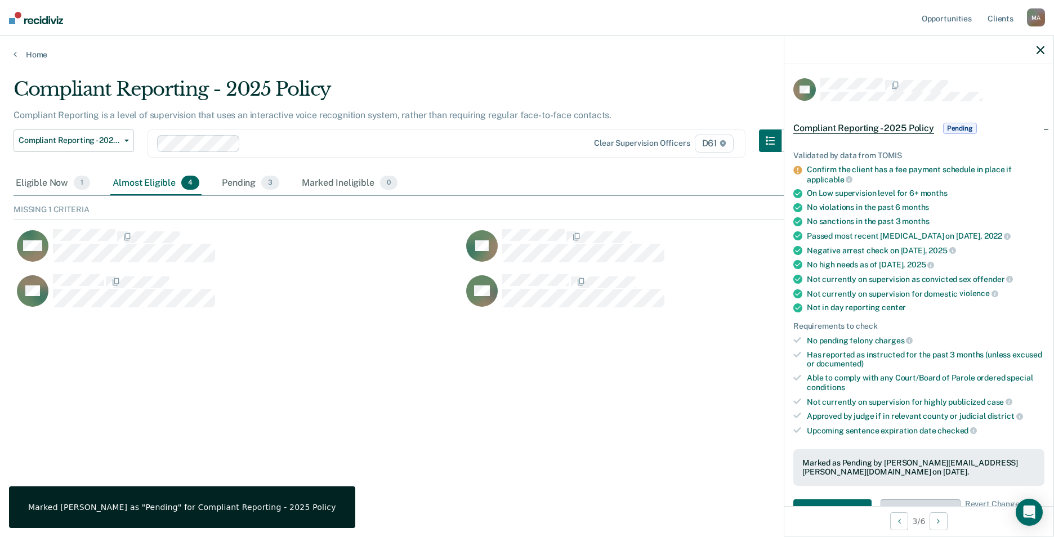
scroll to position [105, 1018]
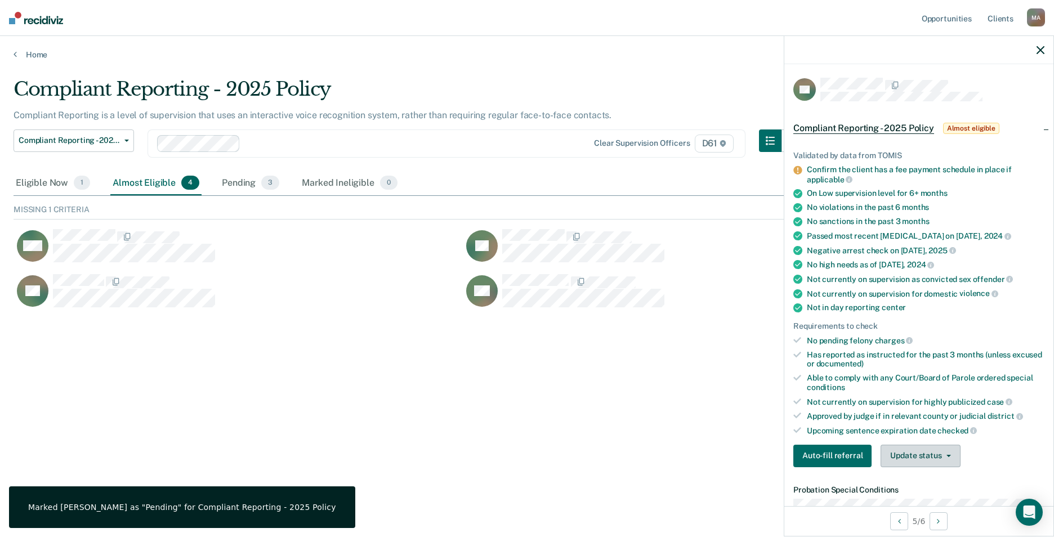
click at [933, 454] on button "Update status" at bounding box center [919, 456] width 79 height 23
click at [921, 480] on button "[PERSON_NAME]" at bounding box center [934, 483] width 109 height 18
click at [942, 455] on span "button" at bounding box center [946, 456] width 9 height 2
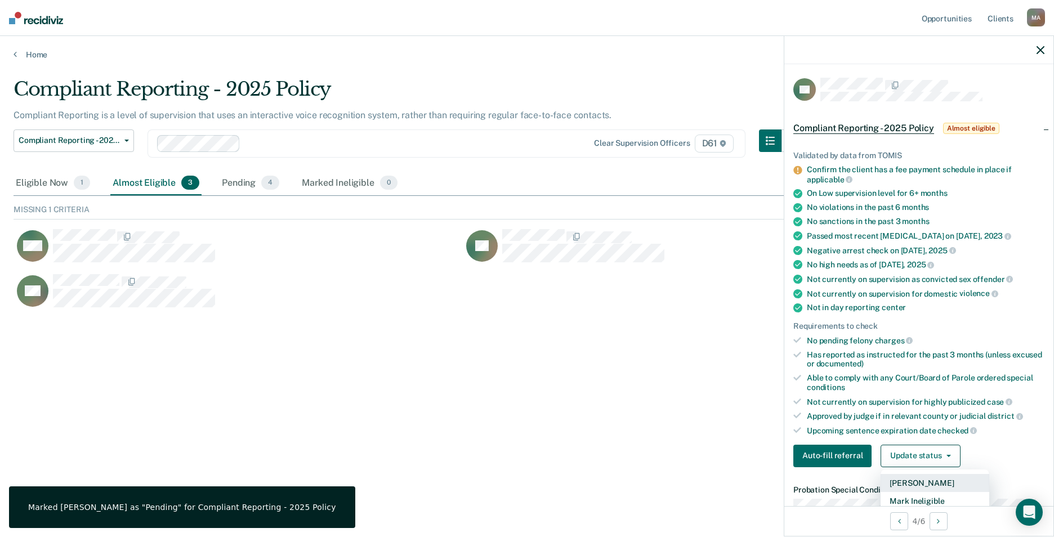
click at [919, 477] on button "[PERSON_NAME]" at bounding box center [934, 483] width 109 height 18
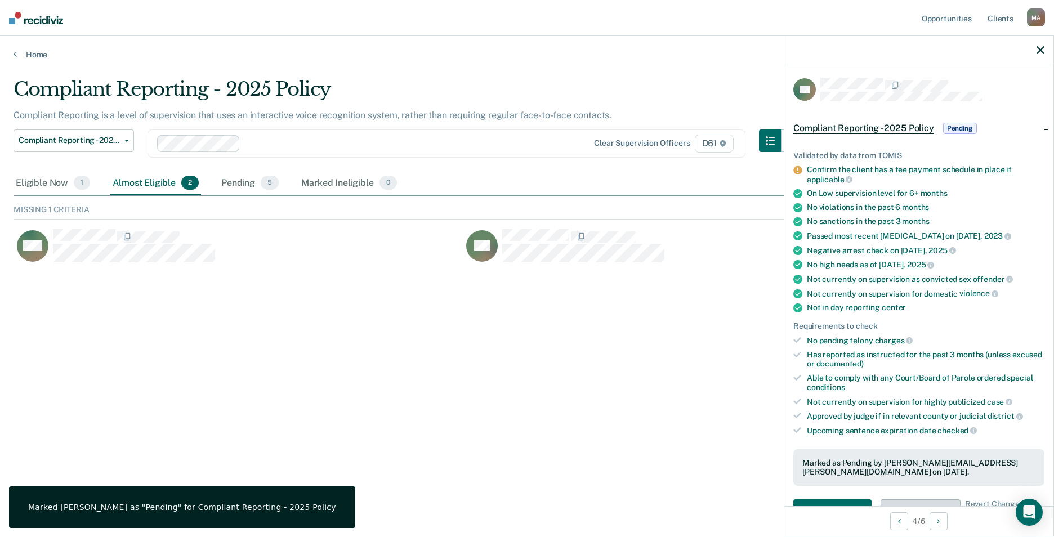
scroll to position [60, 1018]
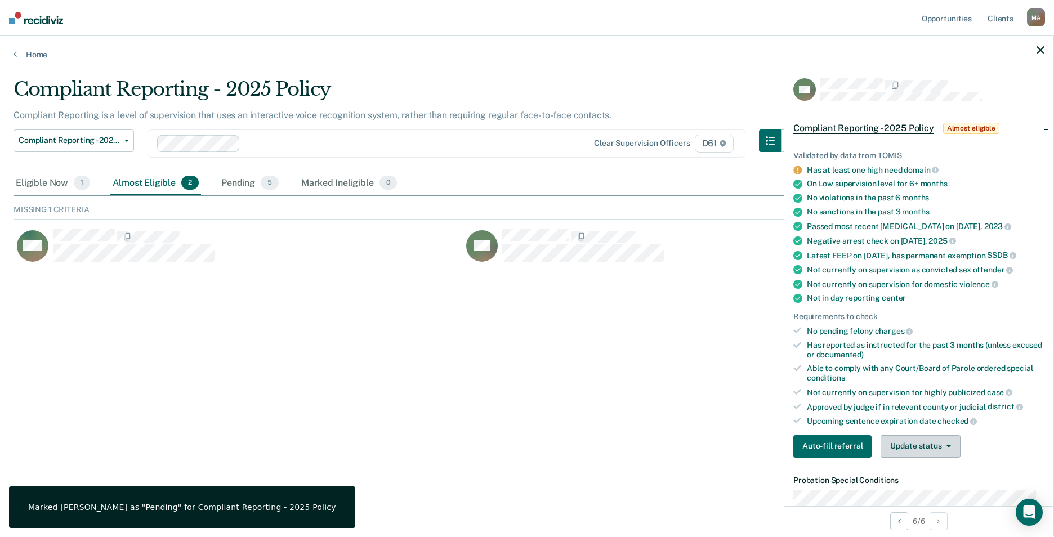
click at [918, 458] on button "Update status" at bounding box center [919, 446] width 79 height 23
click at [917, 479] on button "[PERSON_NAME]" at bounding box center [934, 473] width 109 height 18
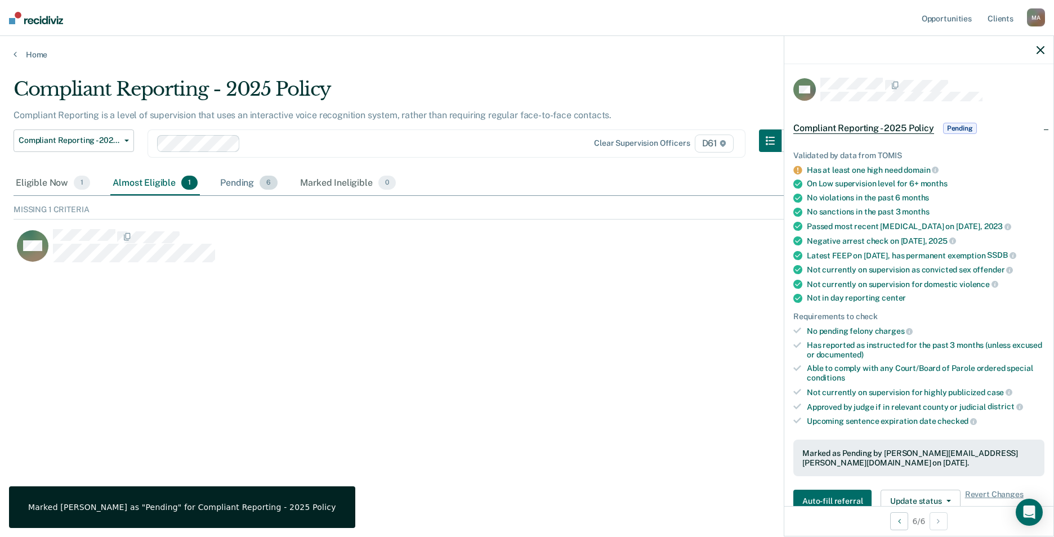
click at [242, 180] on div "Pending 6" at bounding box center [249, 183] width 62 height 25
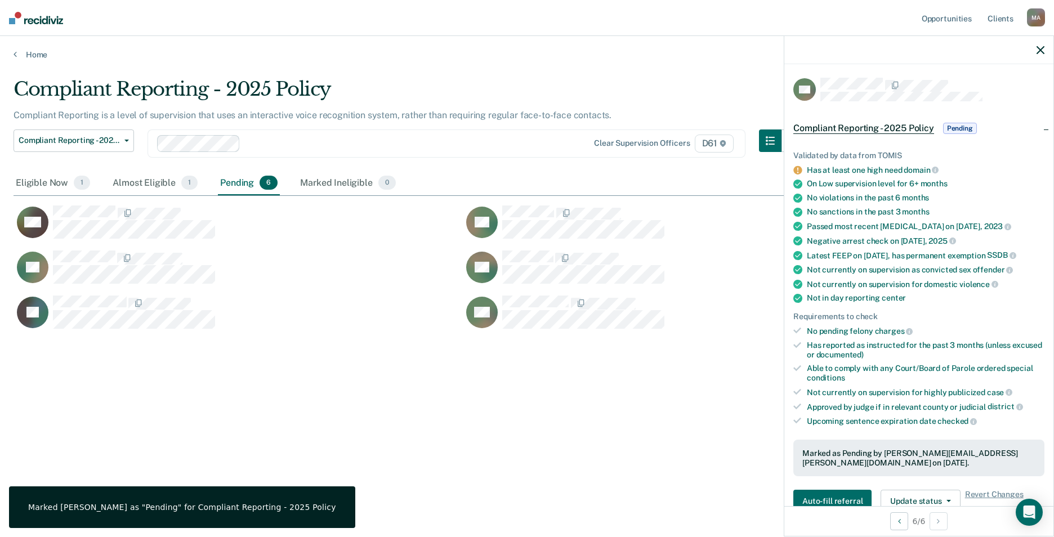
scroll to position [366, 1018]
click at [1044, 52] on div at bounding box center [918, 50] width 269 height 28
click at [1041, 50] on icon "button" at bounding box center [1040, 50] width 8 height 8
